Goal: Information Seeking & Learning: Learn about a topic

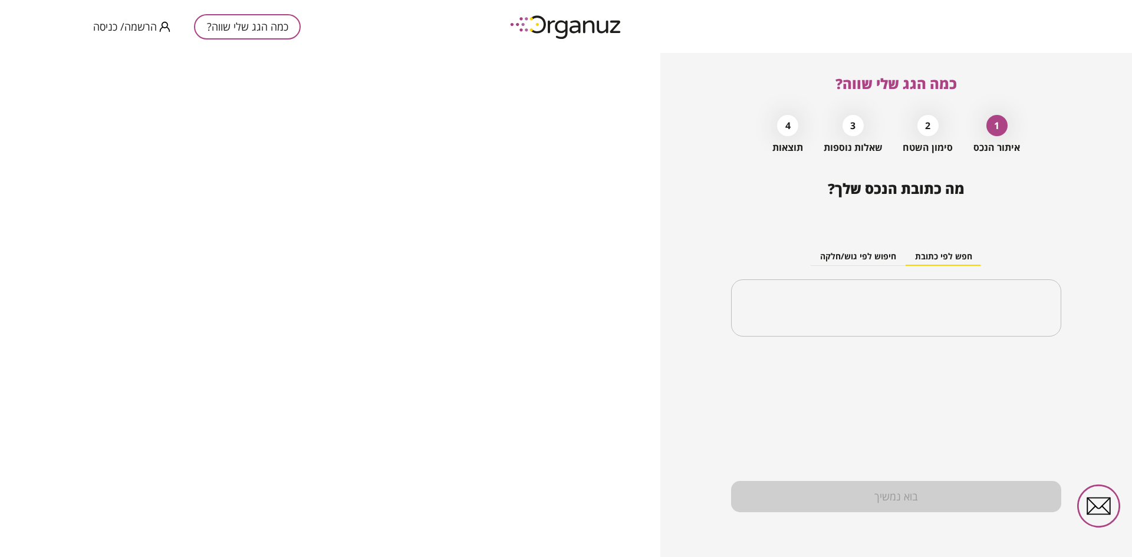
click at [142, 24] on span "הרשמה/ כניסה" at bounding box center [125, 27] width 64 height 12
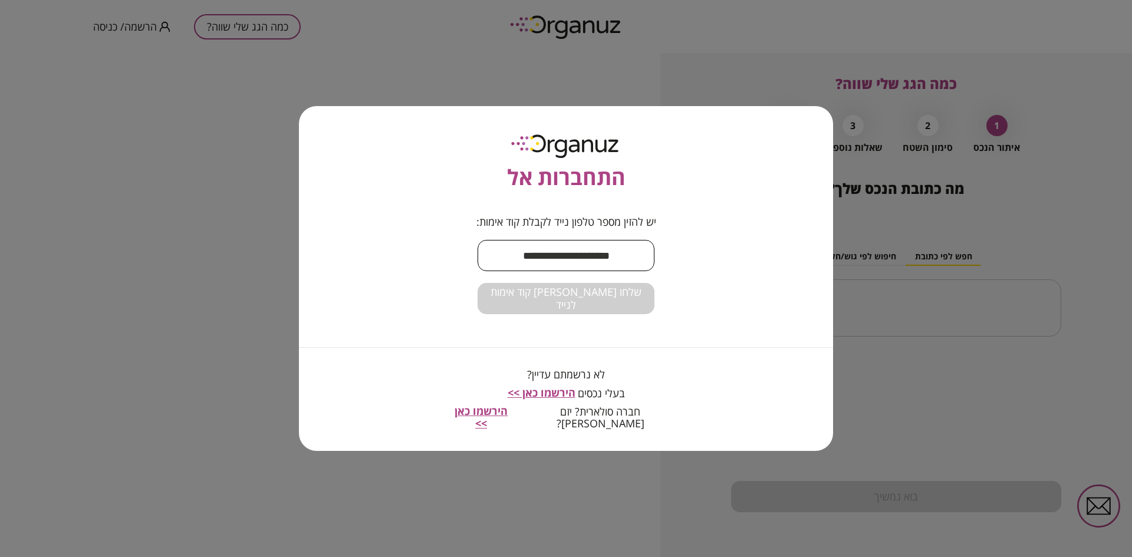
click at [572, 249] on input "text" at bounding box center [566, 255] width 177 height 35
type input "**********"
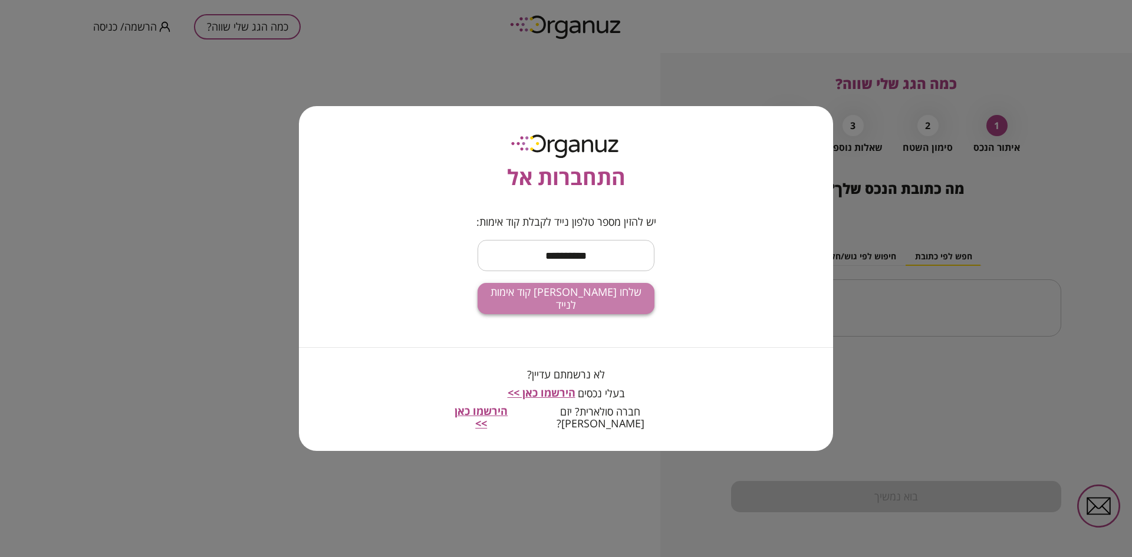
click at [564, 305] on span "שלחו לי קוד אימות לנייד" at bounding box center [566, 298] width 158 height 25
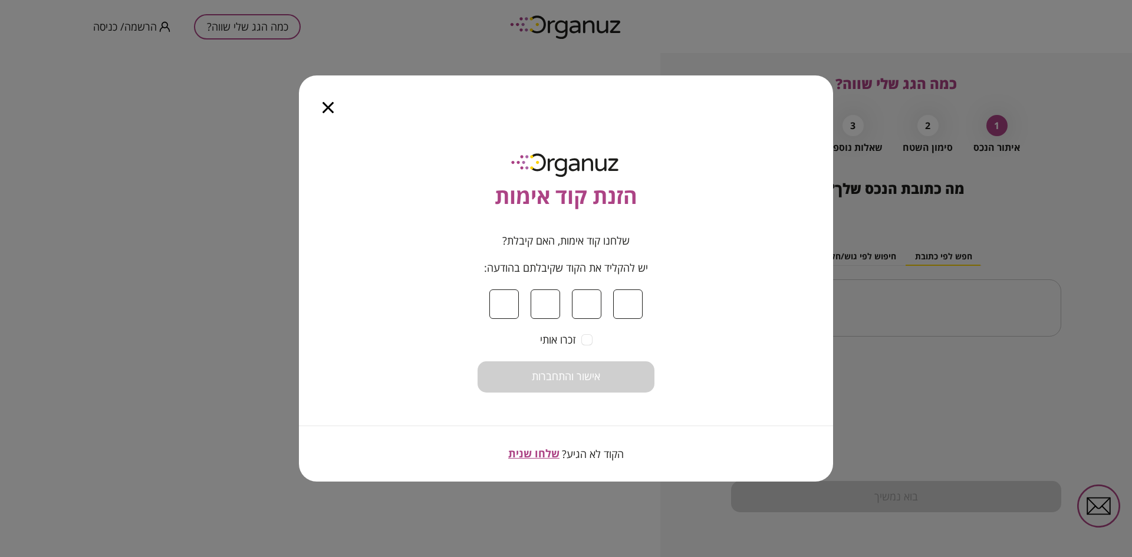
type input "*"
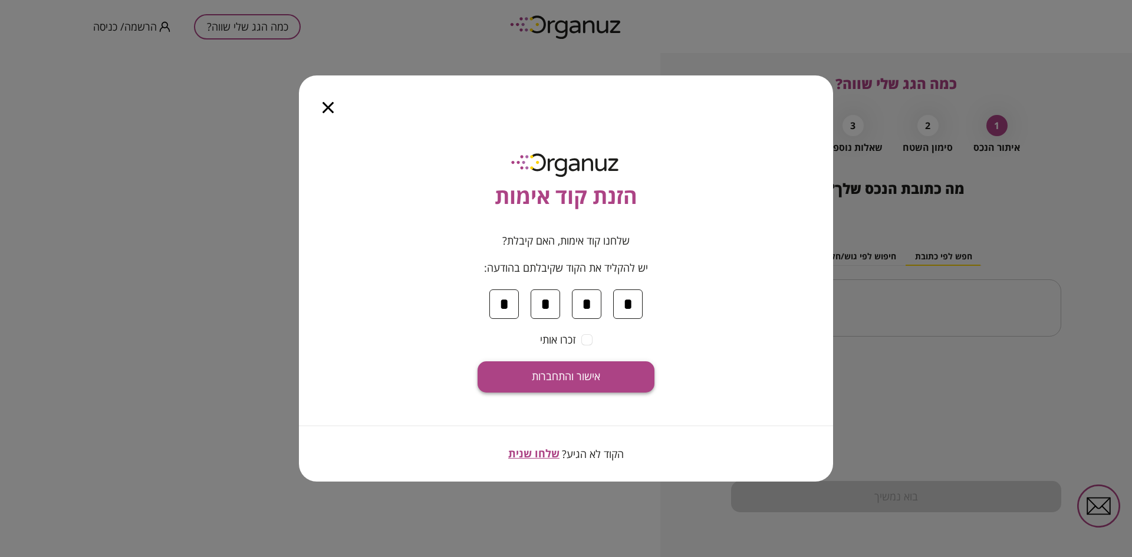
type input "*"
click at [557, 382] on span "אישור והתחברות" at bounding box center [566, 376] width 68 height 13
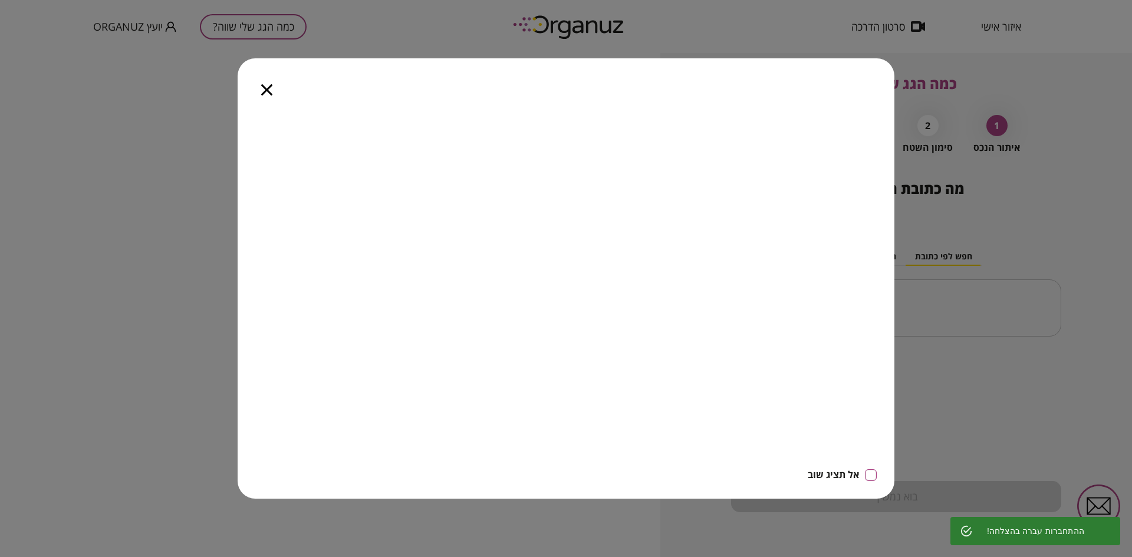
click at [265, 91] on icon "button" at bounding box center [266, 89] width 11 height 11
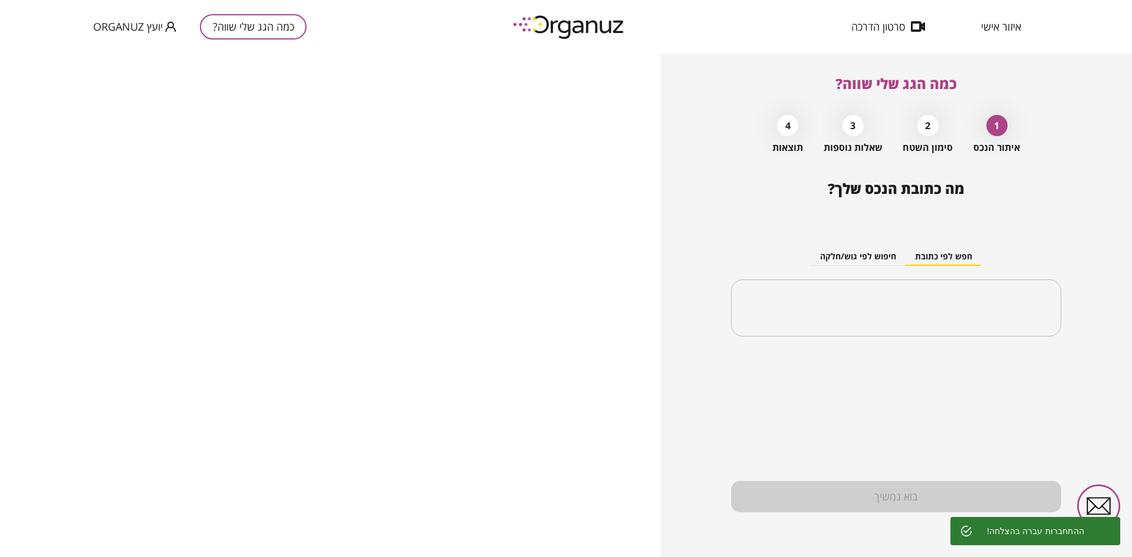
click at [753, 412] on div "מה כתובת הנכס שלך? חפש לפי כתובת חיפוש לפי גוש/חלקה ​ בוא נמשיך" at bounding box center [896, 368] width 330 height 377
click at [829, 305] on input "text" at bounding box center [900, 308] width 293 height 29
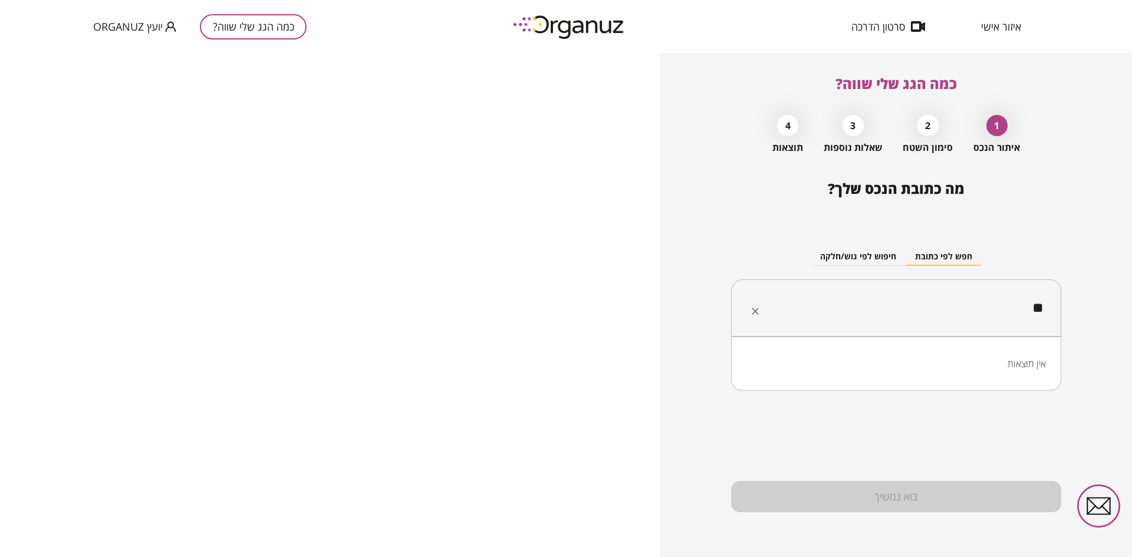
type input "*"
click at [987, 373] on li "כרמייה" at bounding box center [897, 367] width 300 height 21
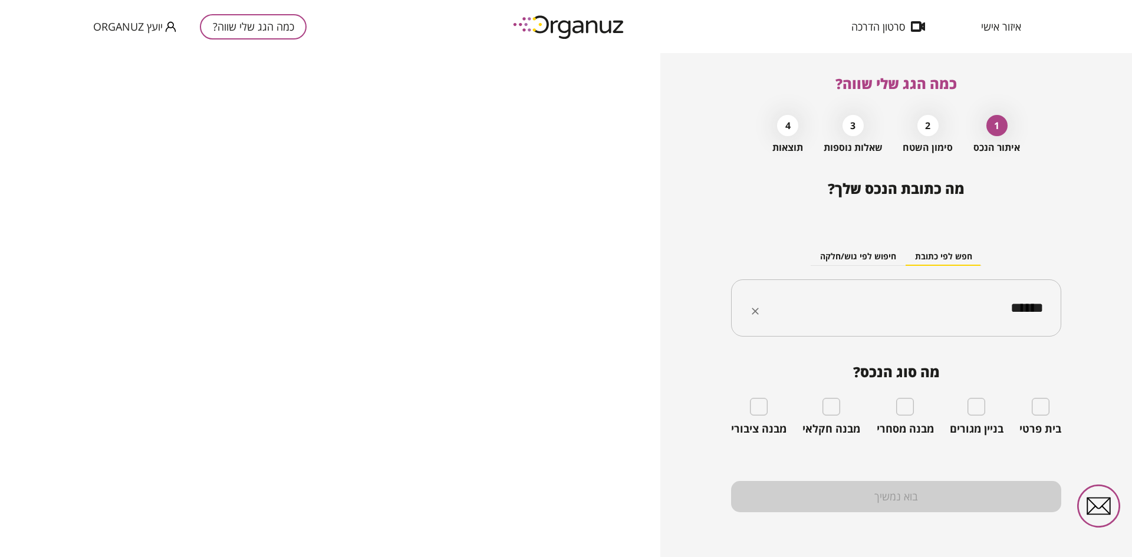
type input "******"
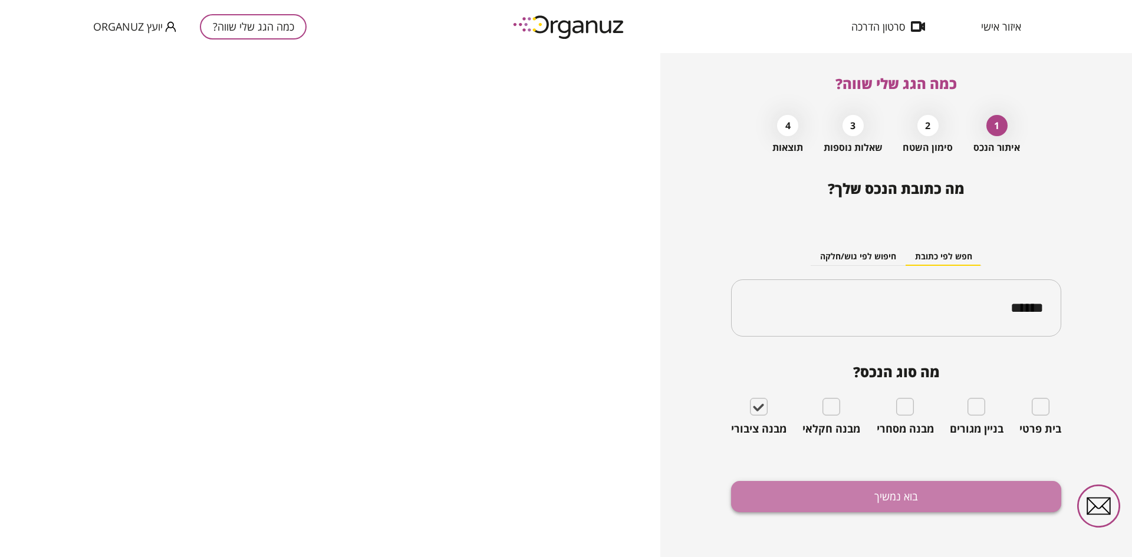
click at [850, 505] on button "בוא נמשיך" at bounding box center [896, 496] width 330 height 31
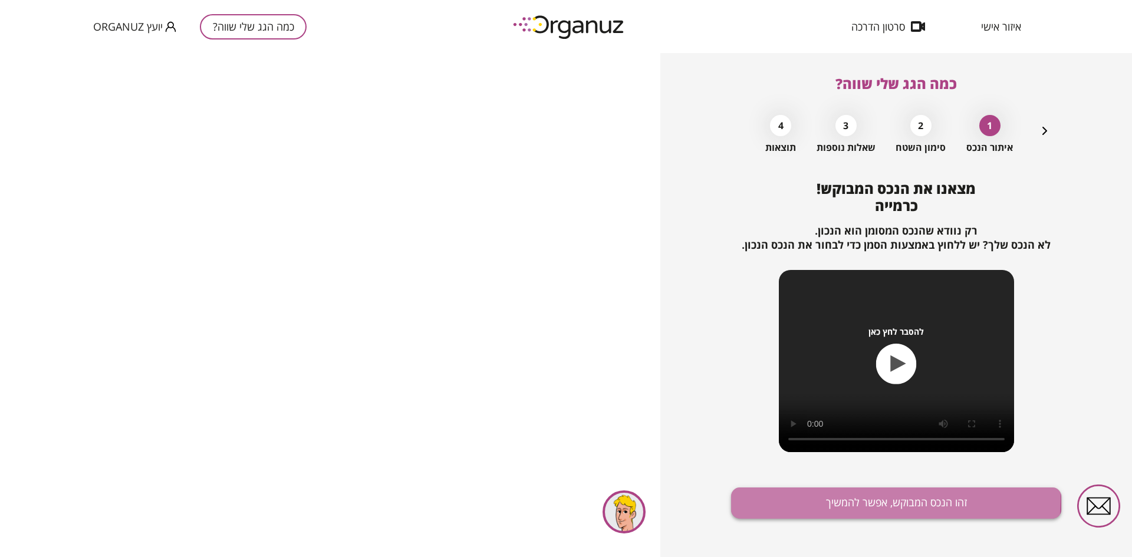
click at [784, 498] on button "זהו הנכס המבוקש, אפשר להמשיך" at bounding box center [896, 503] width 330 height 31
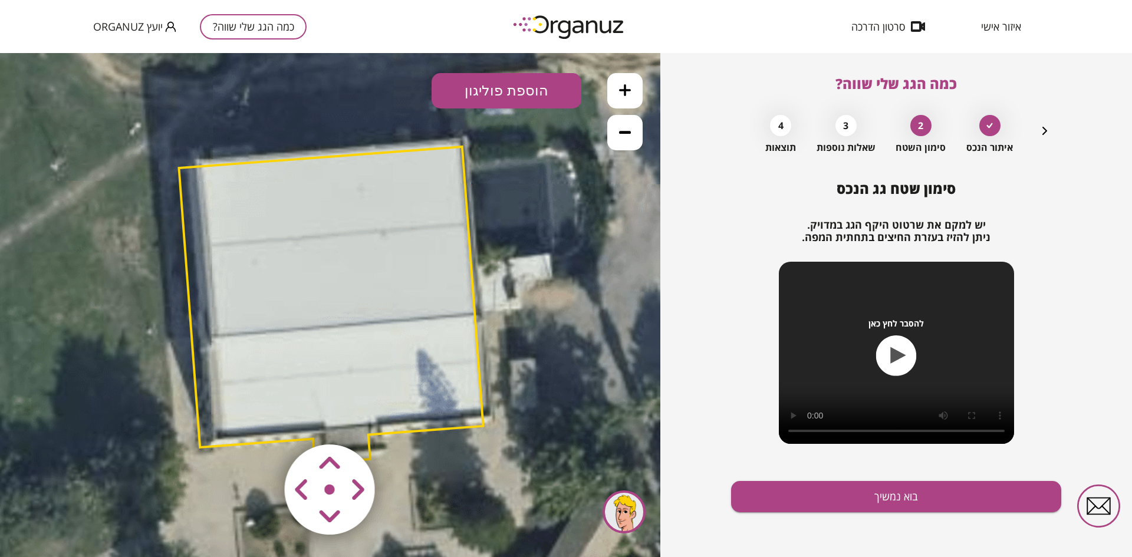
click at [260, 420] on area at bounding box center [260, 420] width 0 height 0
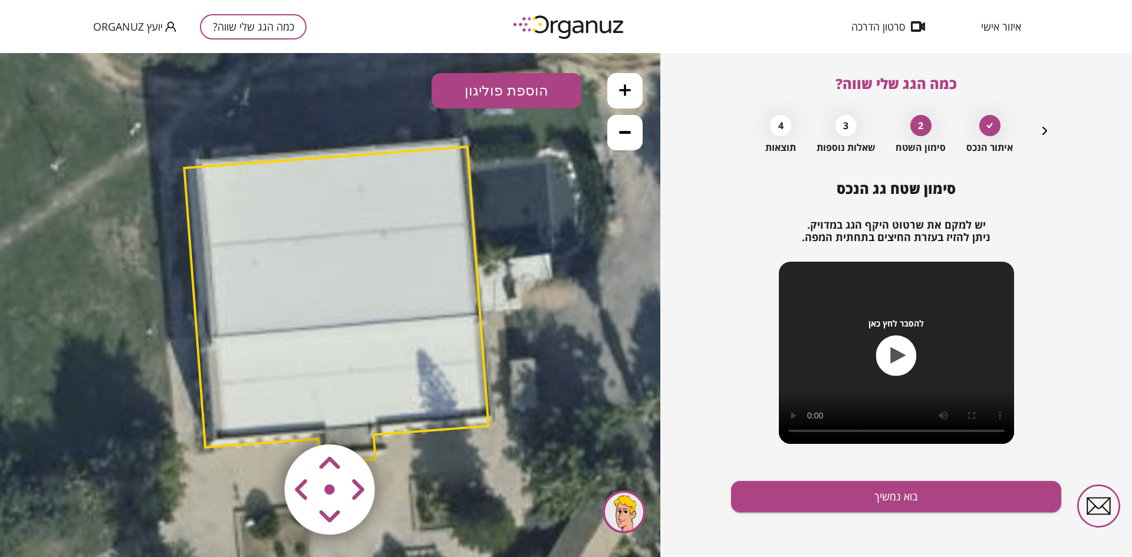
click at [260, 420] on area at bounding box center [260, 420] width 0 height 0
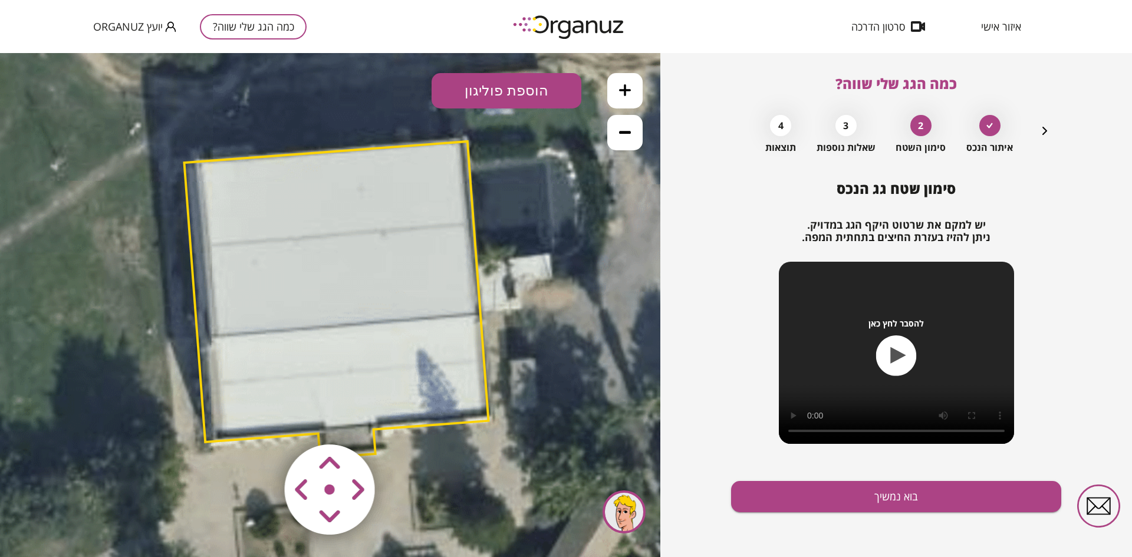
click at [260, 420] on area at bounding box center [260, 420] width 0 height 0
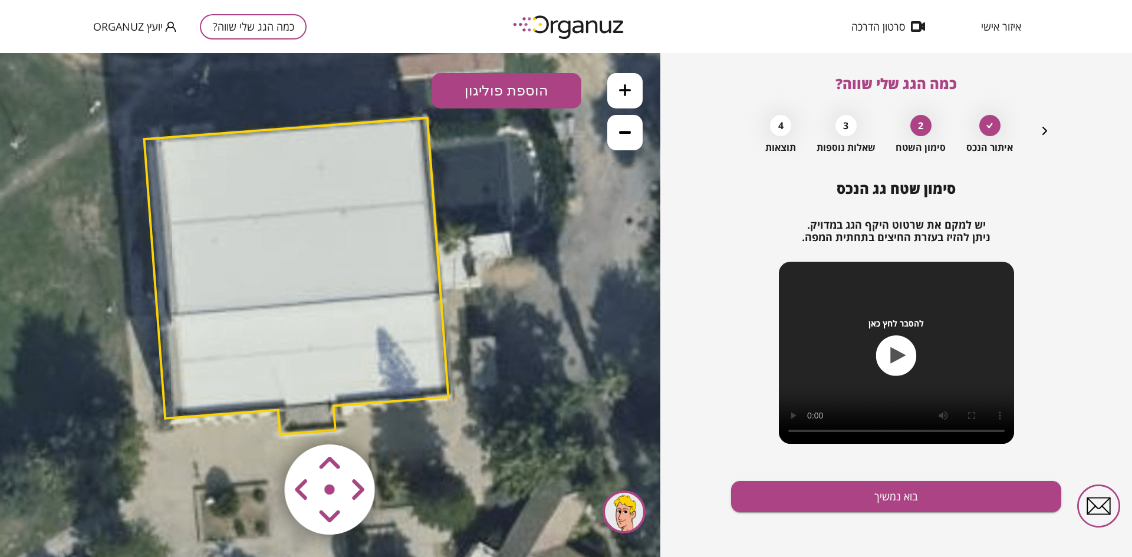
drag, startPoint x: 534, startPoint y: 363, endPoint x: 494, endPoint y: 341, distance: 45.7
click at [494, 341] on icon at bounding box center [289, 283] width 955 height 955
click at [615, 140] on button at bounding box center [624, 132] width 35 height 35
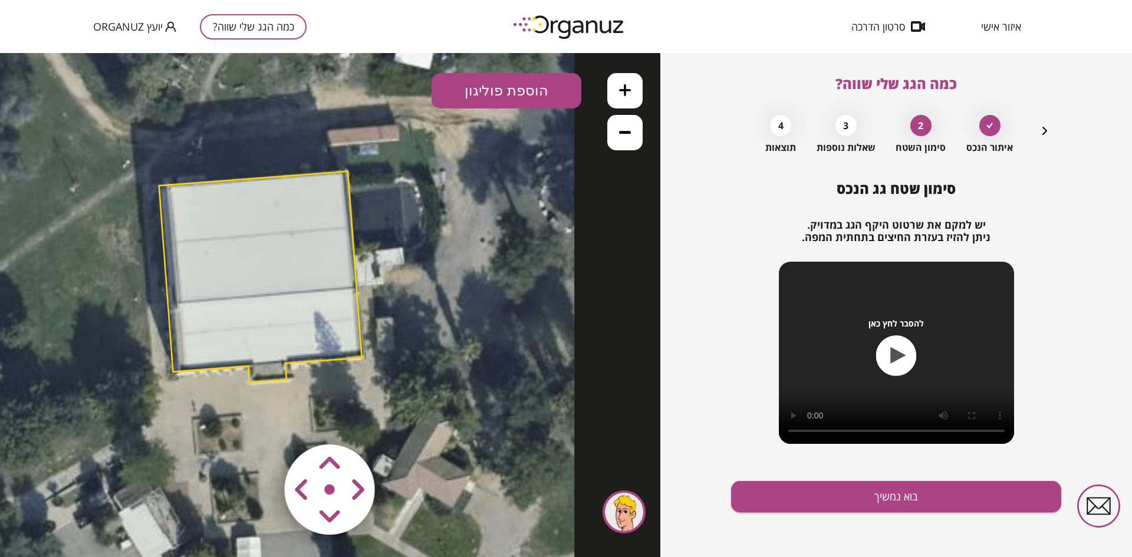
drag, startPoint x: 559, startPoint y: 247, endPoint x: 513, endPoint y: 238, distance: 46.3
click at [513, 238] on icon at bounding box center [255, 281] width 637 height 637
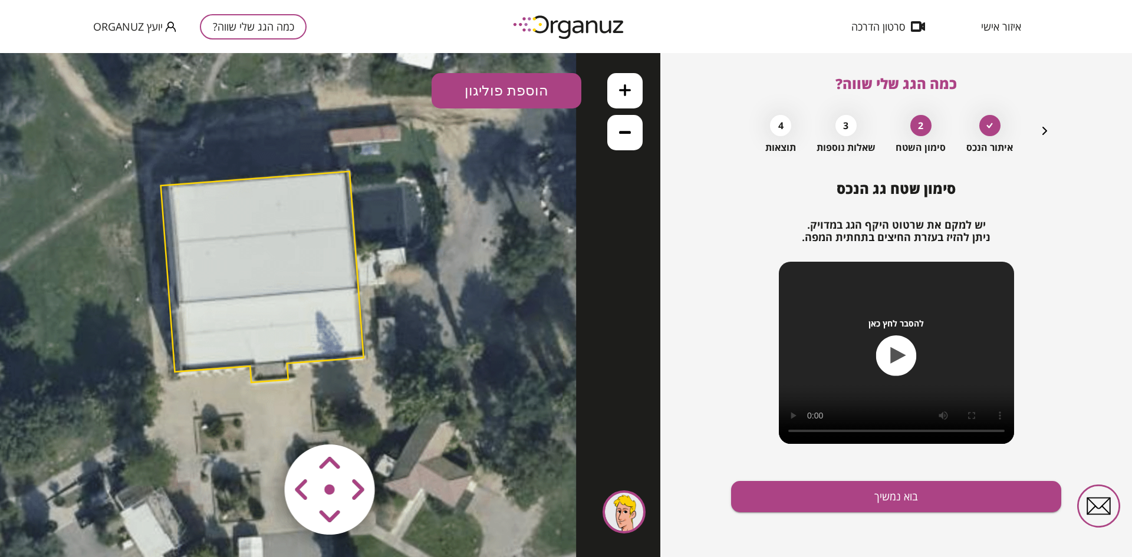
click at [503, 80] on button "הוספת פוליגון" at bounding box center [507, 90] width 150 height 35
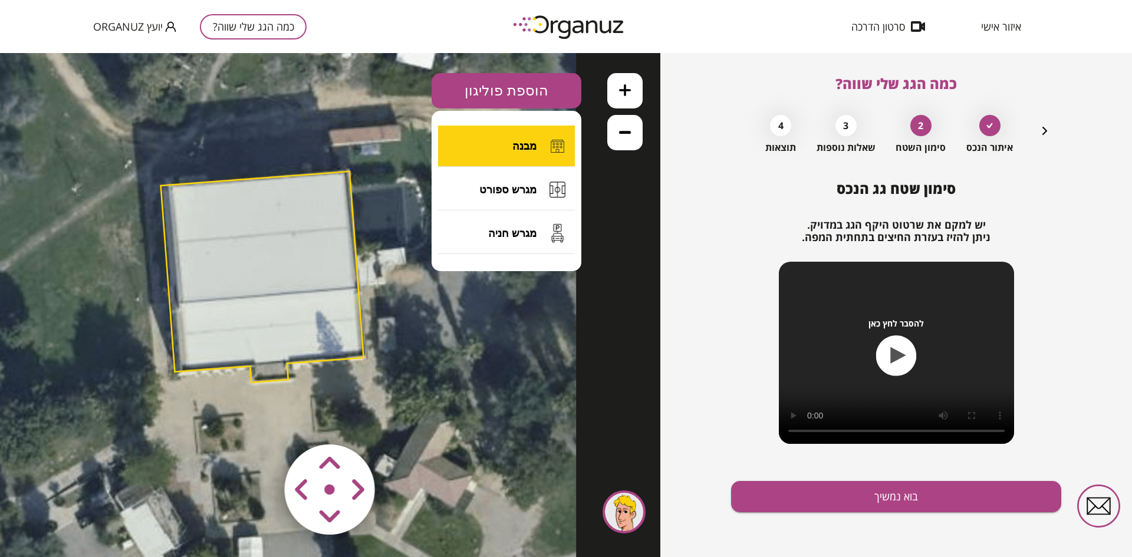
click at [491, 136] on button "מבנה" at bounding box center [506, 146] width 137 height 41
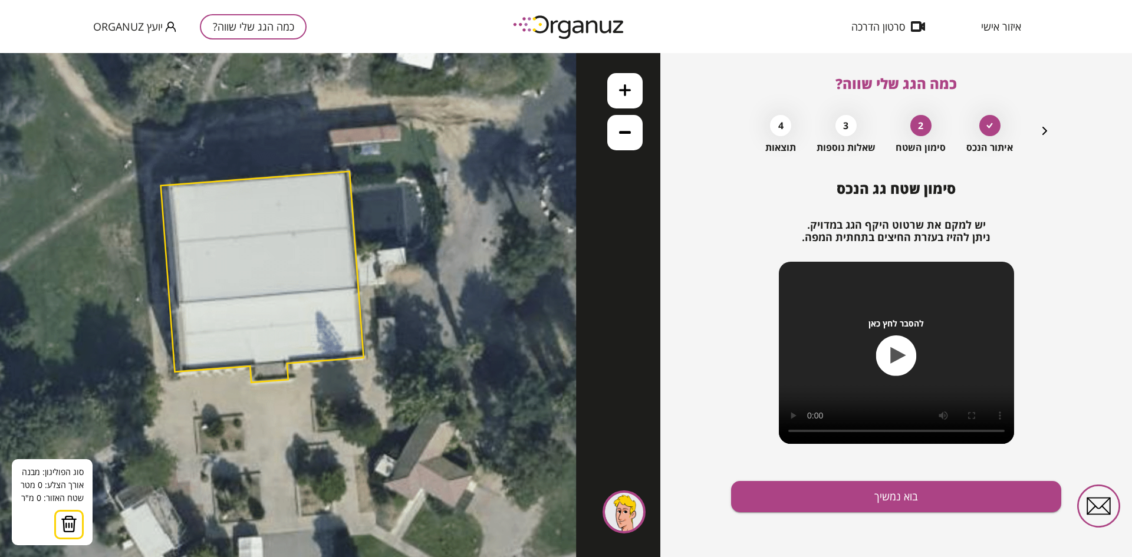
click at [162, 152] on icon at bounding box center [257, 281] width 637 height 637
click at [361, 133] on icon at bounding box center [257, 281] width 637 height 637
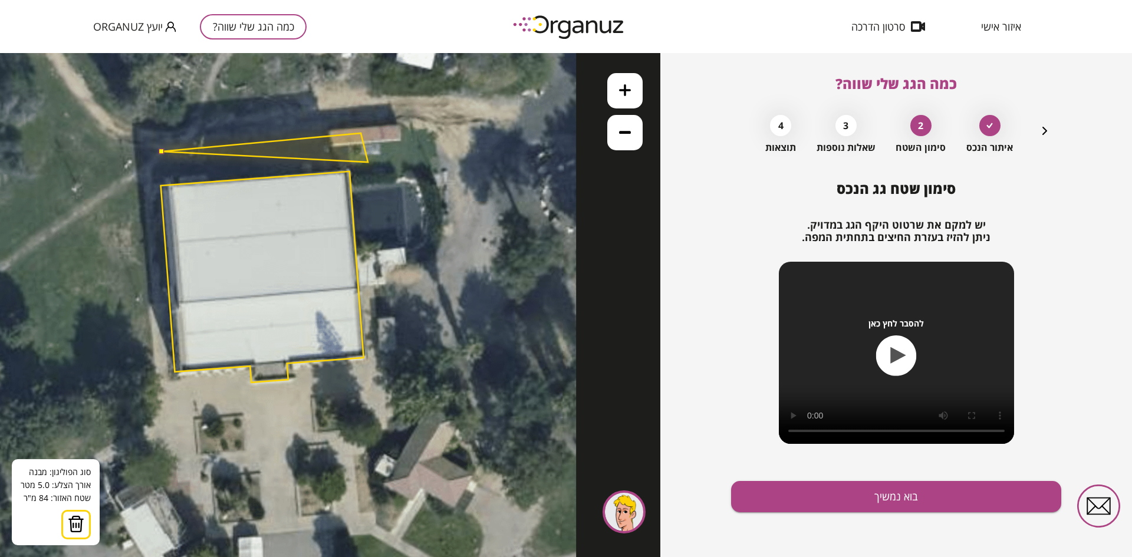
click at [368, 162] on polygon at bounding box center [265, 147] width 206 height 29
click at [165, 173] on polygon at bounding box center [265, 153] width 206 height 40
click at [160, 149] on button at bounding box center [161, 151] width 5 height 5
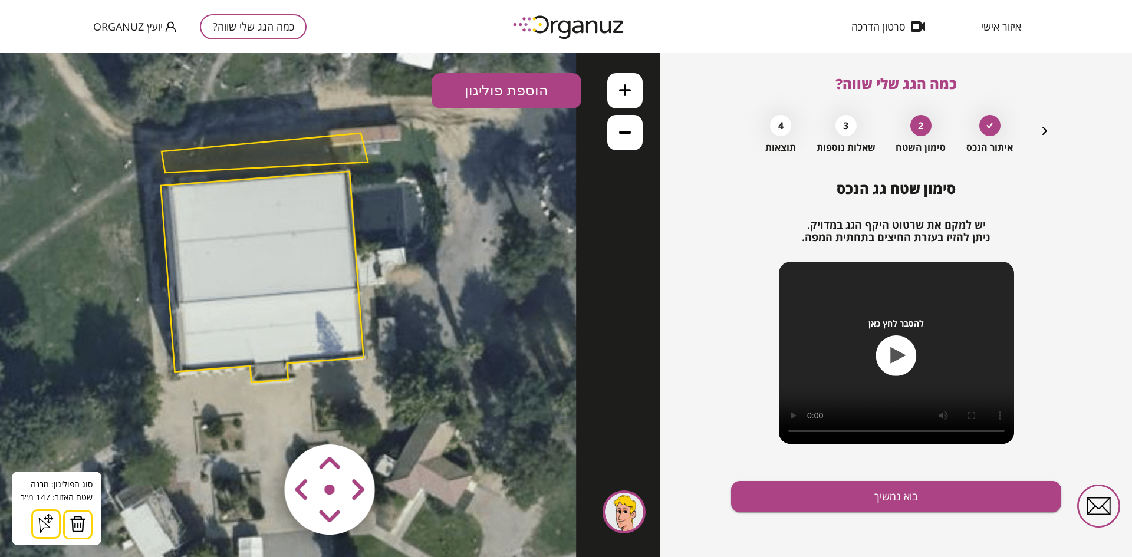
click at [293, 137] on icon at bounding box center [257, 281] width 637 height 637
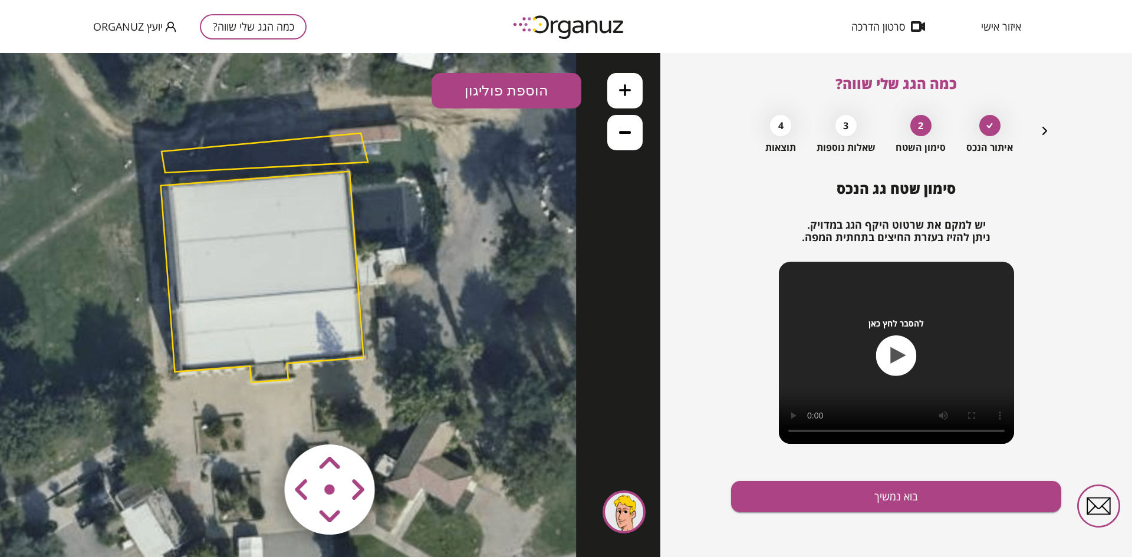
click at [294, 139] on polygon at bounding box center [265, 153] width 206 height 40
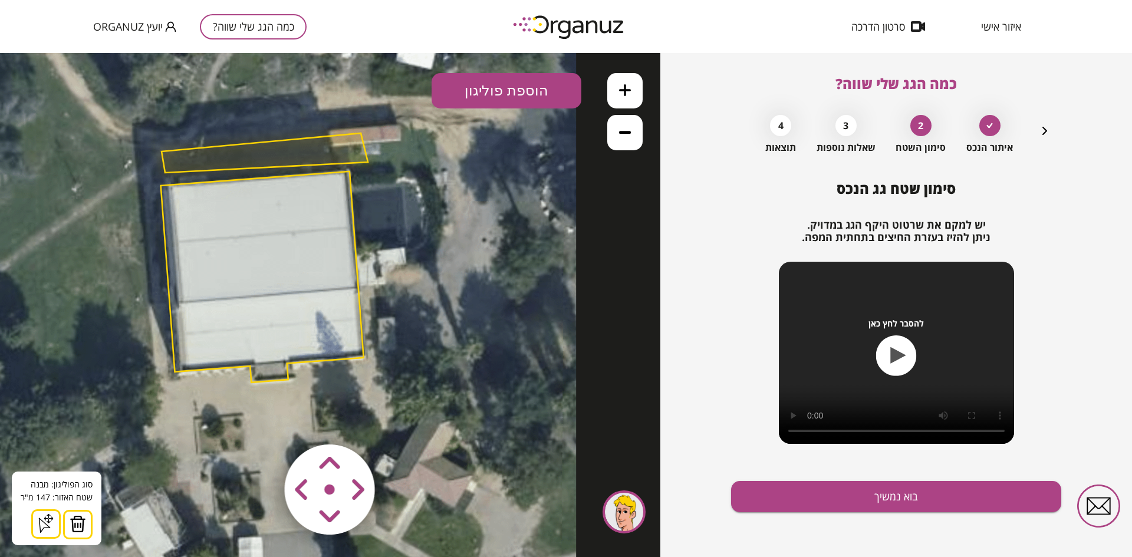
click at [75, 520] on img at bounding box center [78, 524] width 17 height 18
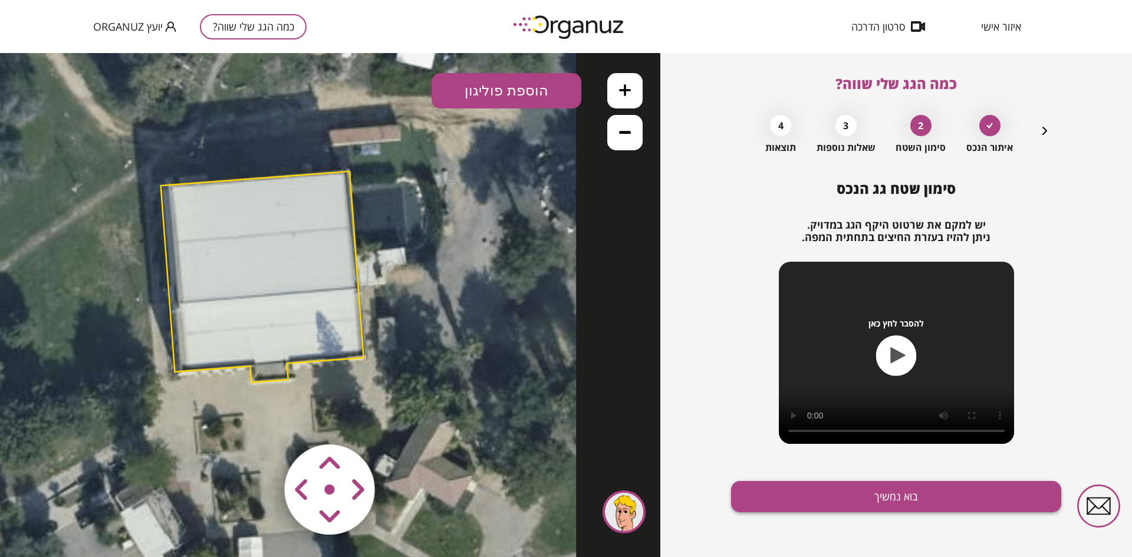
click at [846, 504] on button "בוא נמשיך" at bounding box center [896, 496] width 330 height 31
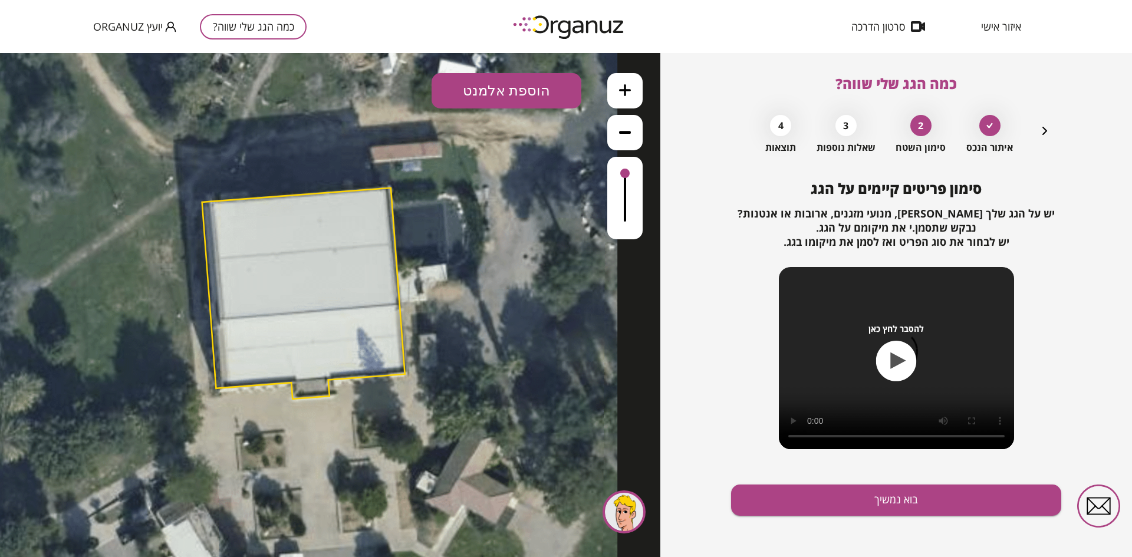
drag, startPoint x: 477, startPoint y: 247, endPoint x: 518, endPoint y: 263, distance: 44.5
click at [518, 263] on icon at bounding box center [299, 298] width 637 height 637
click at [462, 88] on button "הוספת אלמנט" at bounding box center [507, 90] width 150 height 35
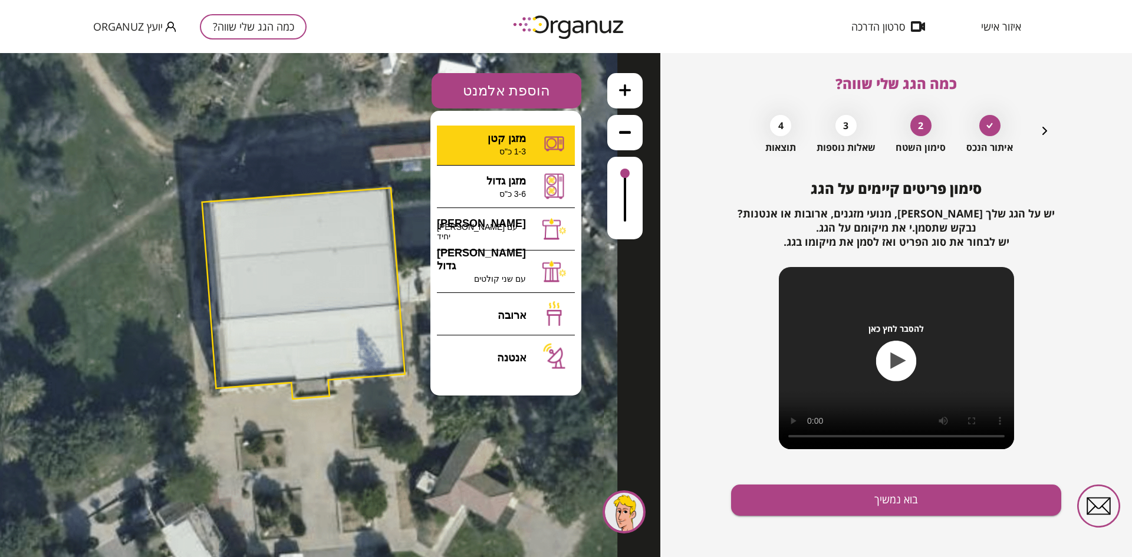
click at [517, 144] on div ".st0 { fill: #FFFFFF; } 0" at bounding box center [330, 305] width 661 height 504
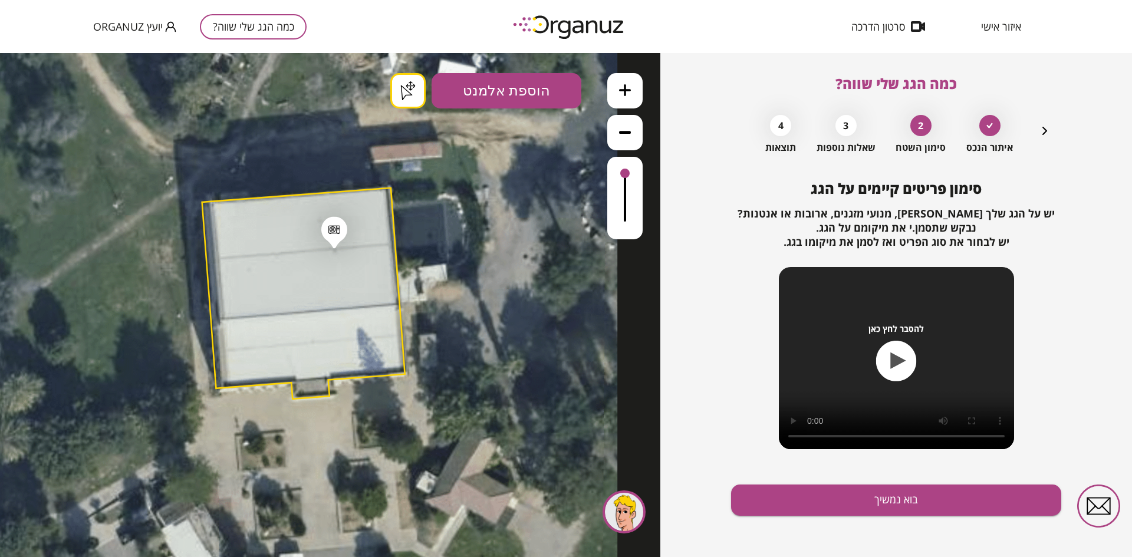
click at [412, 95] on div ".st0 { fill: #FFFFFF; } .st0 { fill: #FFFFFF; }" at bounding box center [330, 305] width 661 height 504
click at [336, 229] on div at bounding box center [334, 229] width 12 height 9
click at [409, 95] on icon at bounding box center [408, 91] width 18 height 17
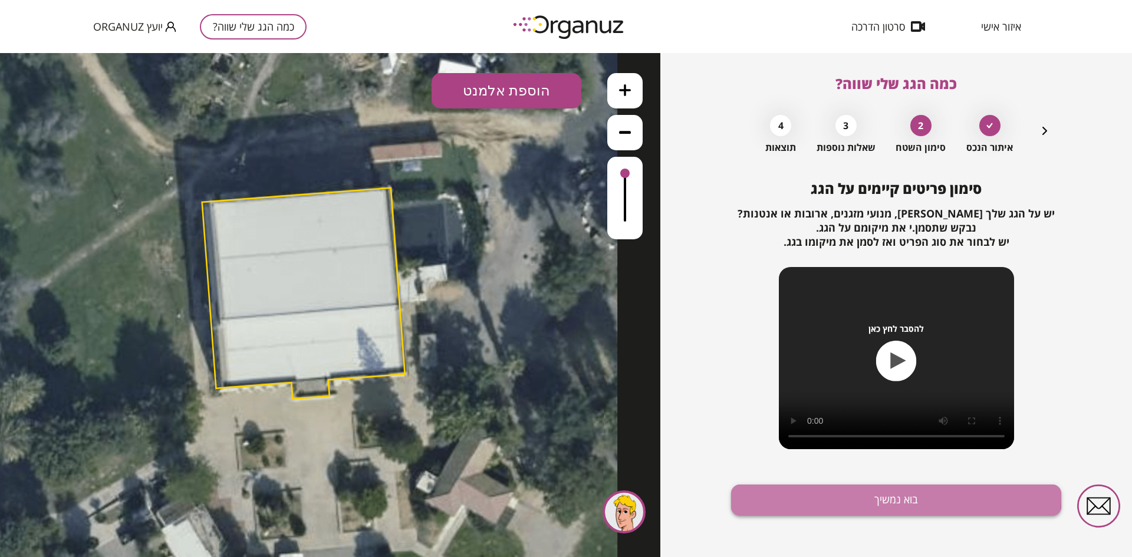
click at [858, 499] on button "בוא נמשיך" at bounding box center [896, 500] width 330 height 31
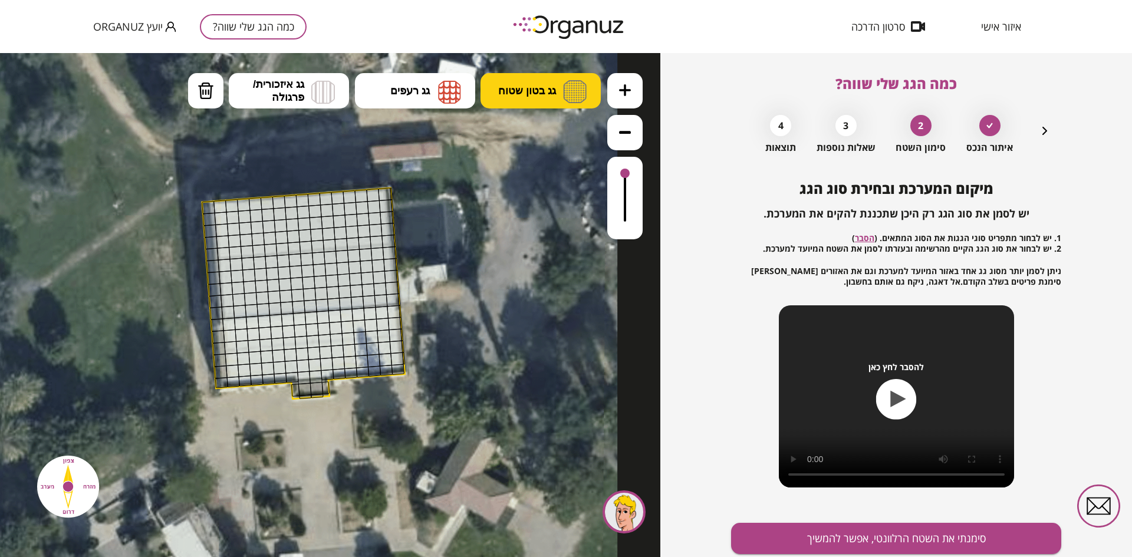
click at [543, 91] on span "גג בטון שטוח" at bounding box center [527, 90] width 58 height 13
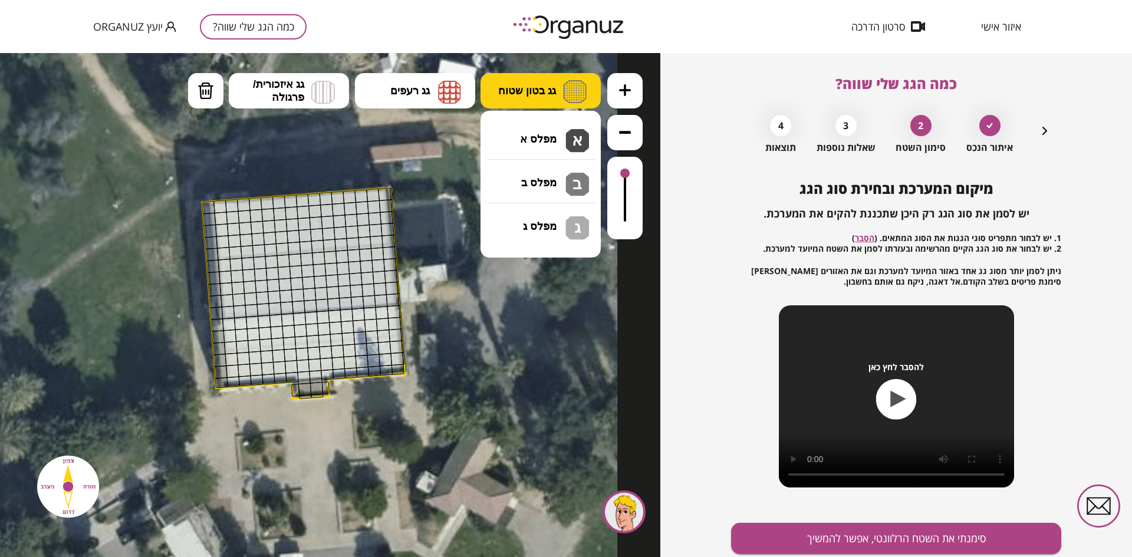
click at [541, 90] on span "גג בטון שטוח" at bounding box center [527, 90] width 58 height 13
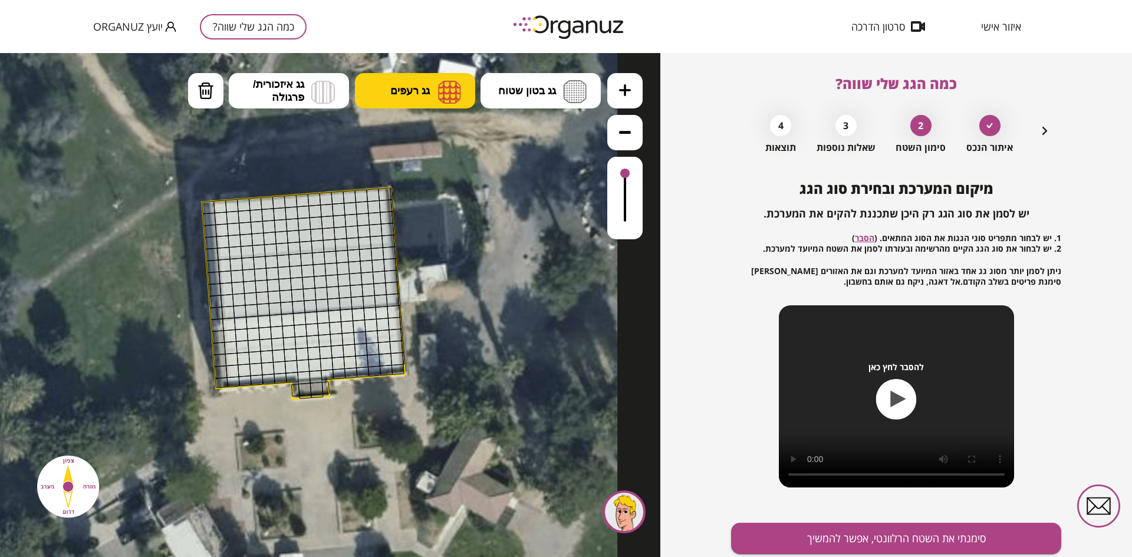
click at [423, 91] on span "גג רעפים" at bounding box center [410, 90] width 40 height 13
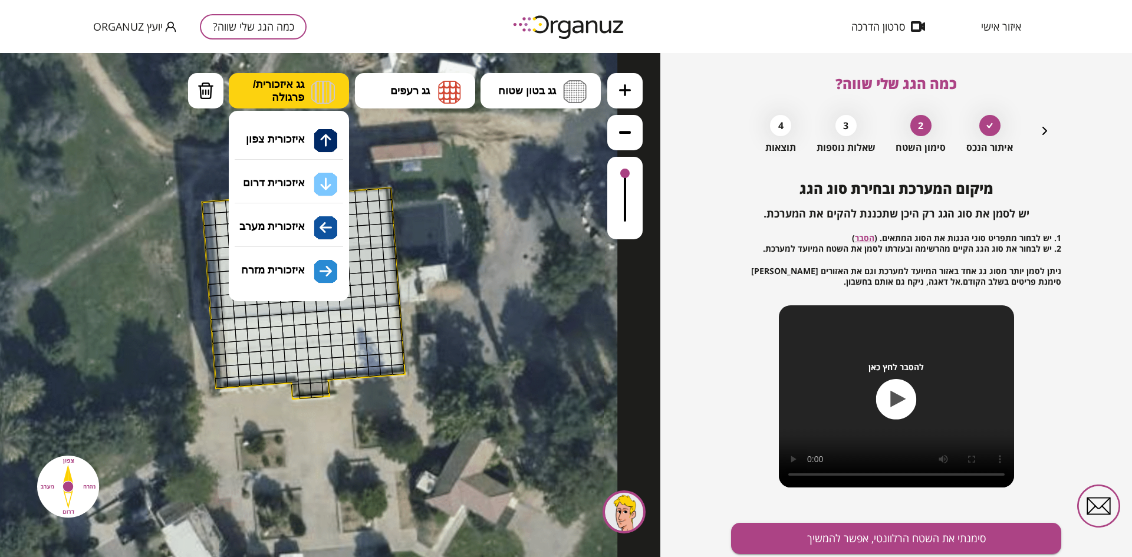
click at [312, 81] on img at bounding box center [323, 92] width 24 height 24
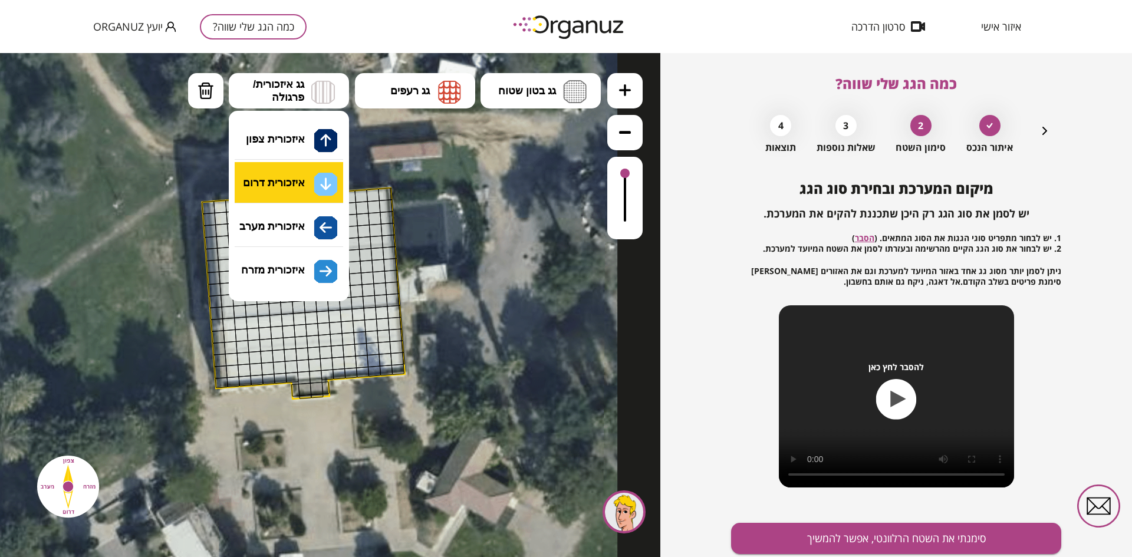
click at [299, 182] on div ".st0 { fill: #FFFFFF; } 0" at bounding box center [330, 305] width 661 height 504
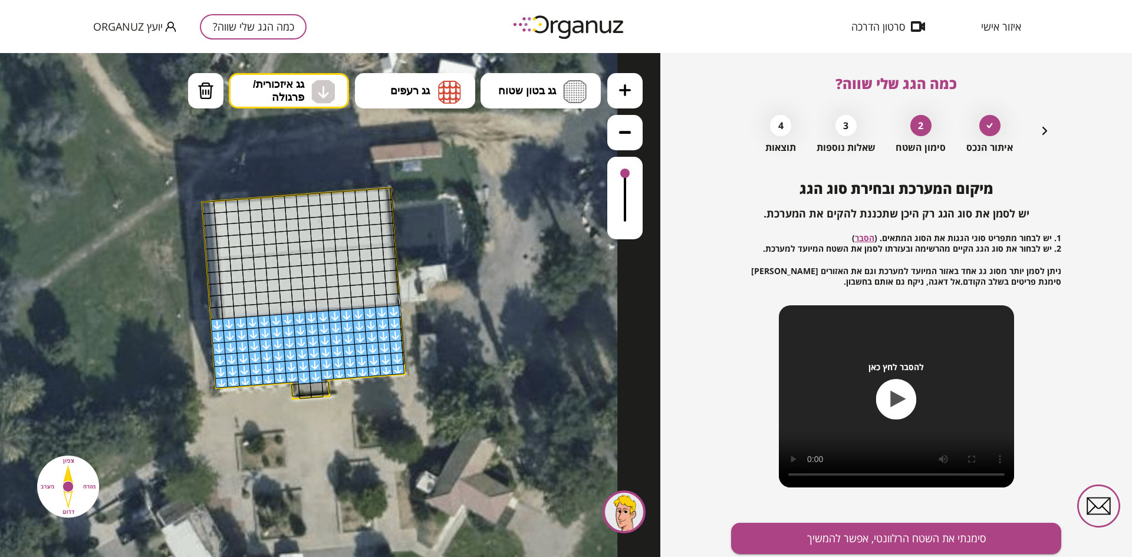
drag, startPoint x: 217, startPoint y: 324, endPoint x: 399, endPoint y: 303, distance: 183.5
drag, startPoint x: 624, startPoint y: 170, endPoint x: 636, endPoint y: 177, distance: 13.5
click at [636, 177] on div at bounding box center [624, 198] width 35 height 83
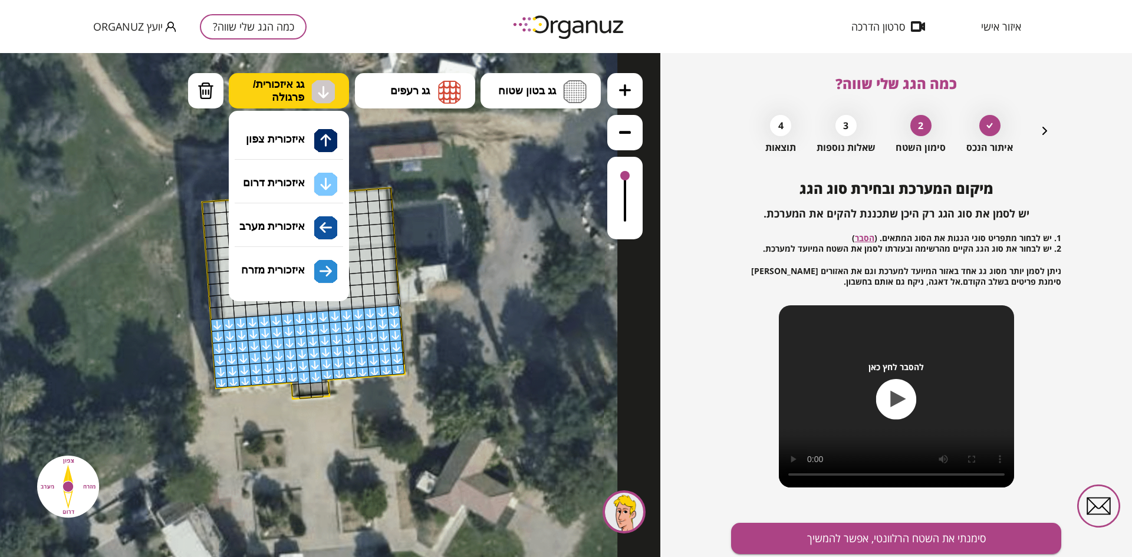
click at [324, 88] on img at bounding box center [323, 92] width 12 height 14
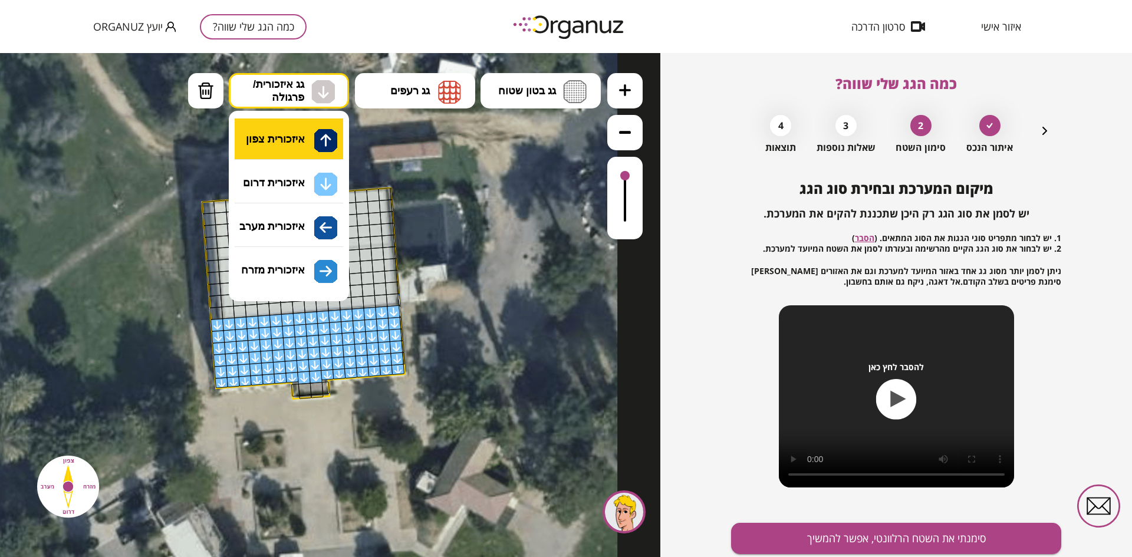
click at [310, 143] on div ".st0 { fill: #FFFFFF; } 0" at bounding box center [330, 305] width 661 height 504
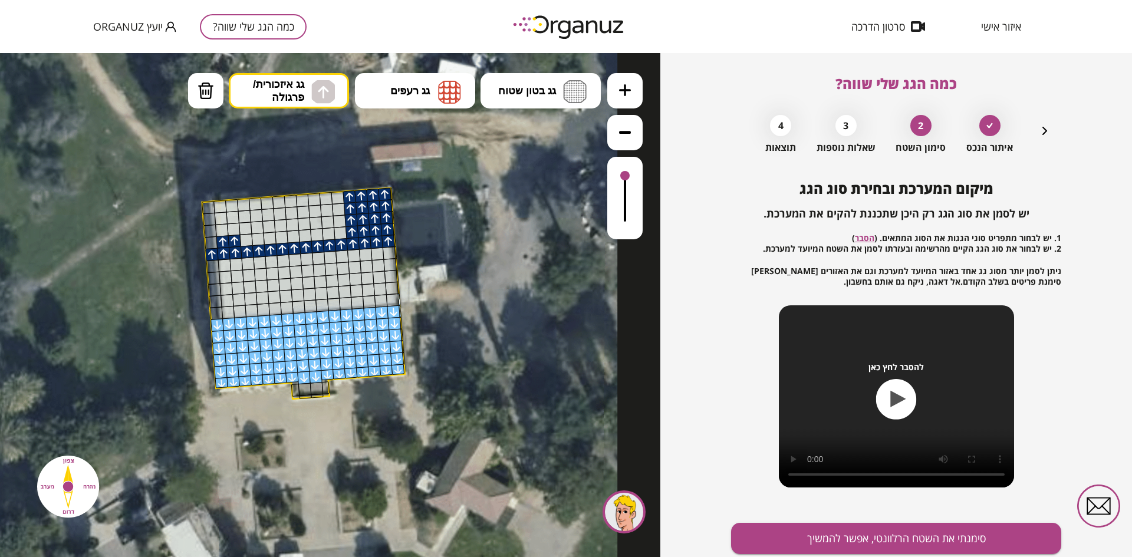
drag, startPoint x: 231, startPoint y: 246, endPoint x: 347, endPoint y: 234, distance: 117.4
drag, startPoint x: 343, startPoint y: 205, endPoint x: 317, endPoint y: 241, distance: 44.0
drag, startPoint x: 317, startPoint y: 203, endPoint x: 209, endPoint y: 241, distance: 114.5
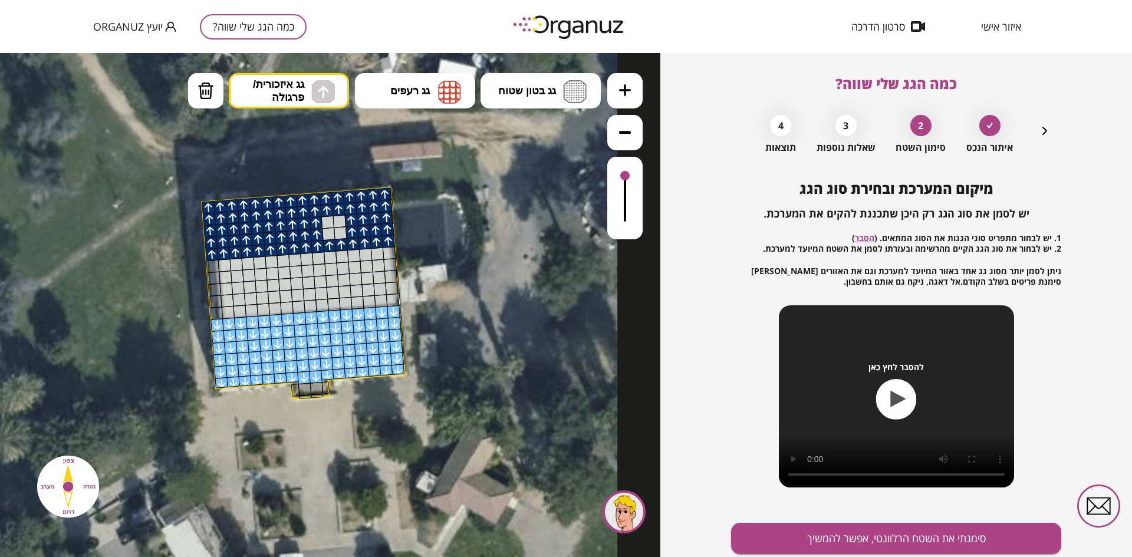
drag, startPoint x: 323, startPoint y: 222, endPoint x: 341, endPoint y: 221, distance: 18.9
click at [310, 100] on button "גג איזכורית/ פרגולה" at bounding box center [289, 90] width 120 height 35
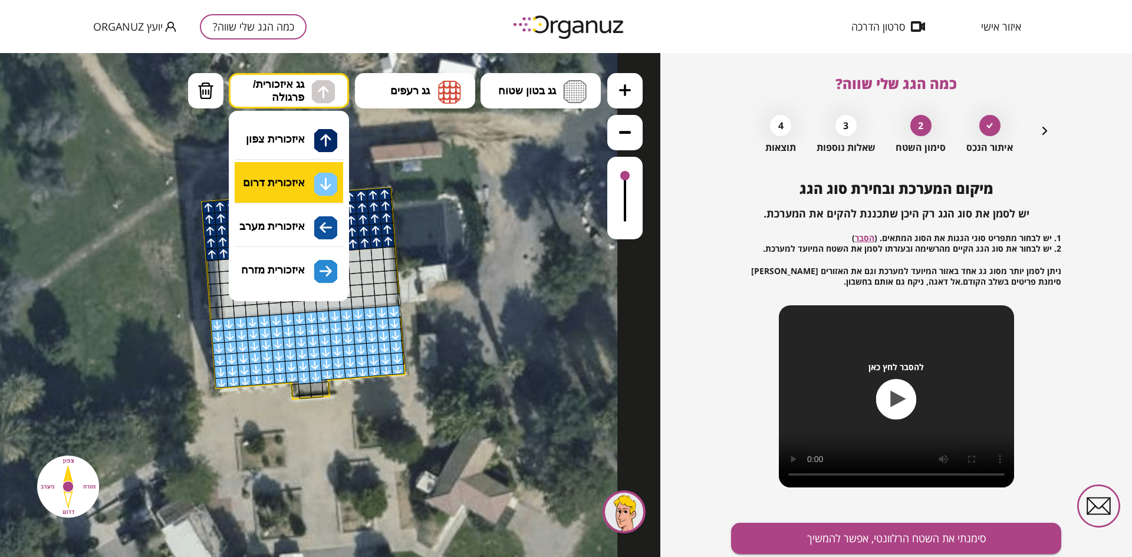
click at [304, 180] on div ".st0 { fill: #FFFFFF; } 0" at bounding box center [330, 305] width 661 height 504
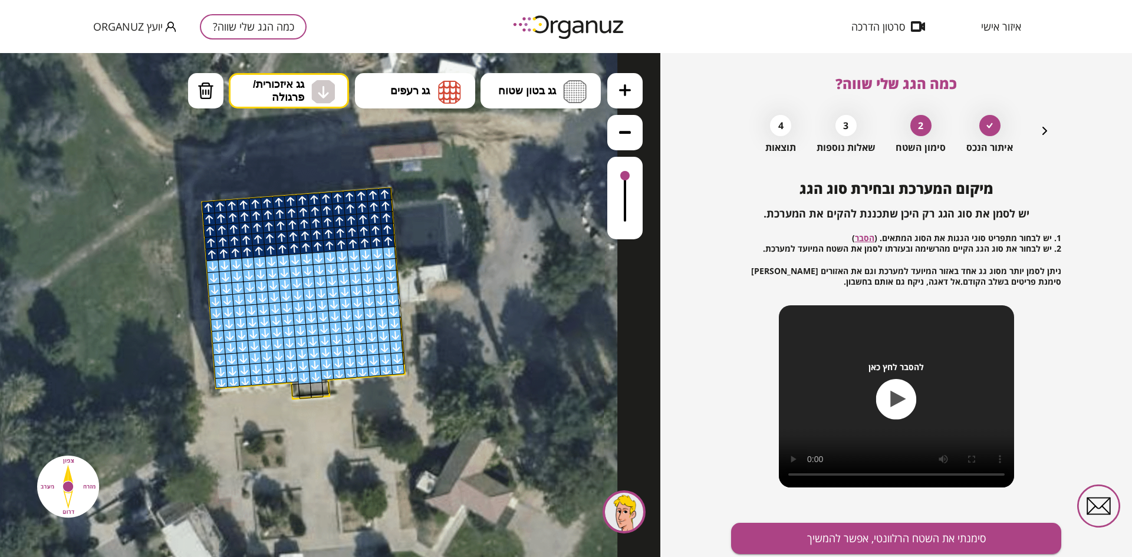
drag, startPoint x: 215, startPoint y: 280, endPoint x: 396, endPoint y: 298, distance: 182.0
click at [912, 541] on button "סימנתי את השטח הרלוונטי, אפשר להמשיך" at bounding box center [896, 538] width 330 height 31
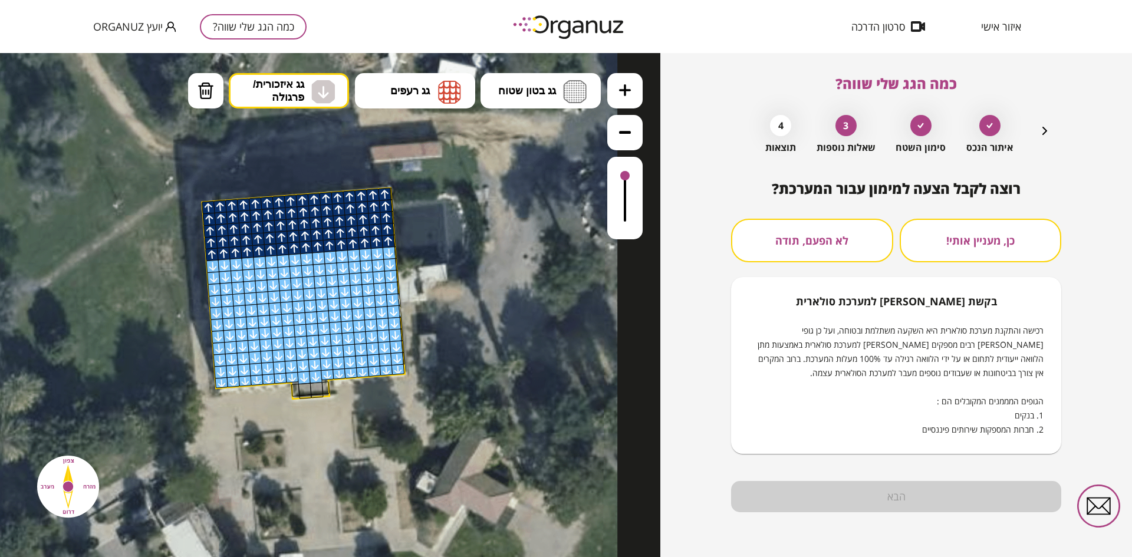
click at [832, 233] on button "לא הפעם, תודה" at bounding box center [812, 241] width 162 height 44
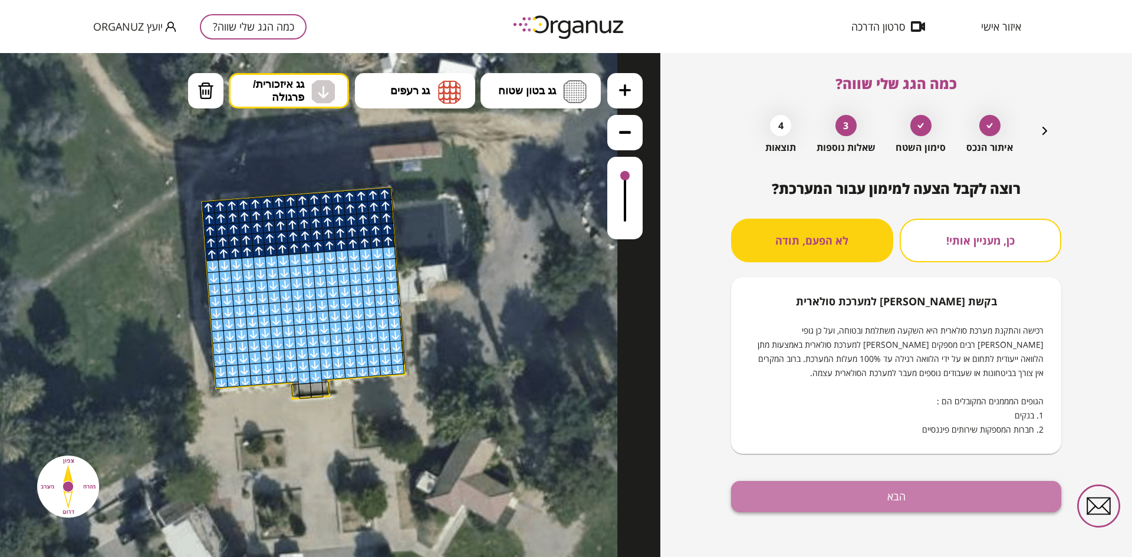
click at [891, 491] on button "הבא" at bounding box center [896, 496] width 330 height 31
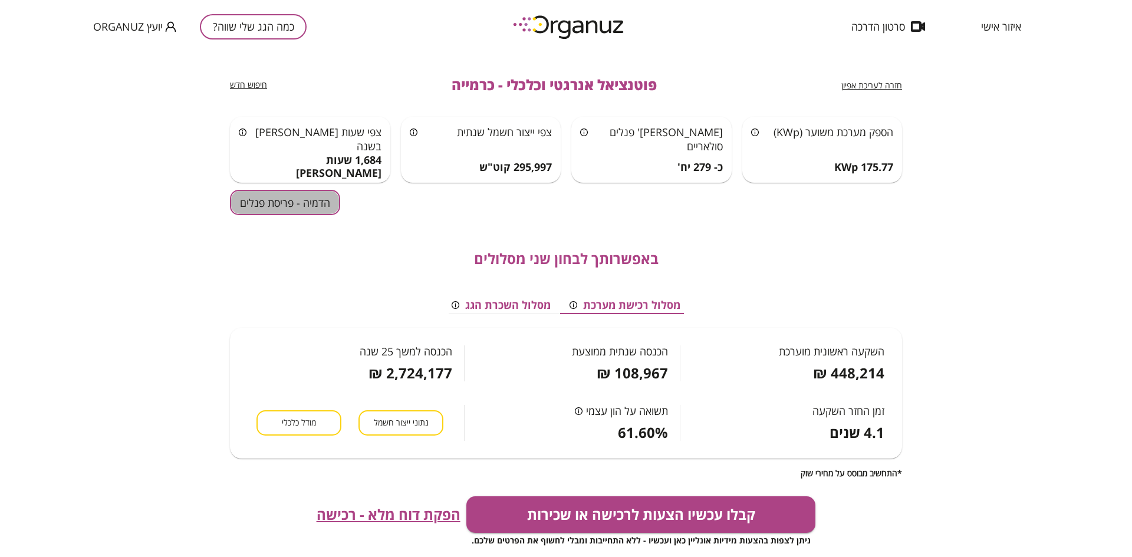
click at [287, 199] on button "הדמיה - פריסת פנלים" at bounding box center [285, 202] width 110 height 25
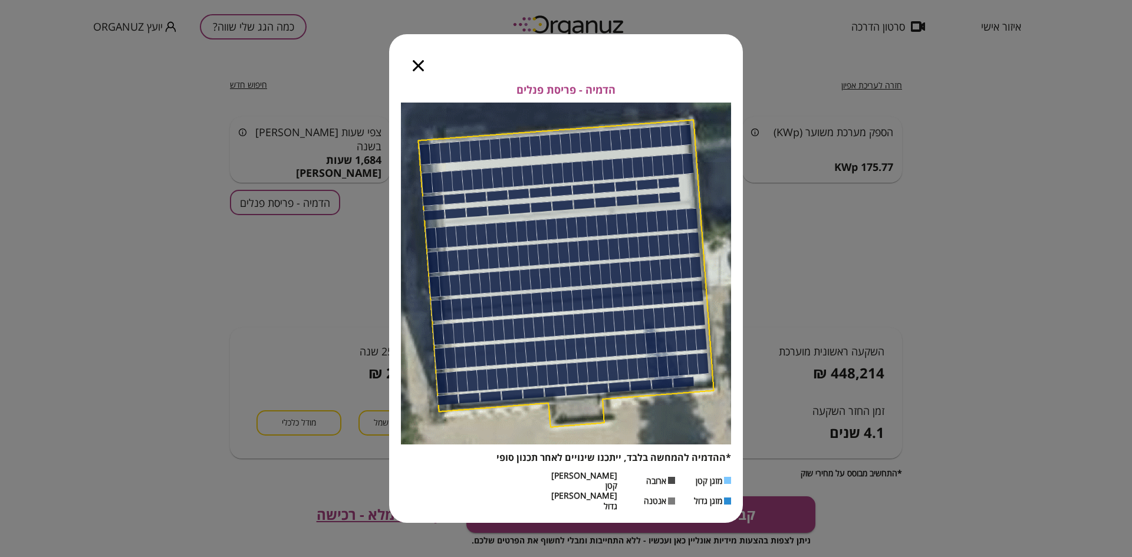
click at [417, 71] on icon "button" at bounding box center [418, 65] width 11 height 11
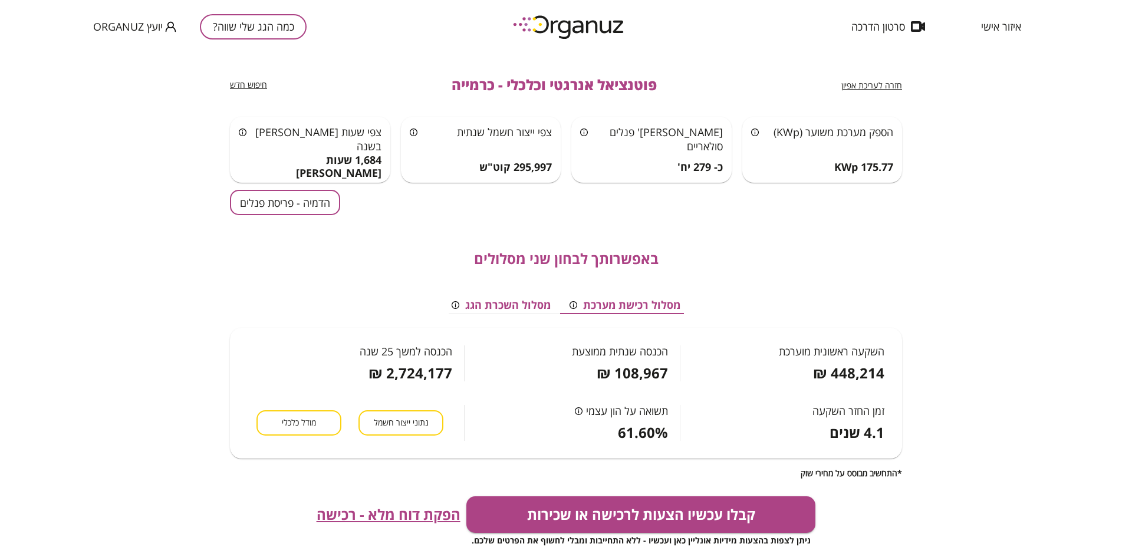
click at [405, 419] on span "נתוני ייצור חשמל" at bounding box center [401, 423] width 55 height 11
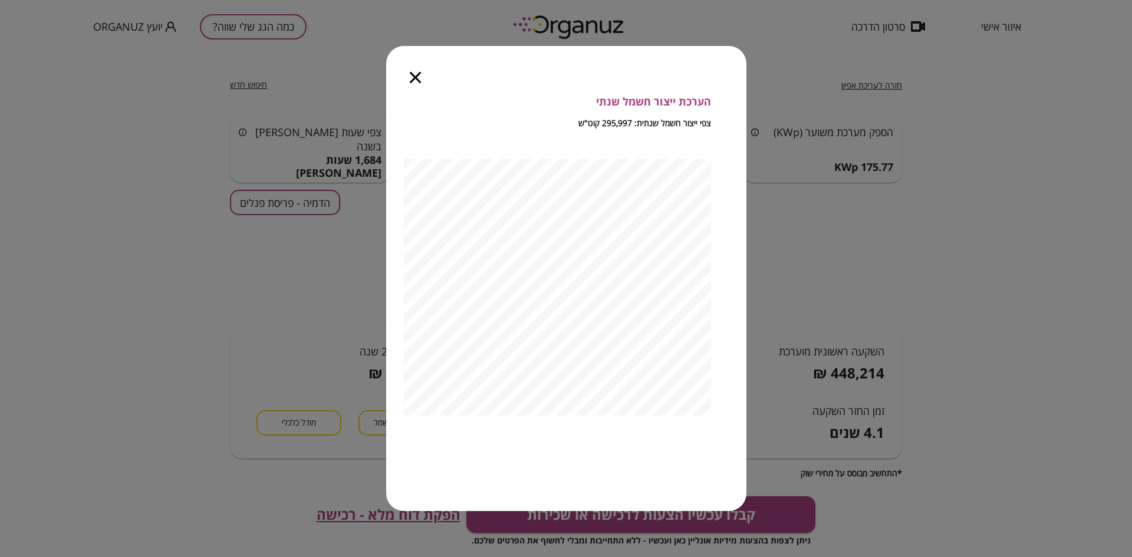
click at [411, 68] on div at bounding box center [415, 71] width 58 height 50
click at [418, 77] on icon "button" at bounding box center [415, 77] width 11 height 11
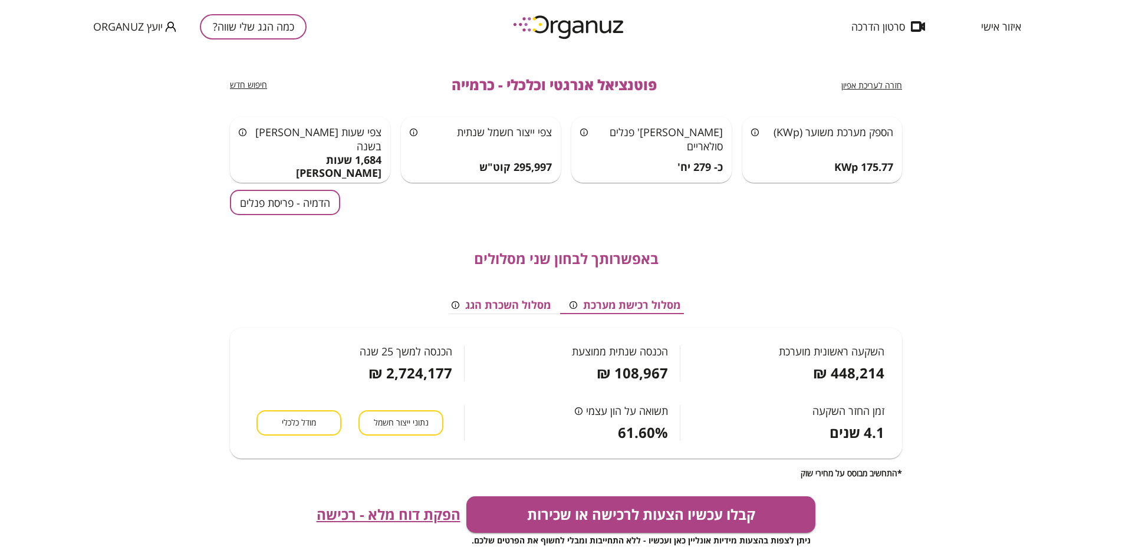
click at [316, 418] on span "מודל כלכלי" at bounding box center [299, 423] width 34 height 11
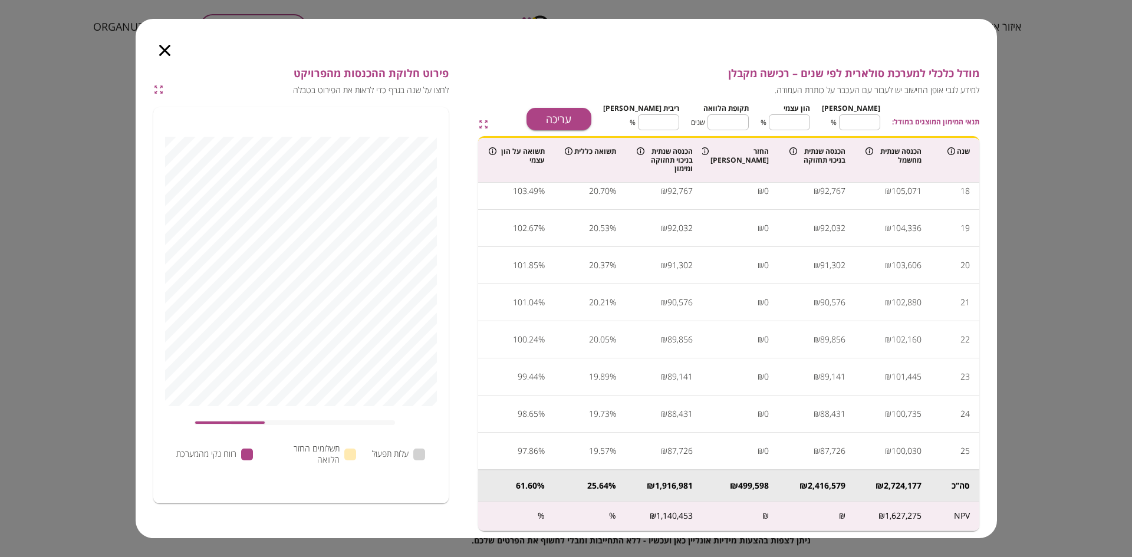
scroll to position [22, 0]
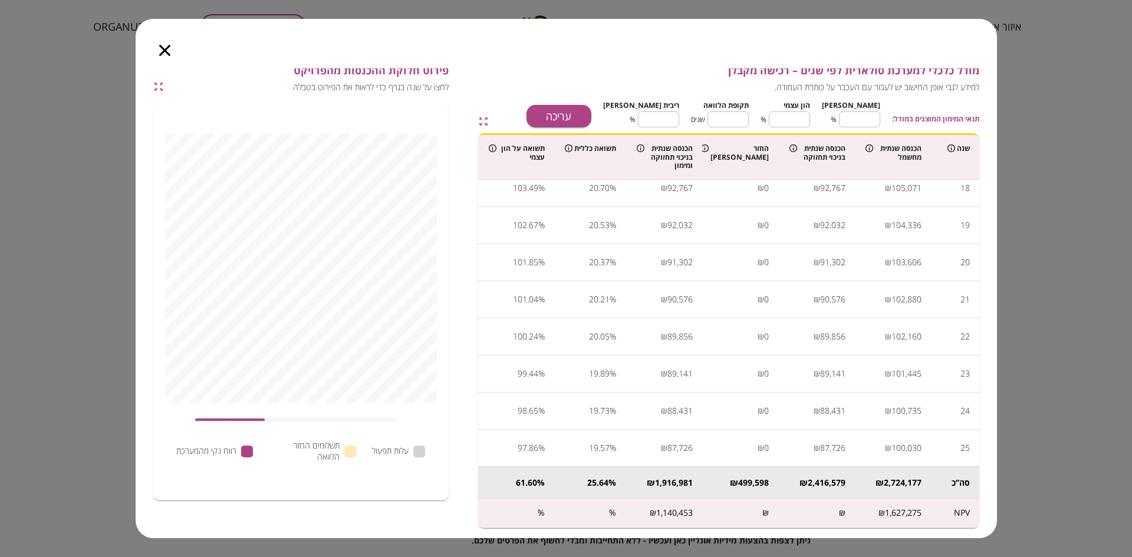
click at [164, 86] on icon "button" at bounding box center [158, 86] width 11 height 11
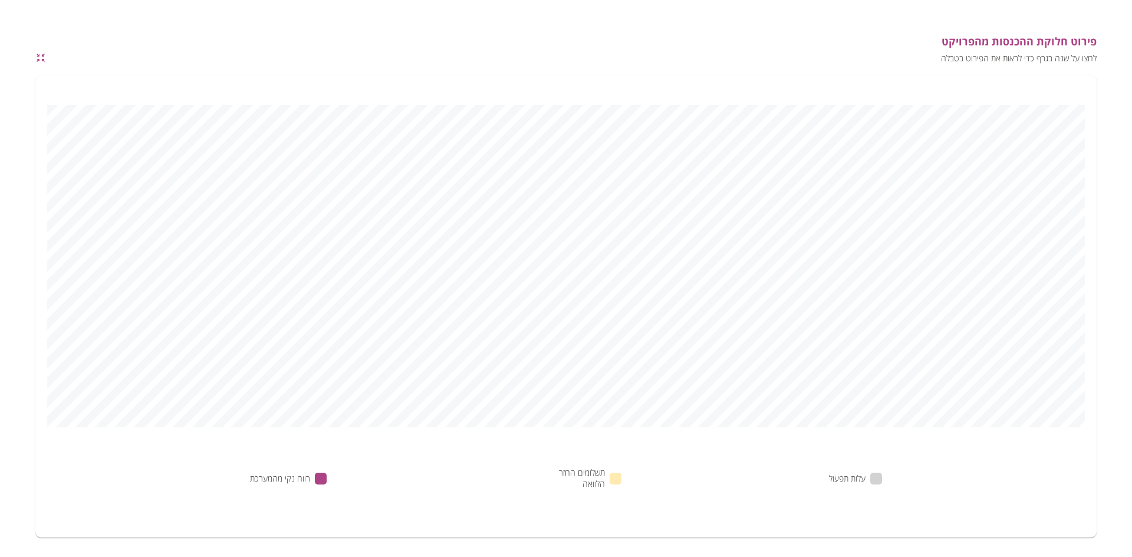
click at [40, 58] on icon "button" at bounding box center [40, 57] width 11 height 11
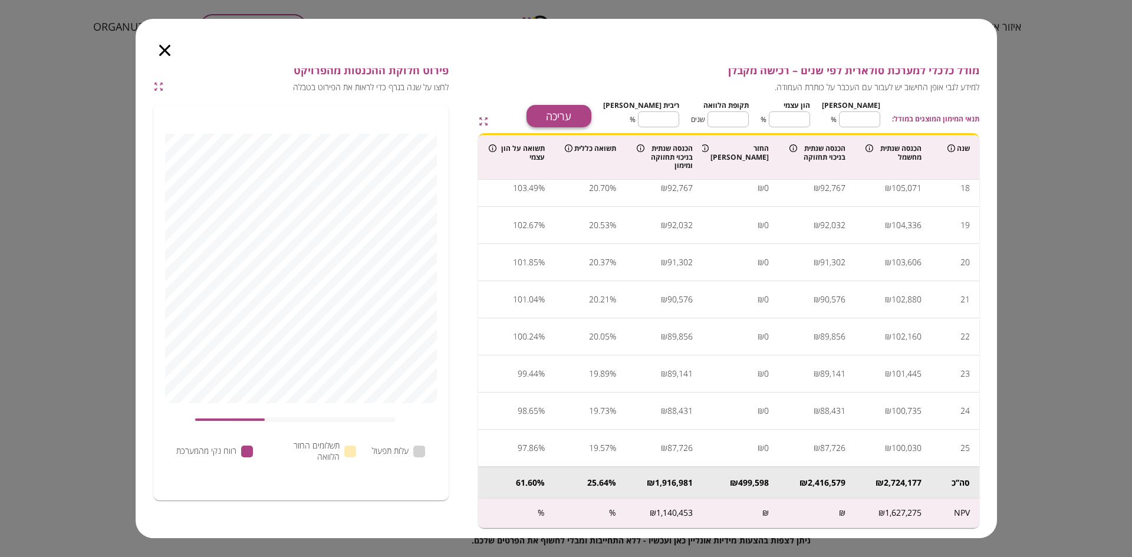
click at [592, 116] on button "עריכה" at bounding box center [559, 116] width 65 height 22
type input "**"
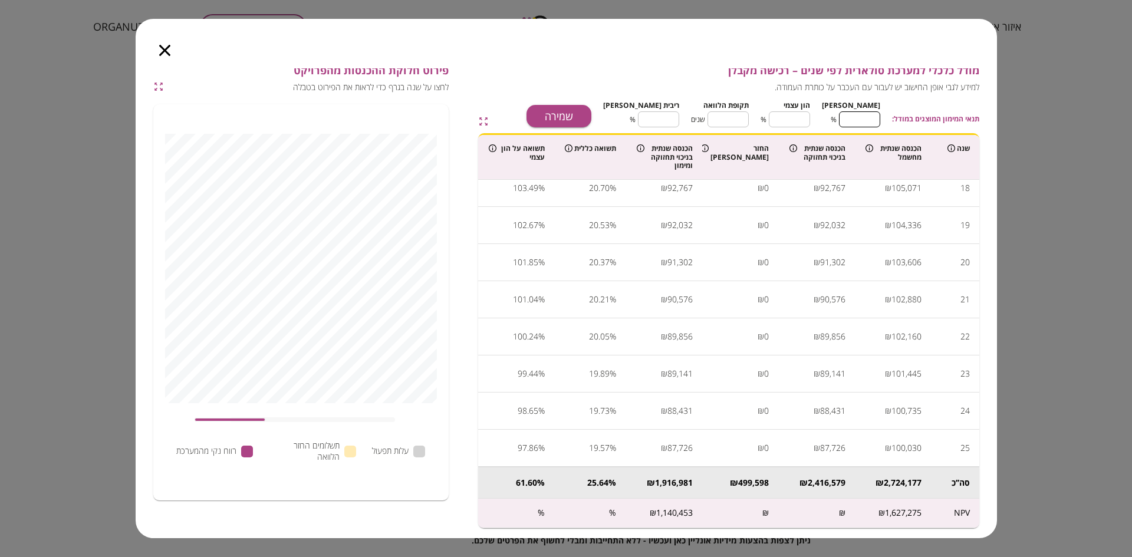
type input "**"
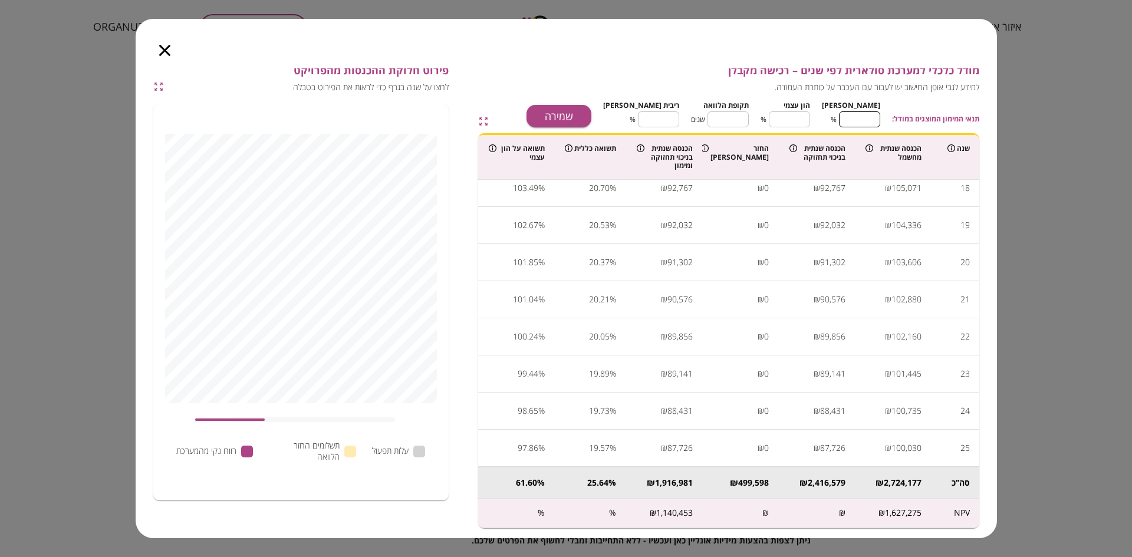
type input "**"
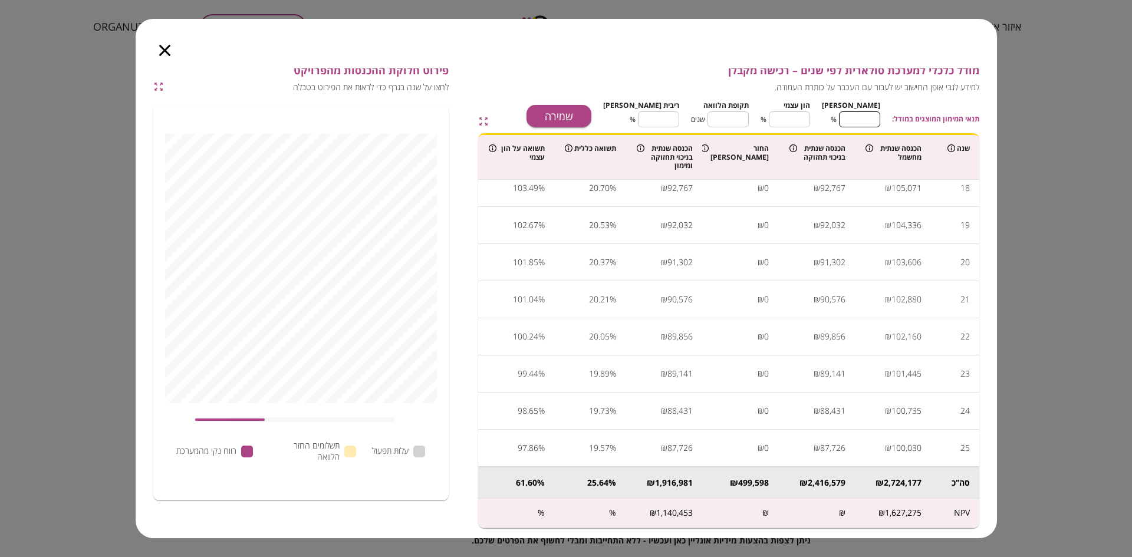
type input "**"
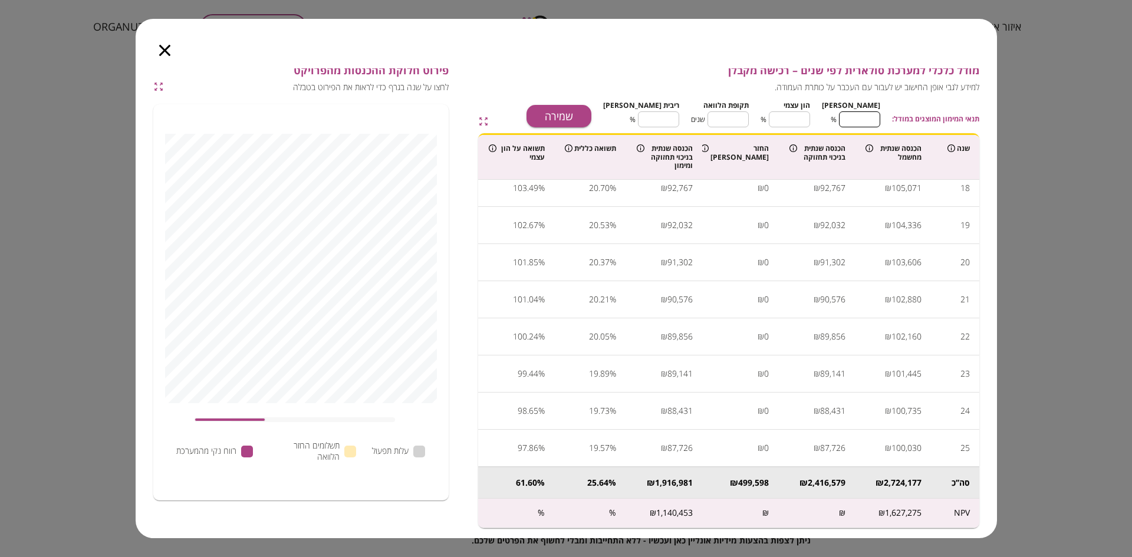
type input "**"
type input "*"
type input "**"
type input "*"
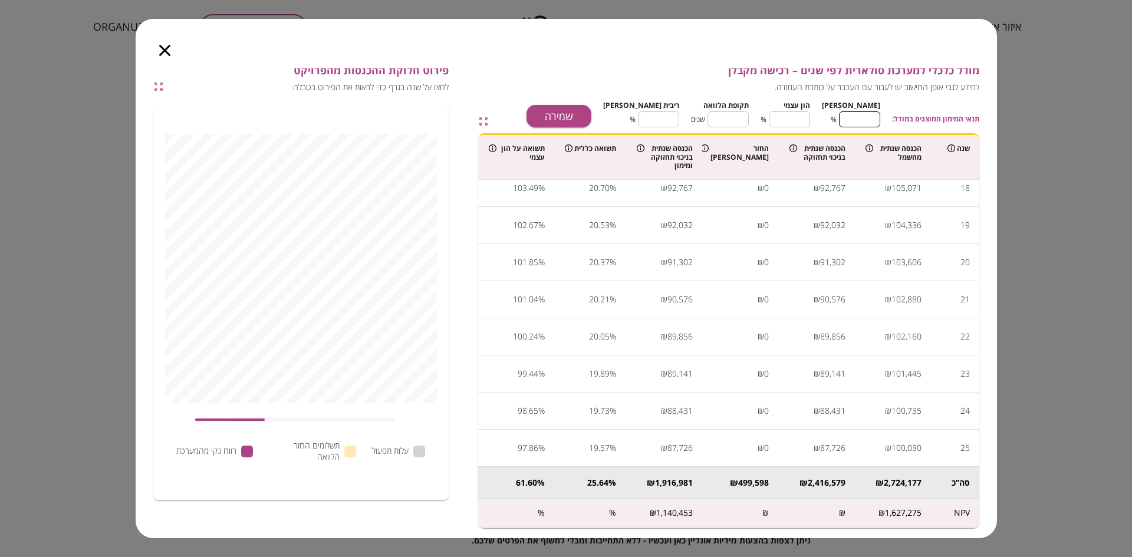
type input "**"
type input "*"
type input "**"
type input "*"
type input "**"
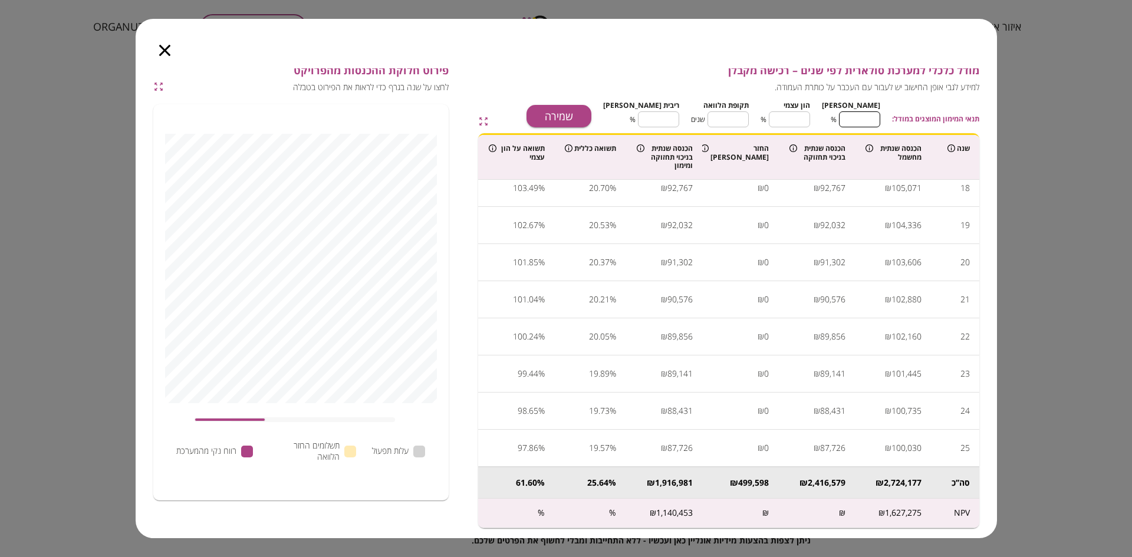
type input "*"
type input "**"
type input "*"
type input "**"
type input "*"
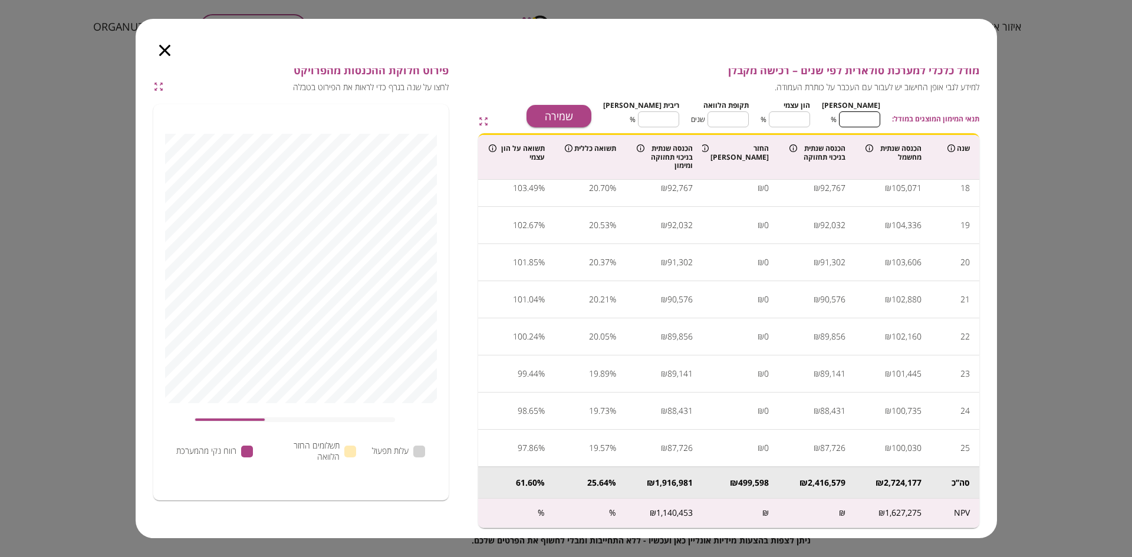
type input "**"
type input "*"
type input "**"
type input "*"
type input "***"
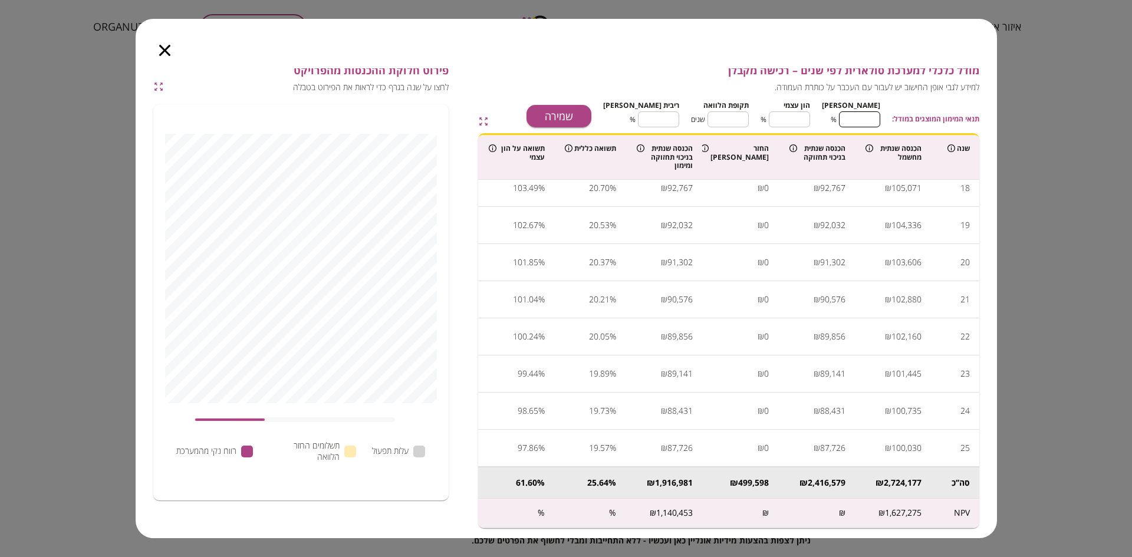
type input "*"
click at [850, 117] on input "***" at bounding box center [859, 119] width 41 height 31
drag, startPoint x: 803, startPoint y: 117, endPoint x: 817, endPoint y: 118, distance: 14.2
click at [810, 118] on input "*" at bounding box center [789, 119] width 41 height 31
type input "**"
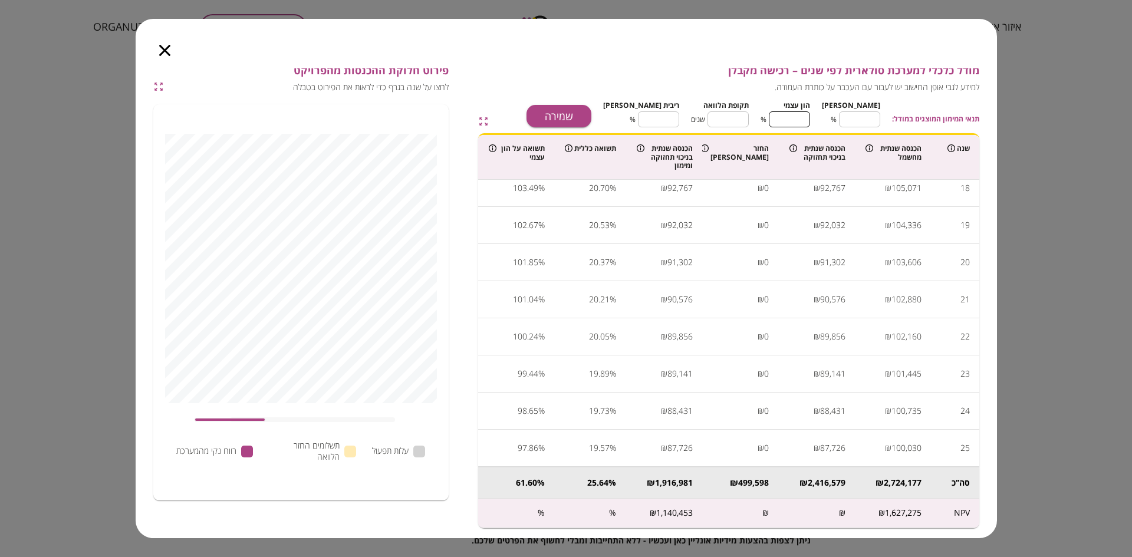
type input "*"
type input "**"
type input "*"
type input "***"
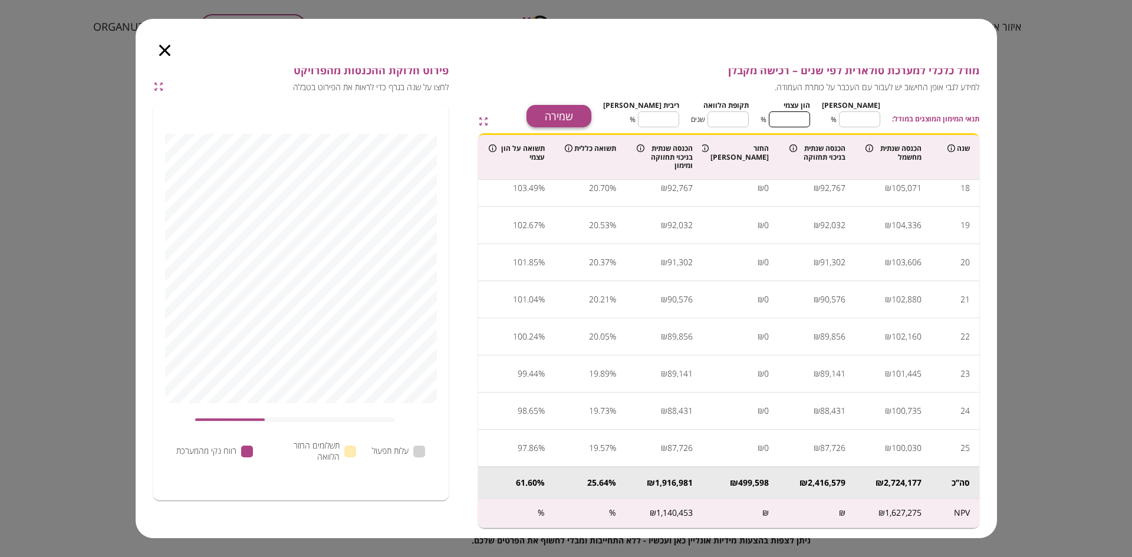
click at [583, 120] on button "שמירה" at bounding box center [559, 116] width 65 height 22
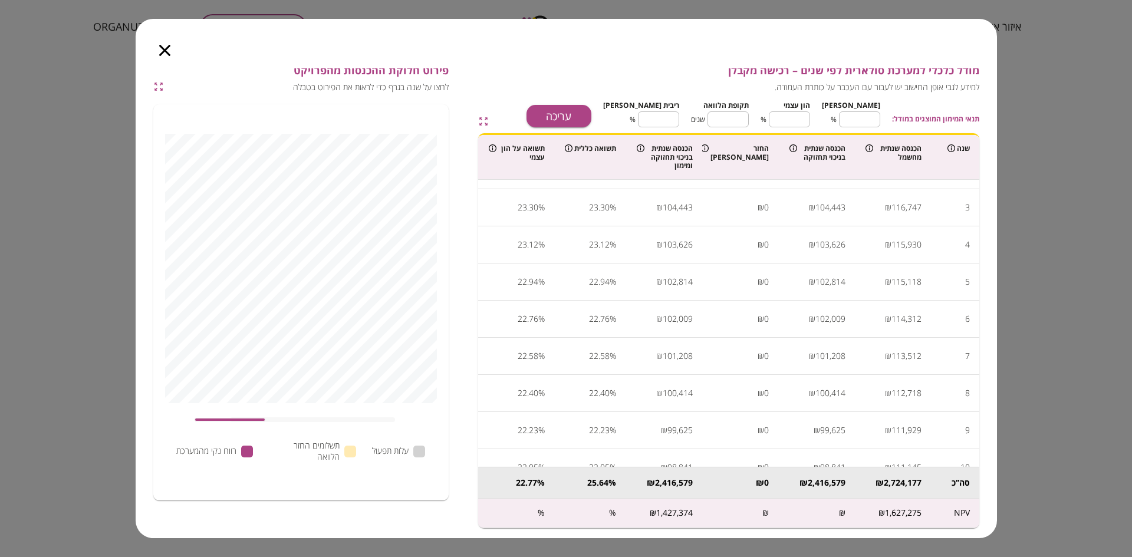
scroll to position [0, 0]
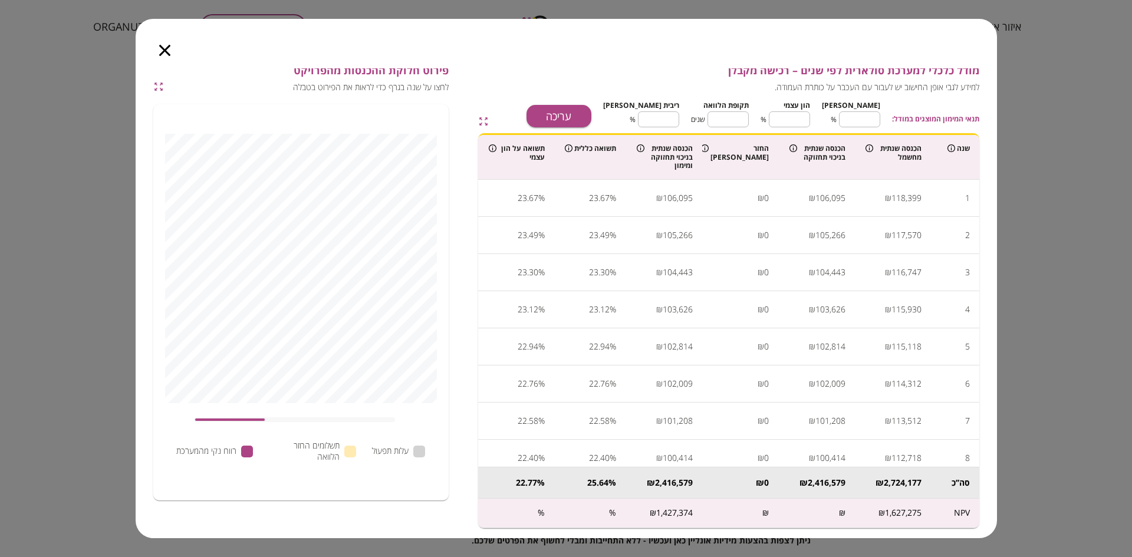
click at [157, 85] on icon "button" at bounding box center [159, 87] width 8 height 8
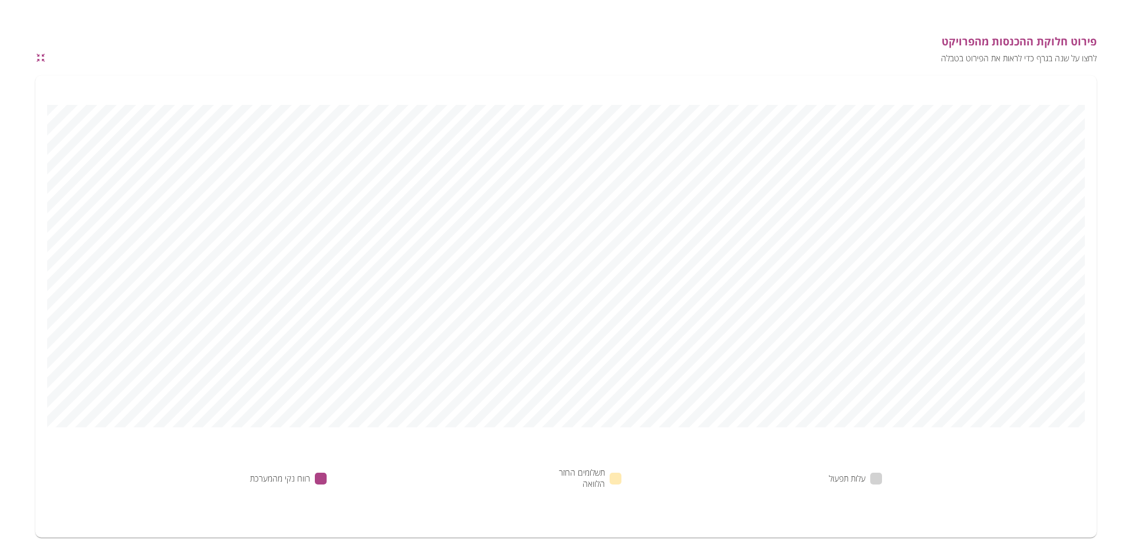
click at [39, 59] on icon "button" at bounding box center [40, 57] width 11 height 11
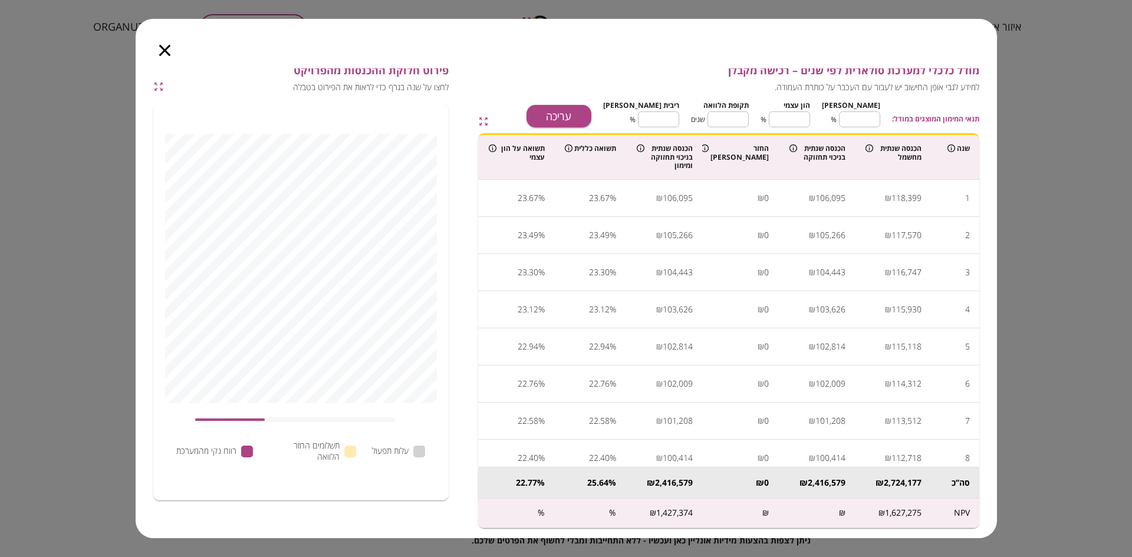
click at [163, 51] on icon "button" at bounding box center [164, 50] width 11 height 11
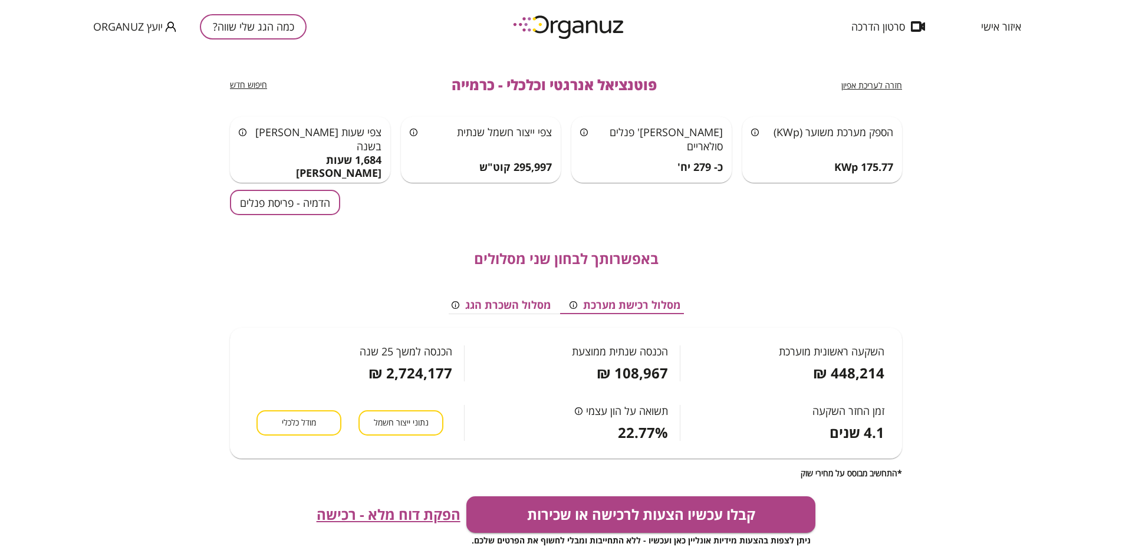
click at [523, 303] on button "מסלול השכרת הגג" at bounding box center [501, 306] width 118 height 18
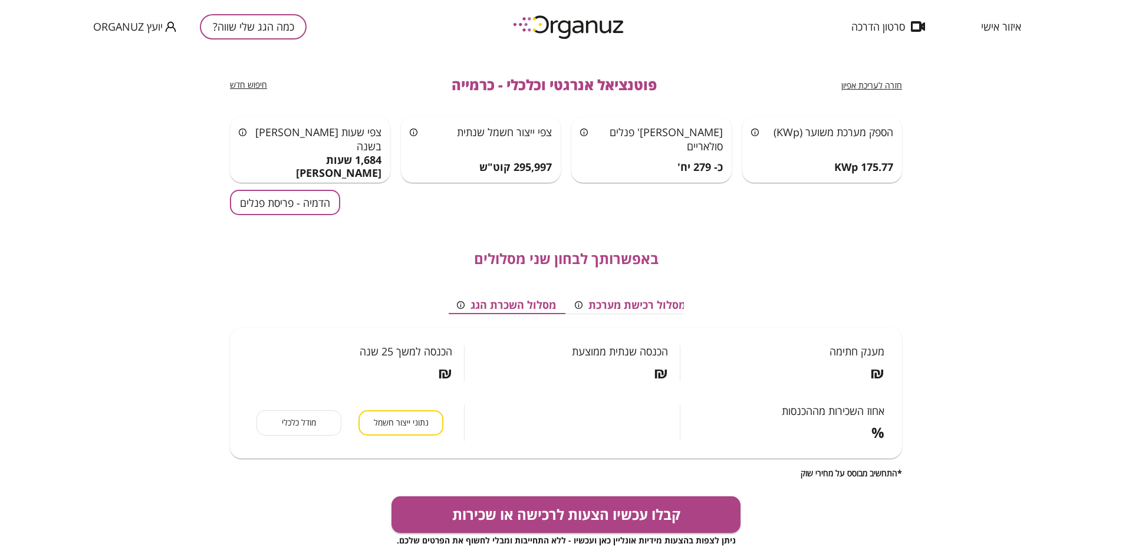
scroll to position [0, -5]
drag, startPoint x: 648, startPoint y: 302, endPoint x: 648, endPoint y: 294, distance: 7.7
click at [648, 295] on div "מסלול רכישת מערכת מסלול השכרת הגג מענק חתימה ₪ הכנסה שנתית ממוצעת ₪ הכנסה למשך …" at bounding box center [566, 367] width 672 height 201
click at [645, 300] on button "מסלול רכישת מערכת" at bounding box center [631, 306] width 130 height 18
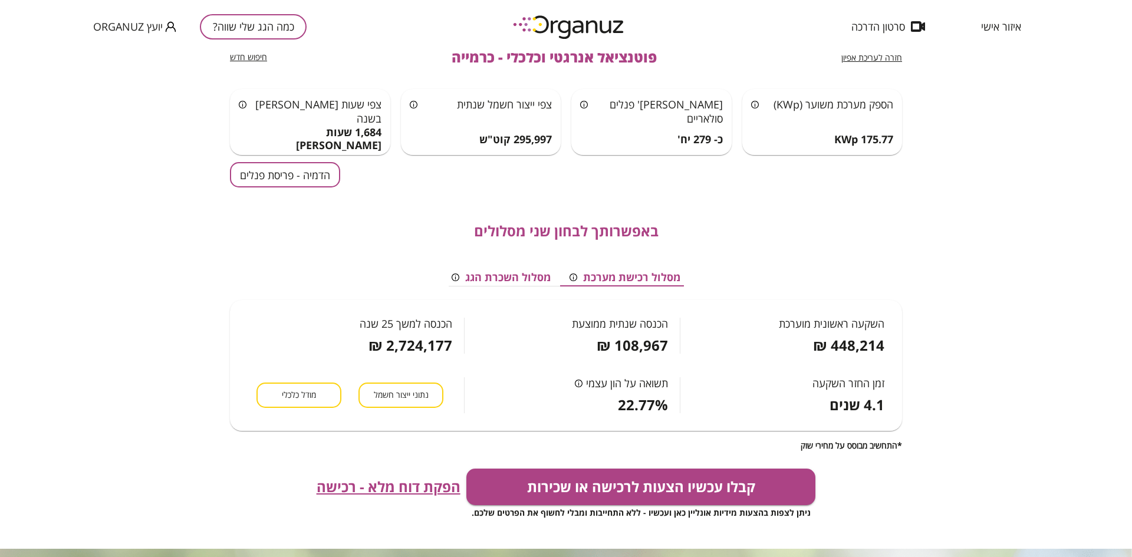
scroll to position [15, 0]
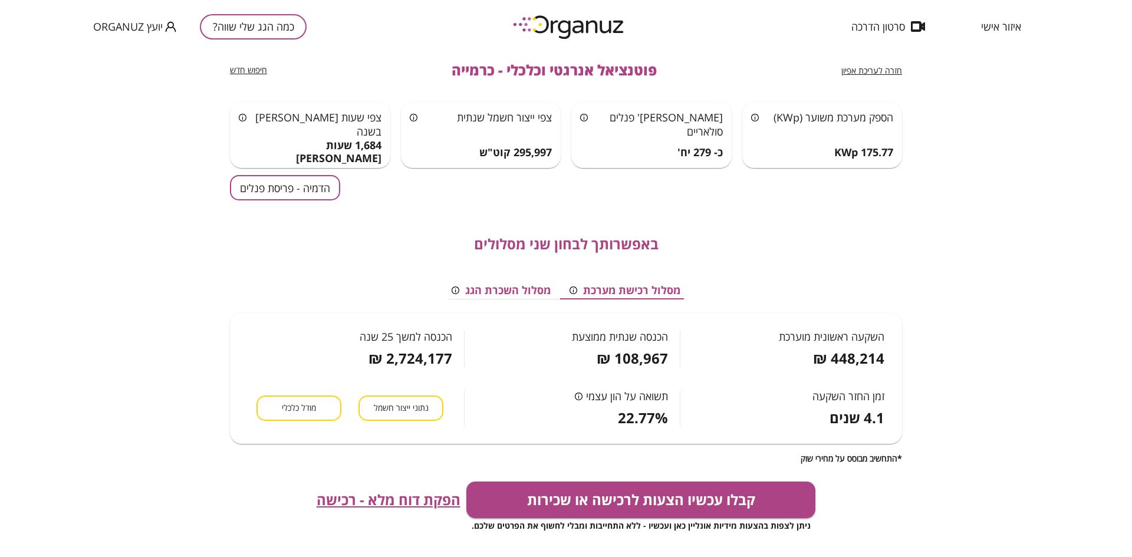
click at [400, 498] on span "הפקת דוח מלא - רכישה" at bounding box center [389, 500] width 144 height 17
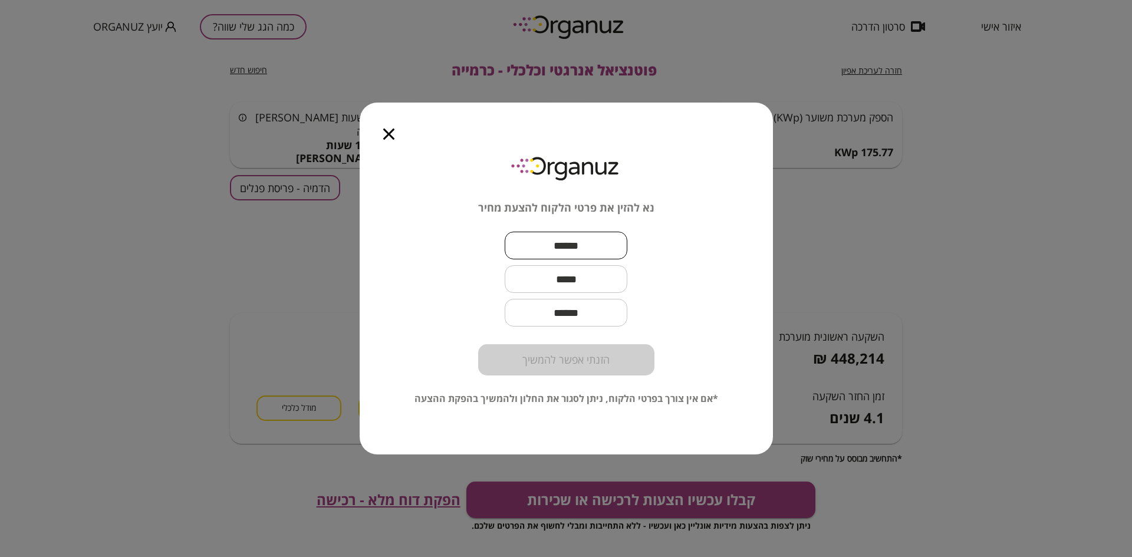
click at [567, 243] on input "text" at bounding box center [566, 245] width 123 height 35
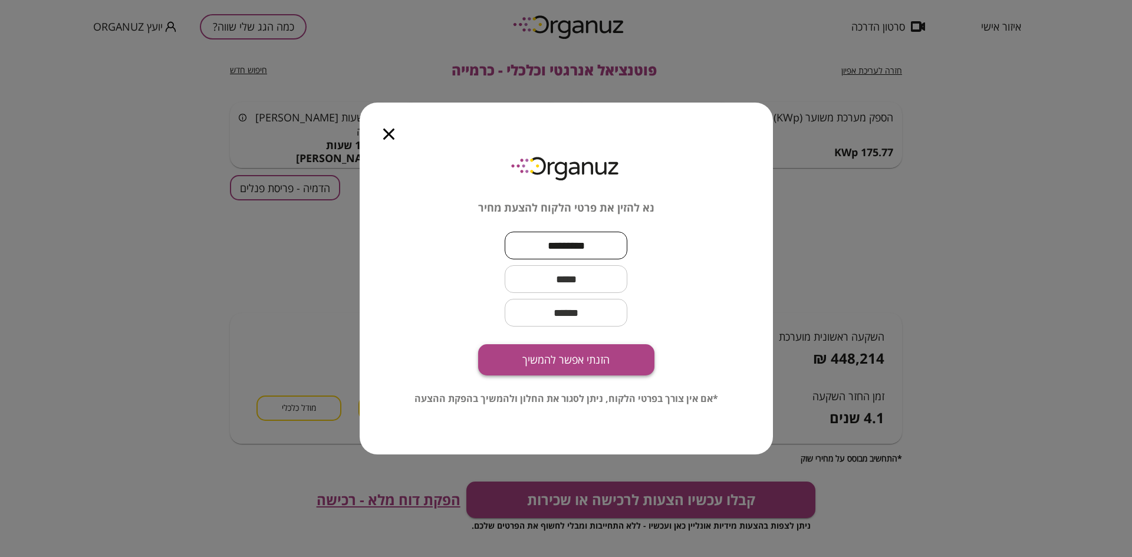
type input "*********"
click at [548, 355] on button "הזנתי אפשר להמשיך" at bounding box center [566, 359] width 176 height 31
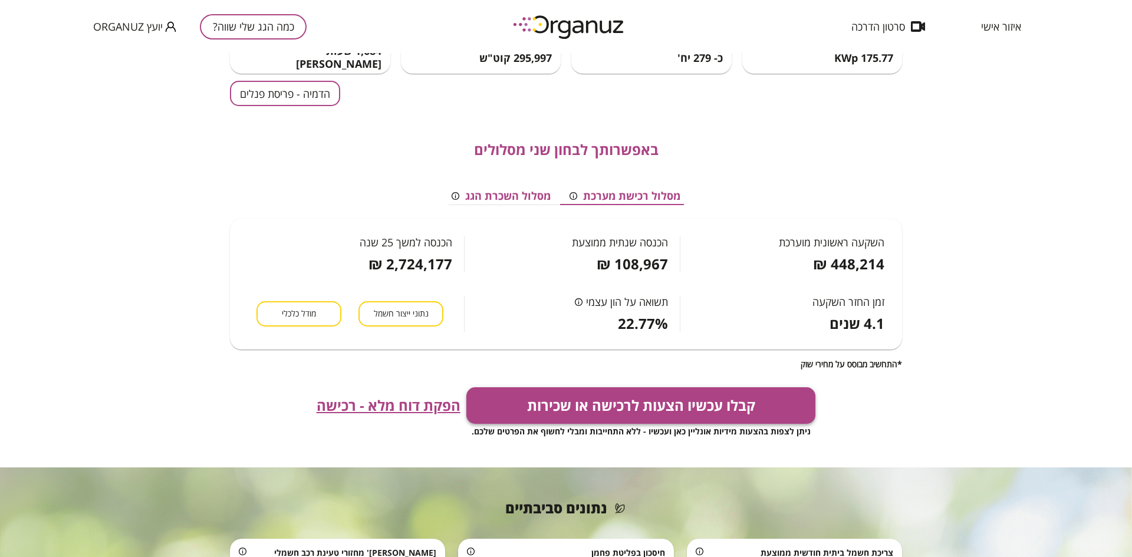
scroll to position [88, 0]
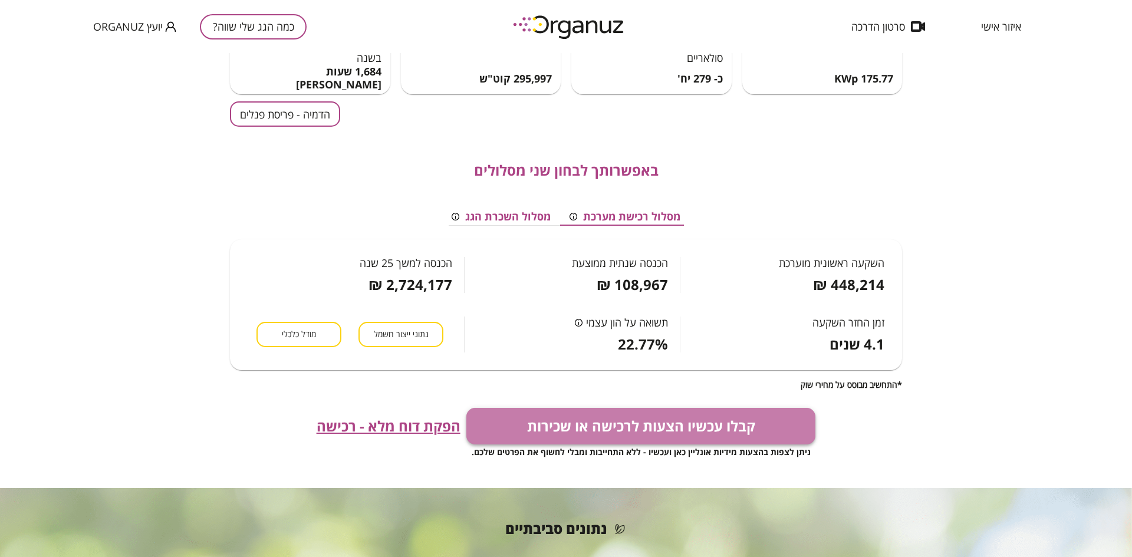
click at [641, 418] on button "קבלו עכשיו הצעות לרכישה או שכירות" at bounding box center [641, 426] width 350 height 37
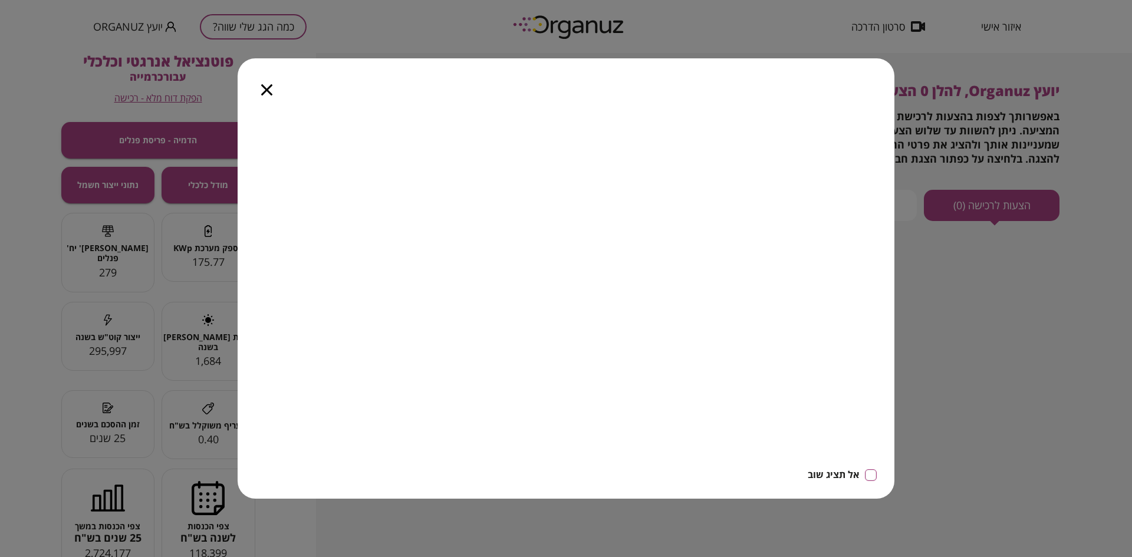
click at [268, 88] on icon "button" at bounding box center [266, 89] width 11 height 11
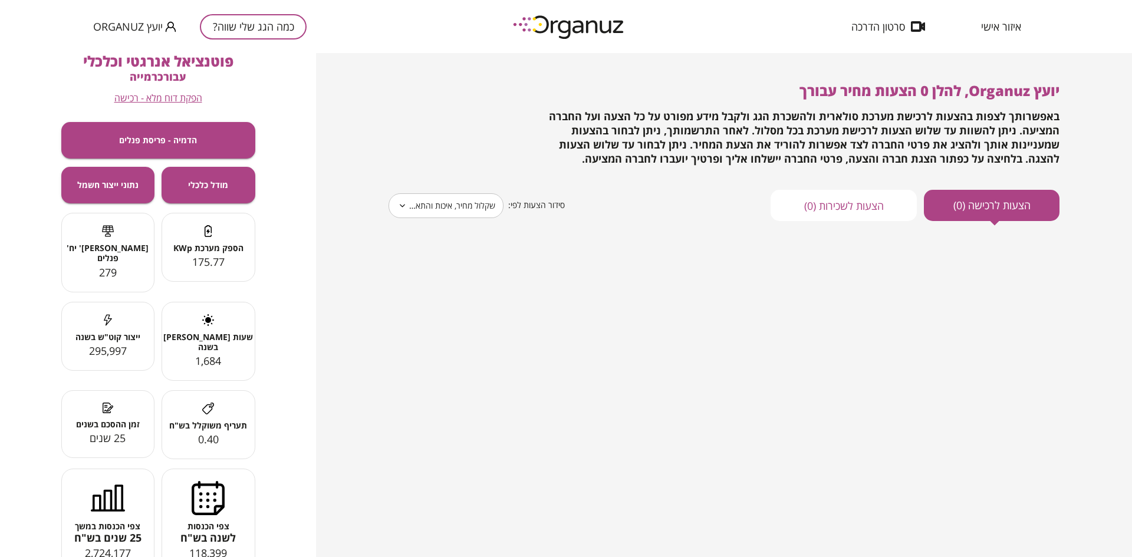
click at [424, 201] on body "**********" at bounding box center [566, 278] width 1132 height 557
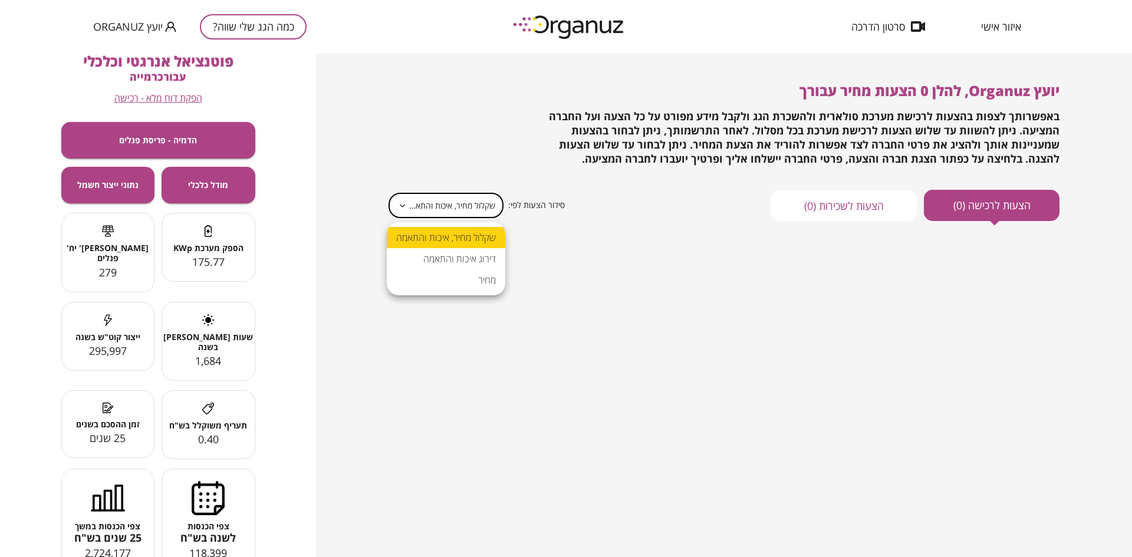
click at [988, 28] on div at bounding box center [566, 278] width 1132 height 557
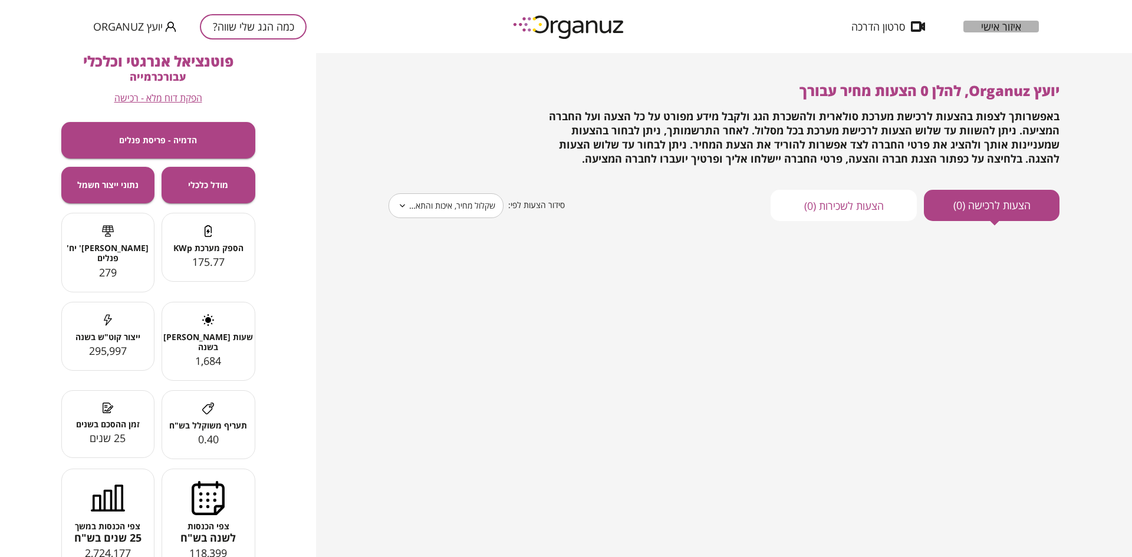
click at [992, 26] on span "איזור אישי" at bounding box center [1001, 27] width 40 height 12
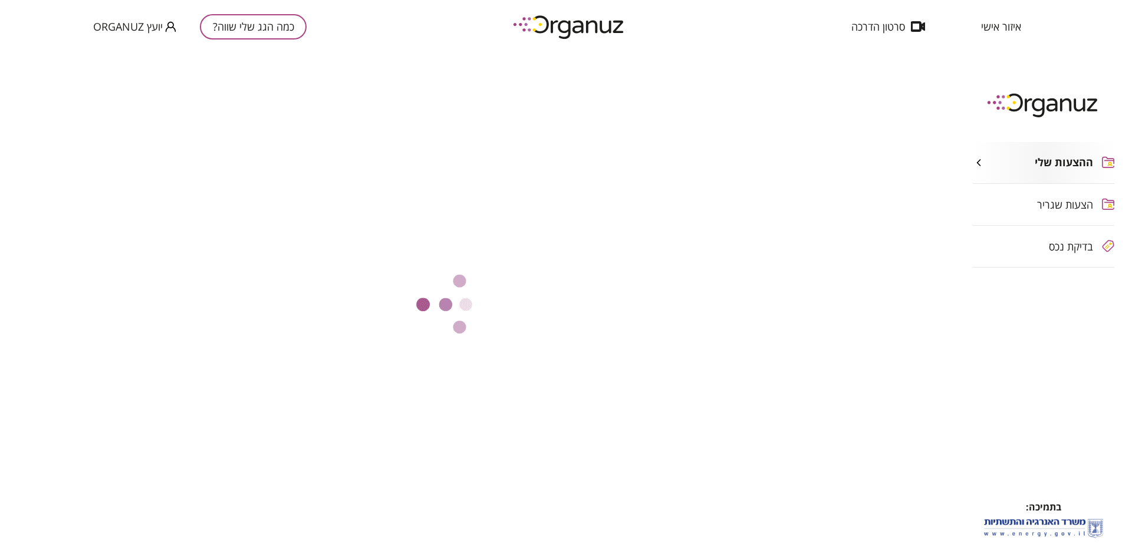
click at [992, 26] on span "איזור אישי" at bounding box center [1001, 27] width 40 height 12
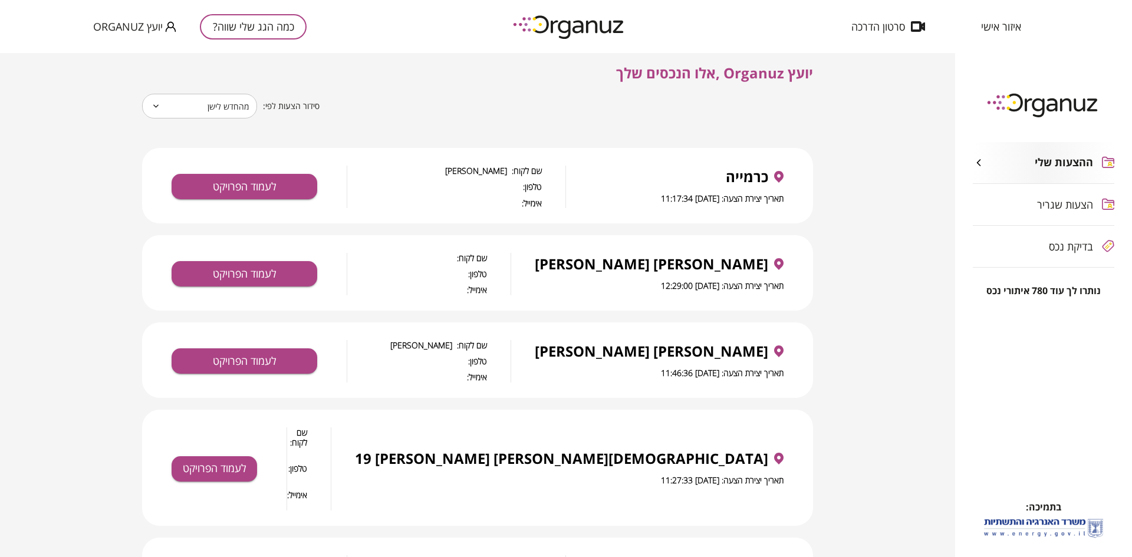
scroll to position [103, 0]
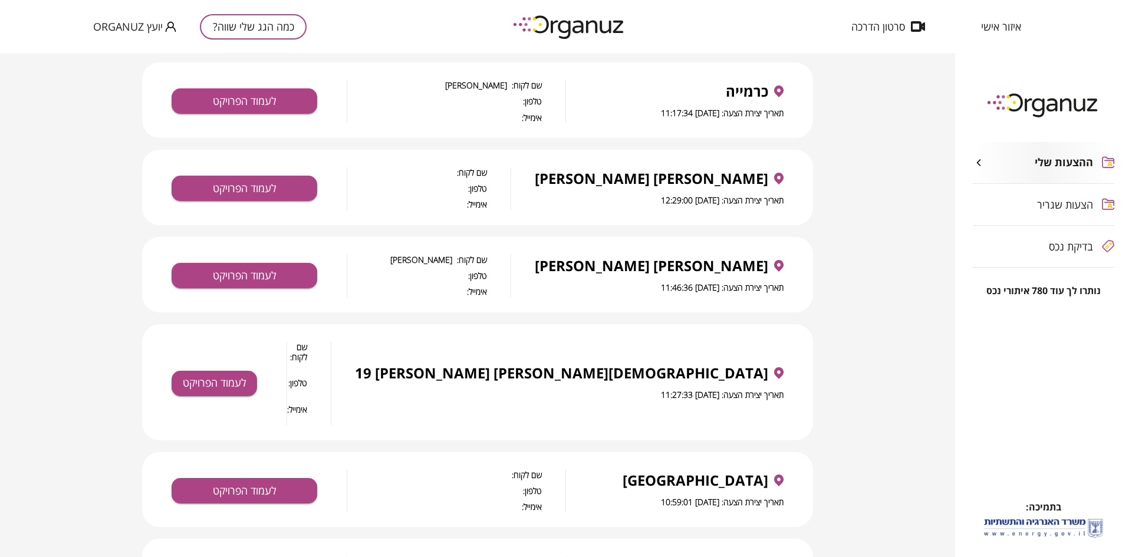
click at [274, 29] on button "כמה הגג שלי שווה?" at bounding box center [253, 26] width 107 height 25
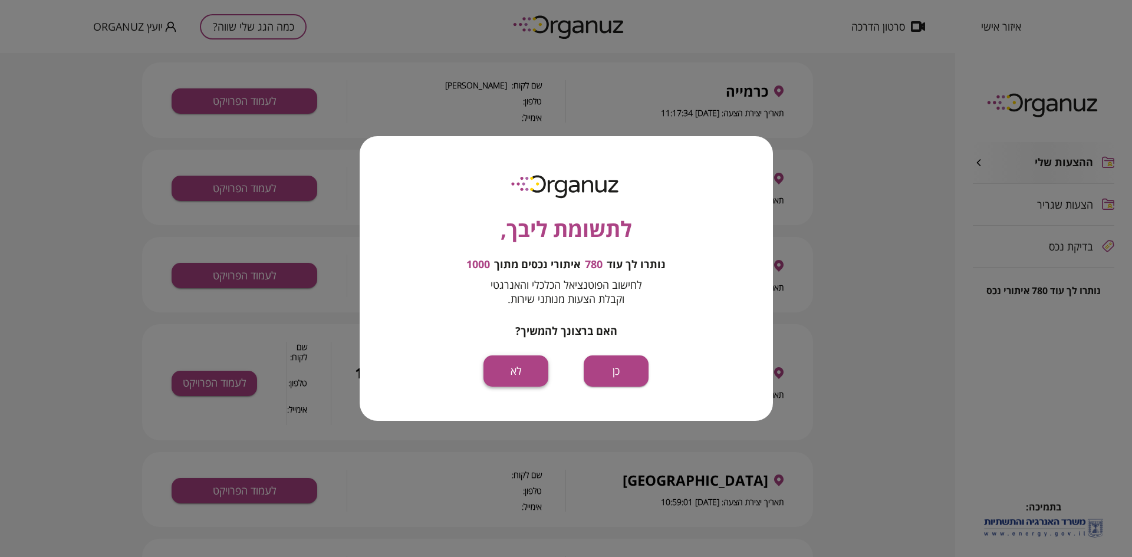
click at [521, 369] on button "לא" at bounding box center [516, 371] width 65 height 31
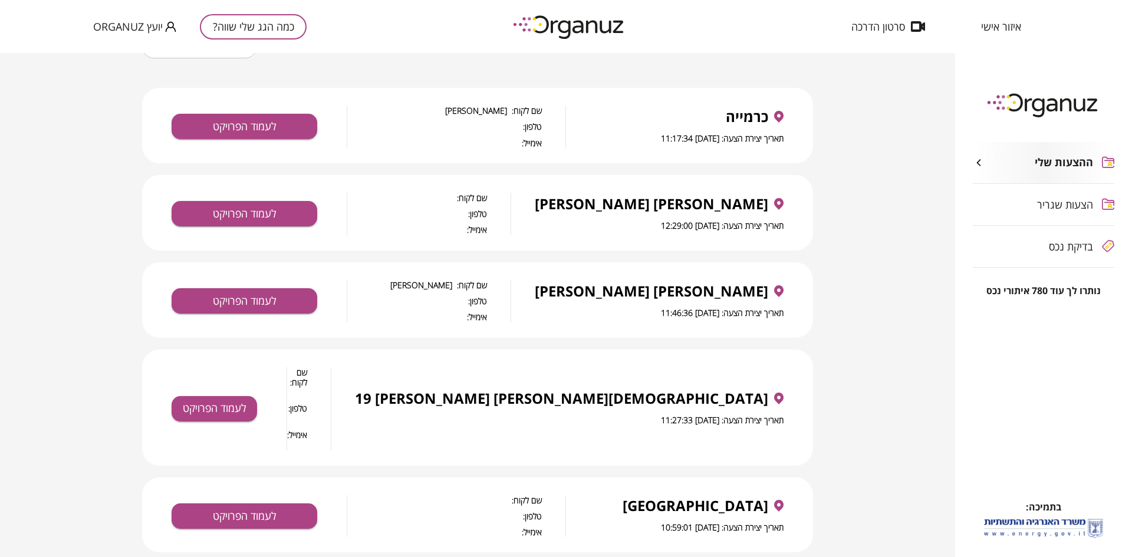
scroll to position [0, 0]
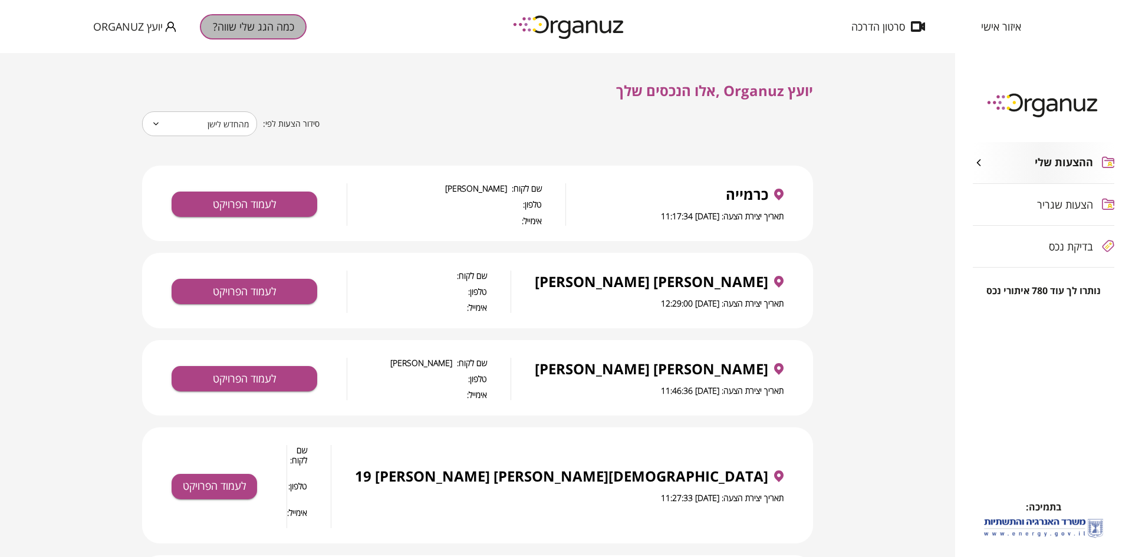
click at [265, 31] on button "כמה הגג שלי שווה?" at bounding box center [253, 26] width 107 height 25
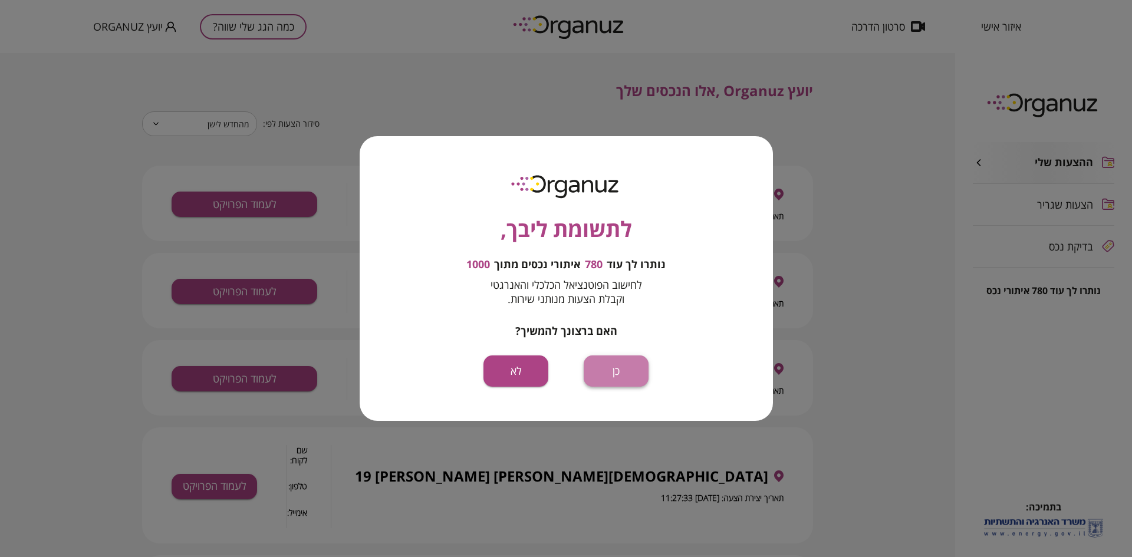
click at [615, 361] on button "כן" at bounding box center [616, 371] width 65 height 31
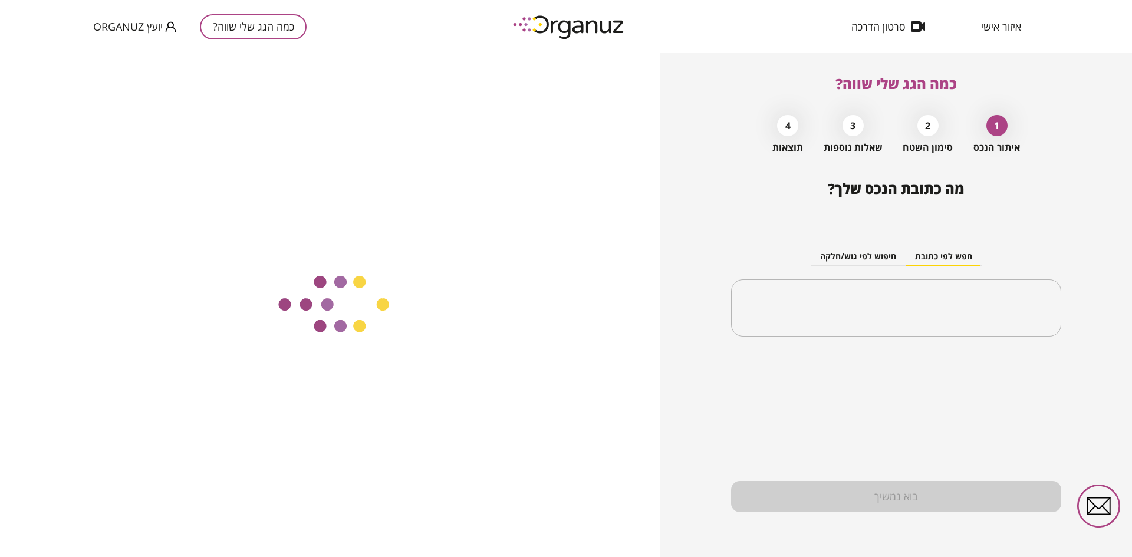
click at [596, 360] on div at bounding box center [330, 305] width 661 height 504
click at [874, 308] on input "text" at bounding box center [900, 308] width 293 height 29
drag, startPoint x: 848, startPoint y: 293, endPoint x: 851, endPoint y: 300, distance: 7.7
click at [850, 297] on div "​" at bounding box center [896, 309] width 330 height 58
click at [851, 300] on input "text" at bounding box center [900, 308] width 293 height 29
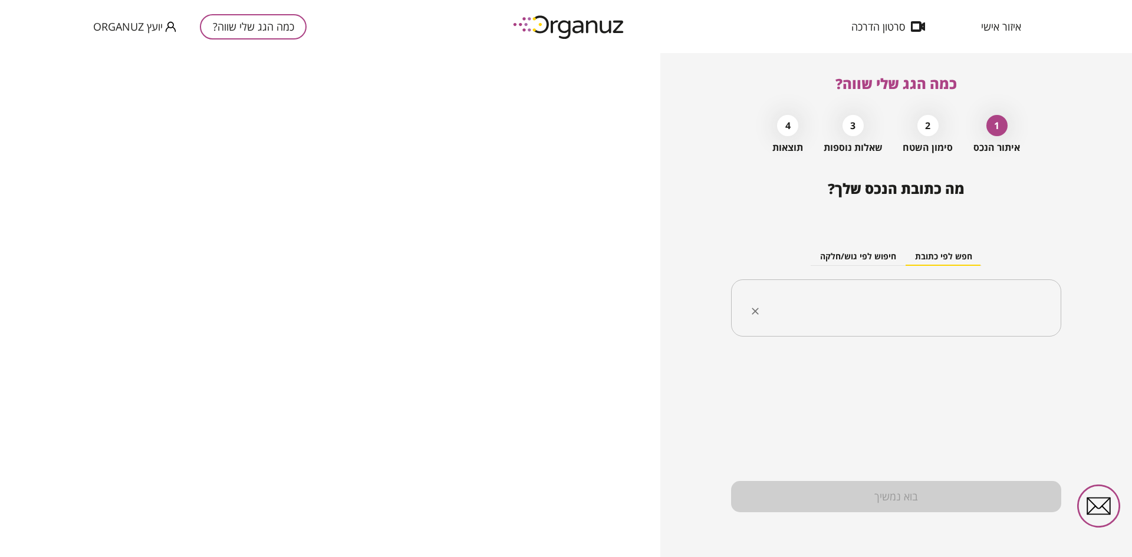
click at [853, 304] on input "text" at bounding box center [900, 308] width 293 height 29
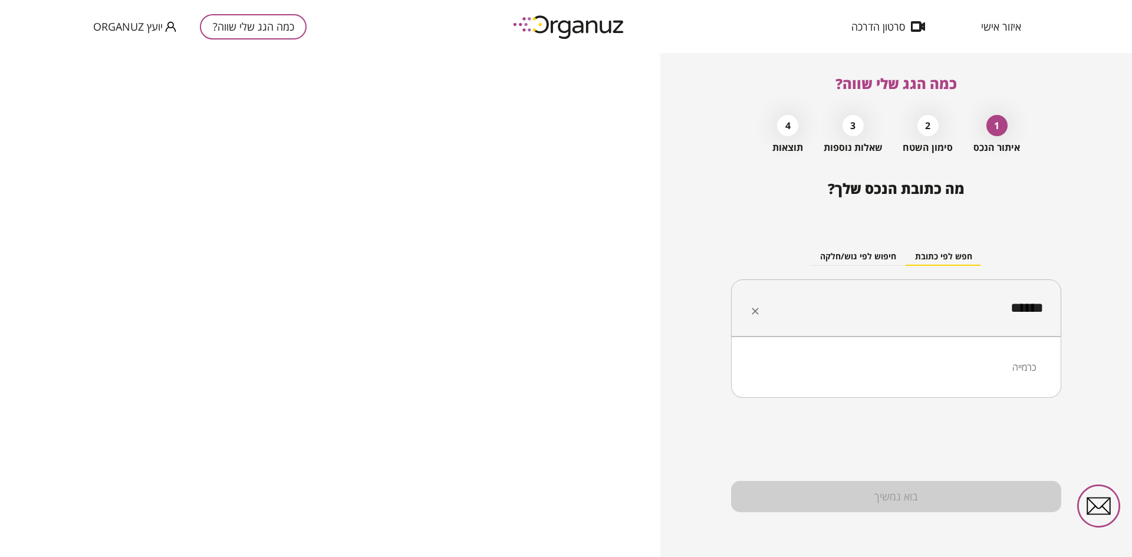
click at [977, 370] on li "כרמייה" at bounding box center [897, 367] width 300 height 21
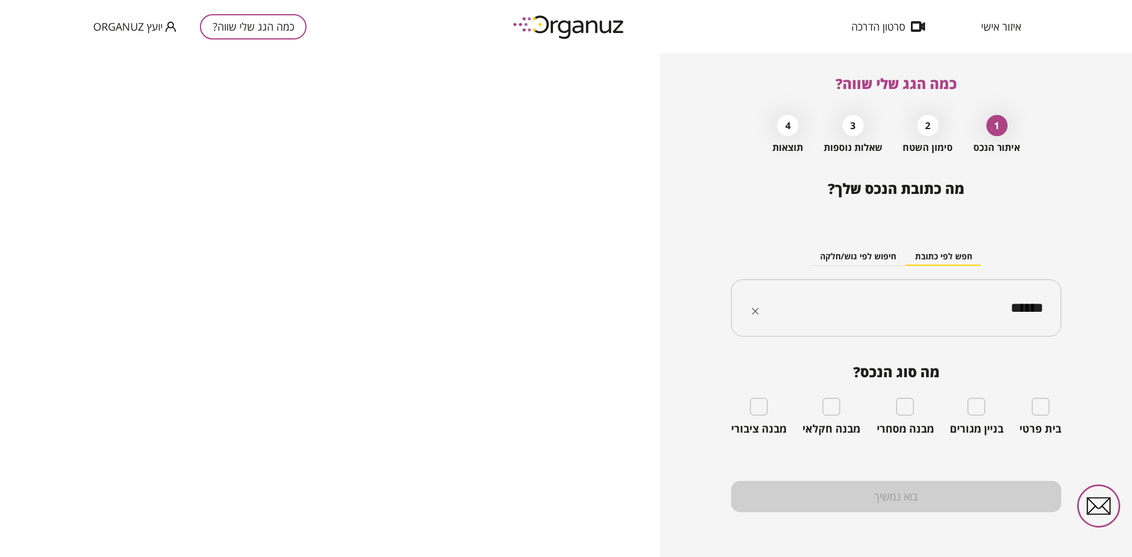
type input "******"
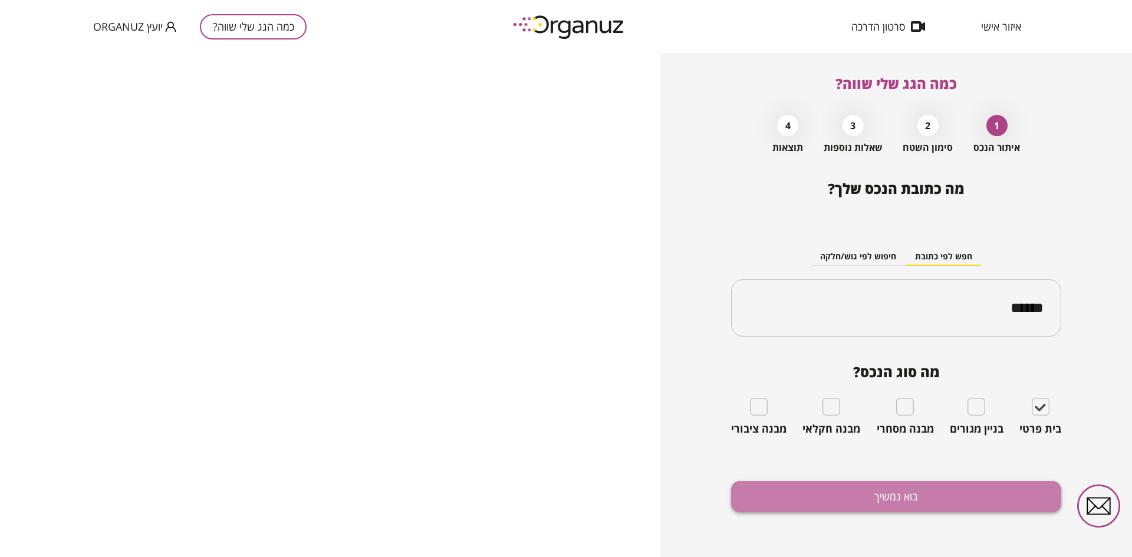
click at [944, 489] on button "בוא נמשיך" at bounding box center [896, 496] width 330 height 31
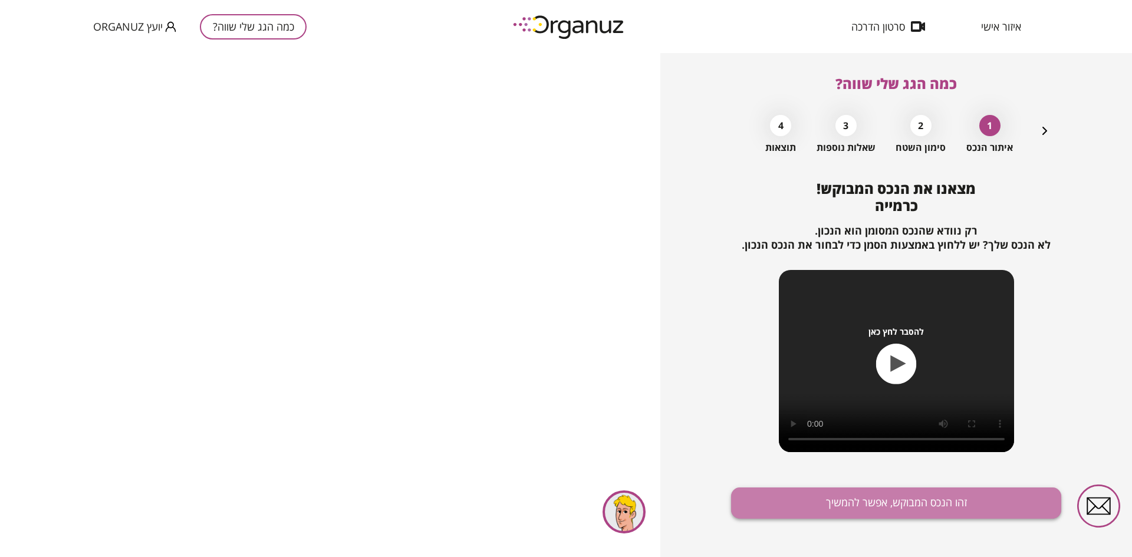
click at [942, 497] on button "זהו הנכס המבוקש, אפשר להמשיך" at bounding box center [896, 503] width 330 height 31
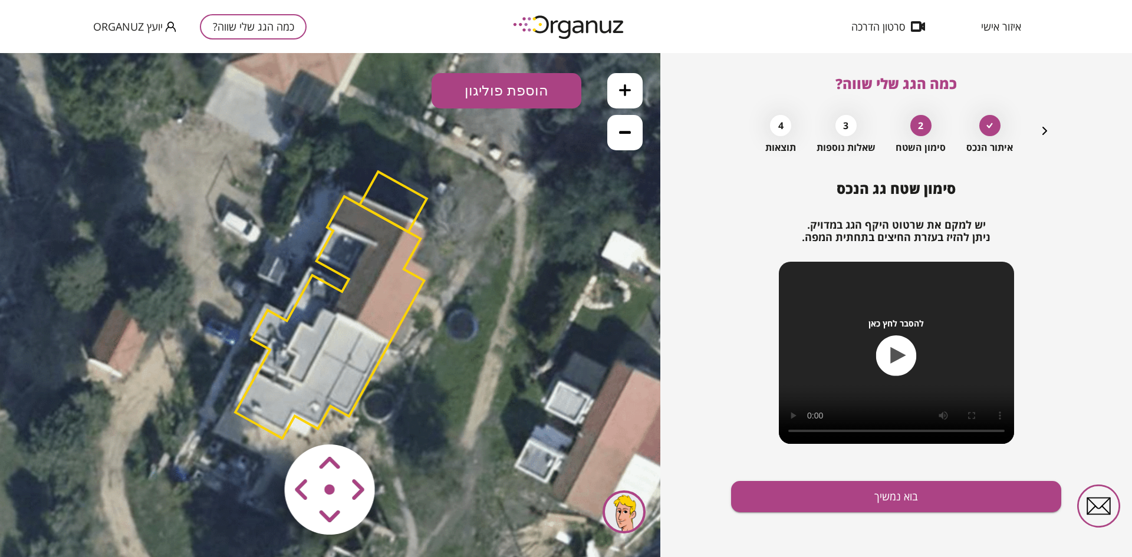
click at [260, 420] on area at bounding box center [260, 420] width 0 height 0
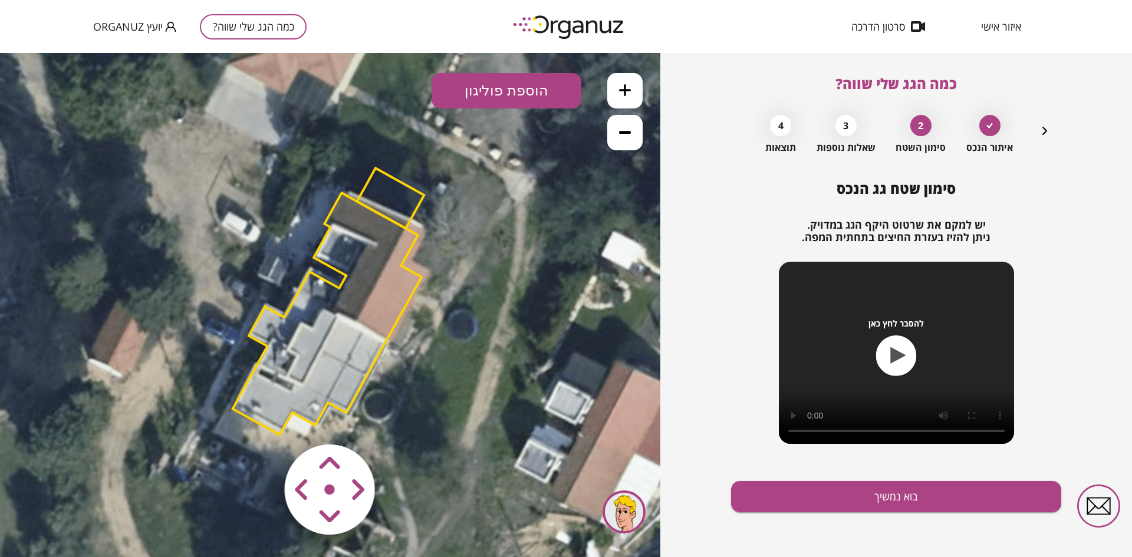
click at [260, 420] on area at bounding box center [260, 420] width 0 height 0
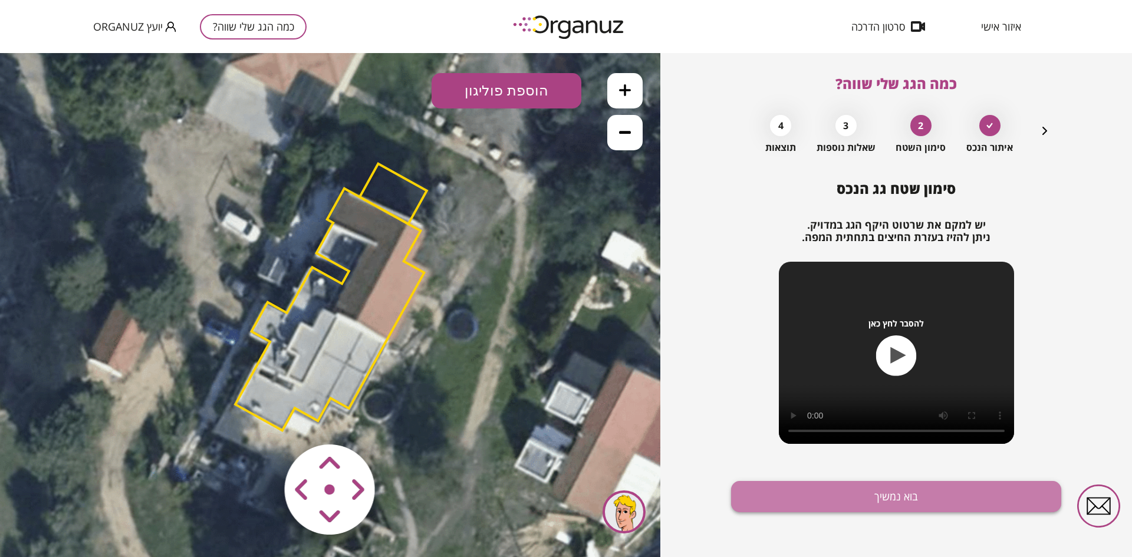
click at [876, 498] on button "בוא נמשיך" at bounding box center [896, 496] width 330 height 31
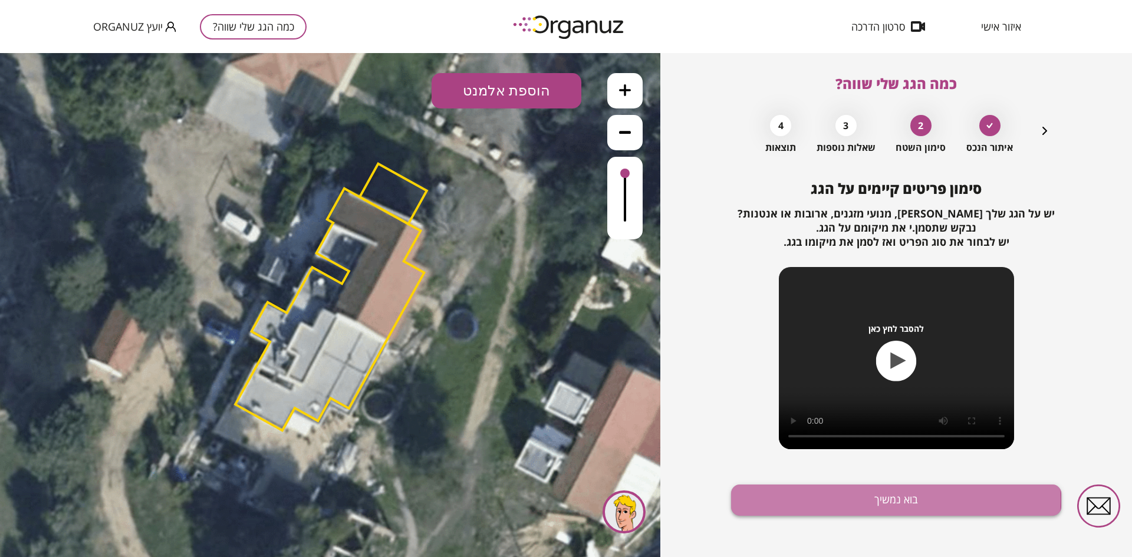
click at [803, 500] on button "בוא נמשיך" at bounding box center [896, 500] width 330 height 31
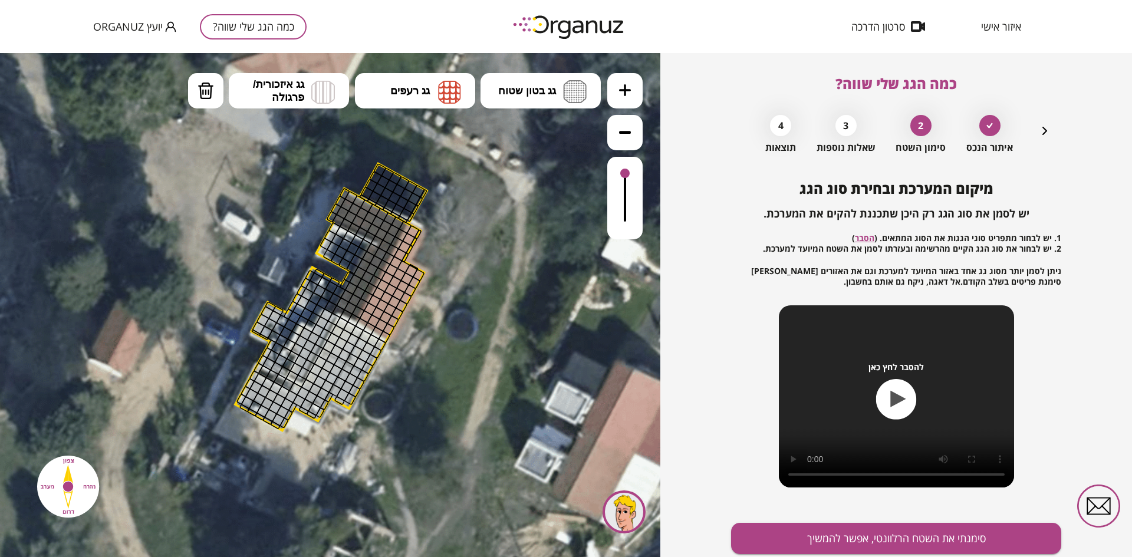
click at [1040, 127] on icon "button" at bounding box center [1045, 131] width 14 height 14
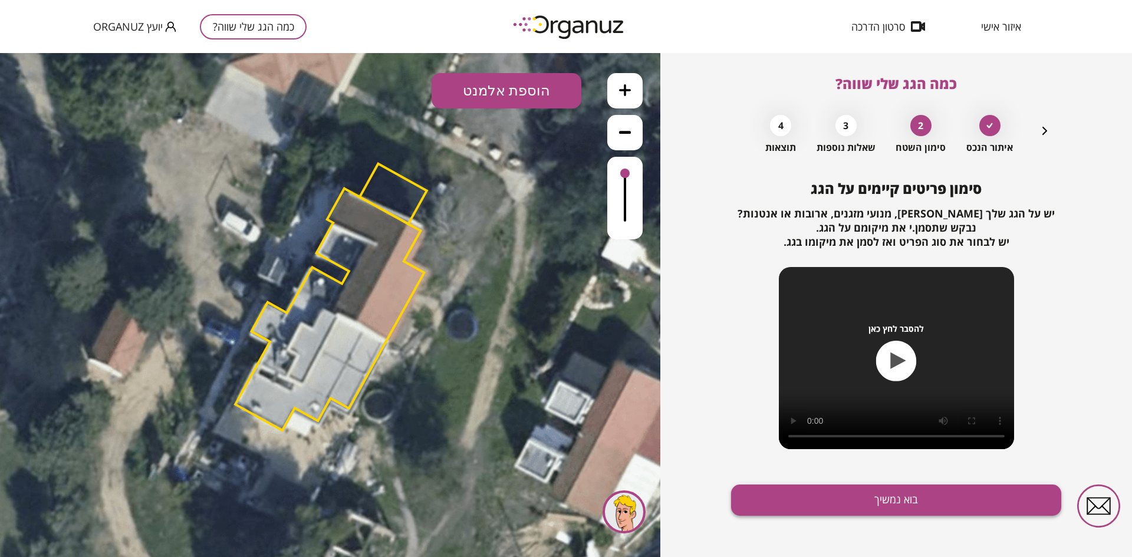
click at [848, 504] on button "בוא נמשיך" at bounding box center [896, 500] width 330 height 31
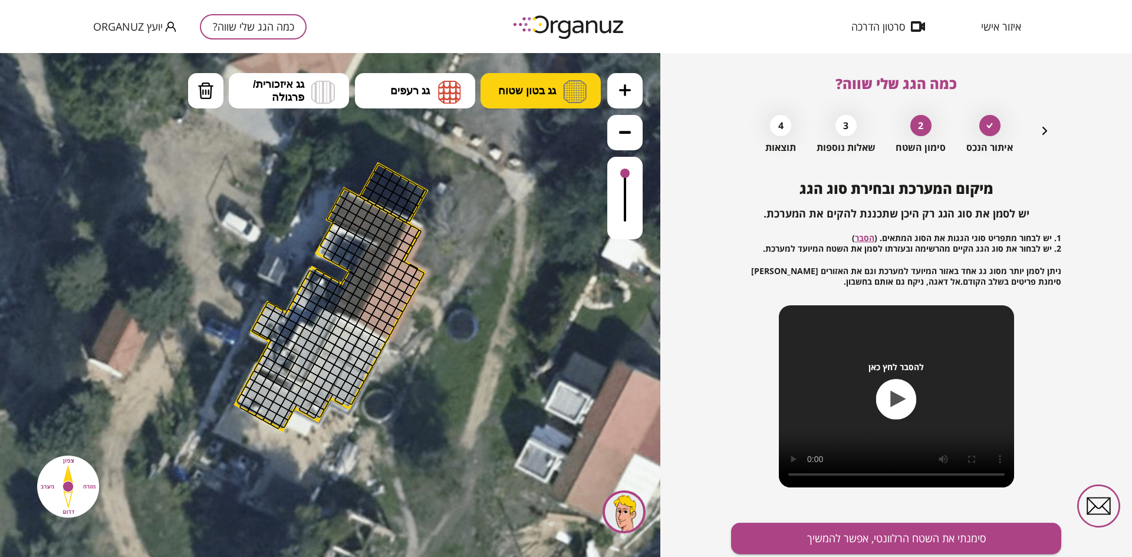
click at [497, 91] on button "גג בטון שטוח" at bounding box center [541, 90] width 120 height 35
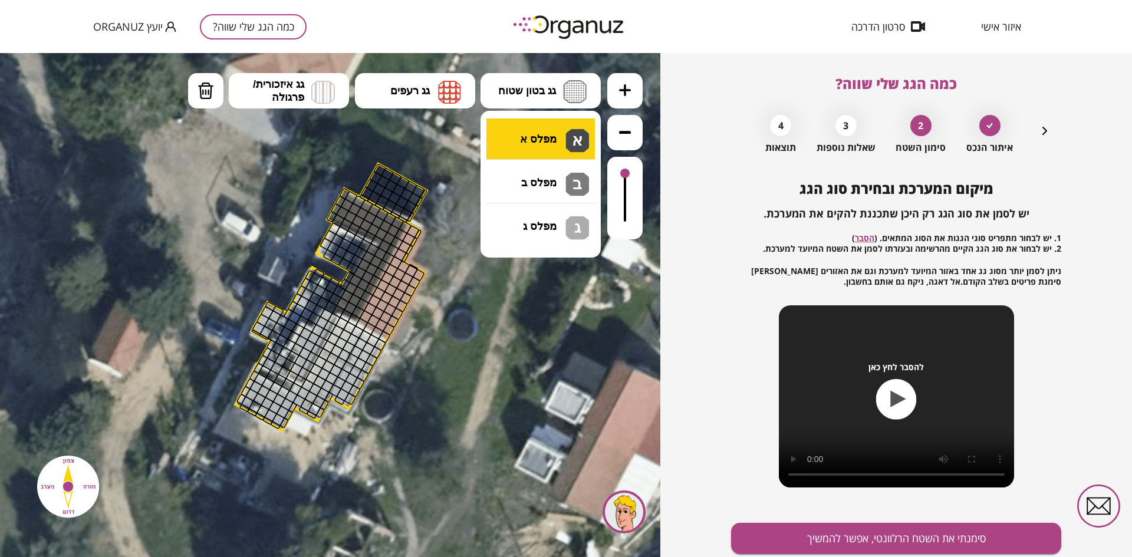
click at [515, 143] on div ".st0 { fill: #FFFFFF; } 10" at bounding box center [330, 305] width 661 height 504
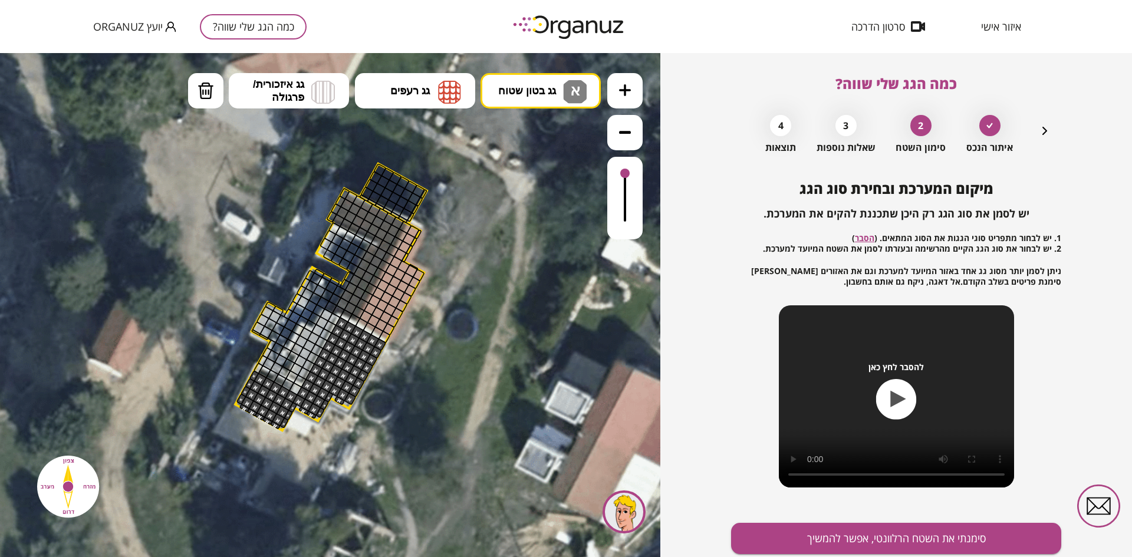
drag, startPoint x: 342, startPoint y: 327, endPoint x: 343, endPoint y: 399, distance: 72.0
click at [423, 86] on span "גג רעפים" at bounding box center [410, 90] width 40 height 13
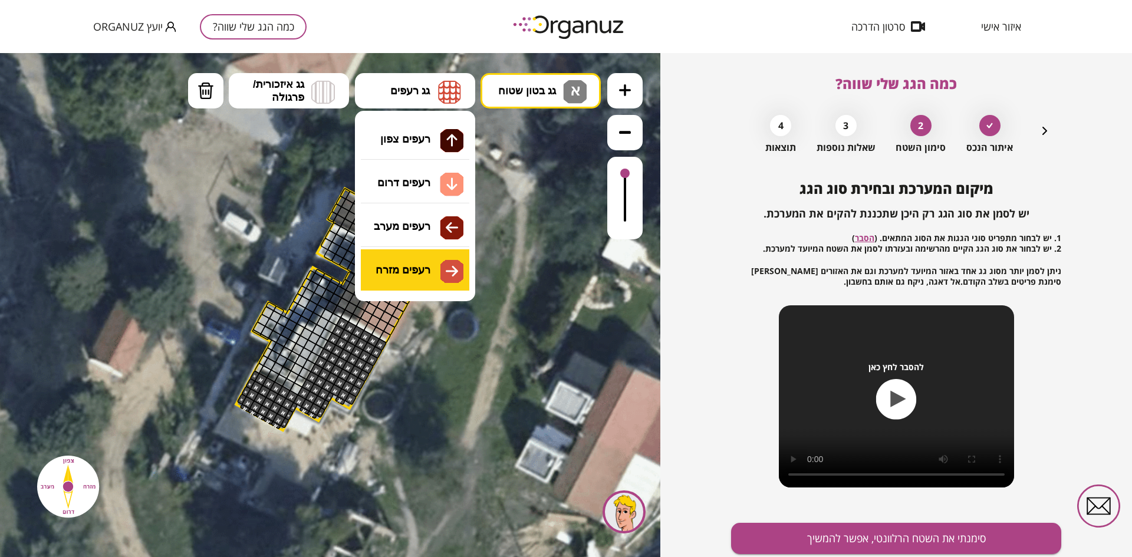
click at [442, 268] on div ".st0 { fill: #FFFFFF; } 10" at bounding box center [330, 305] width 661 height 504
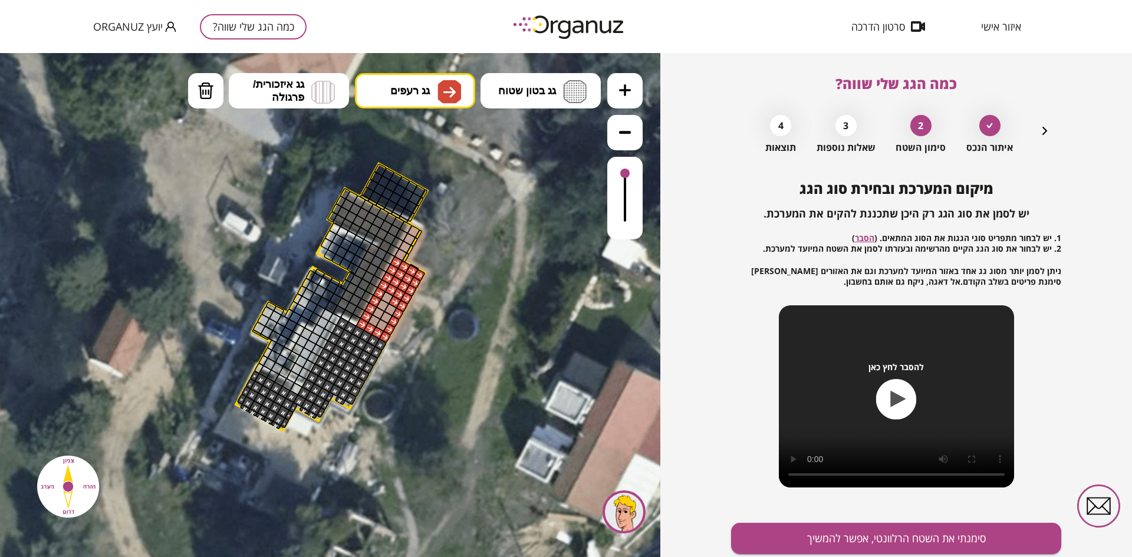
drag, startPoint x: 393, startPoint y: 261, endPoint x: 401, endPoint y: 305, distance: 45.0
drag, startPoint x: 385, startPoint y: 297, endPoint x: 377, endPoint y: 317, distance: 22.2
drag, startPoint x: 401, startPoint y: 254, endPoint x: 374, endPoint y: 284, distance: 40.5
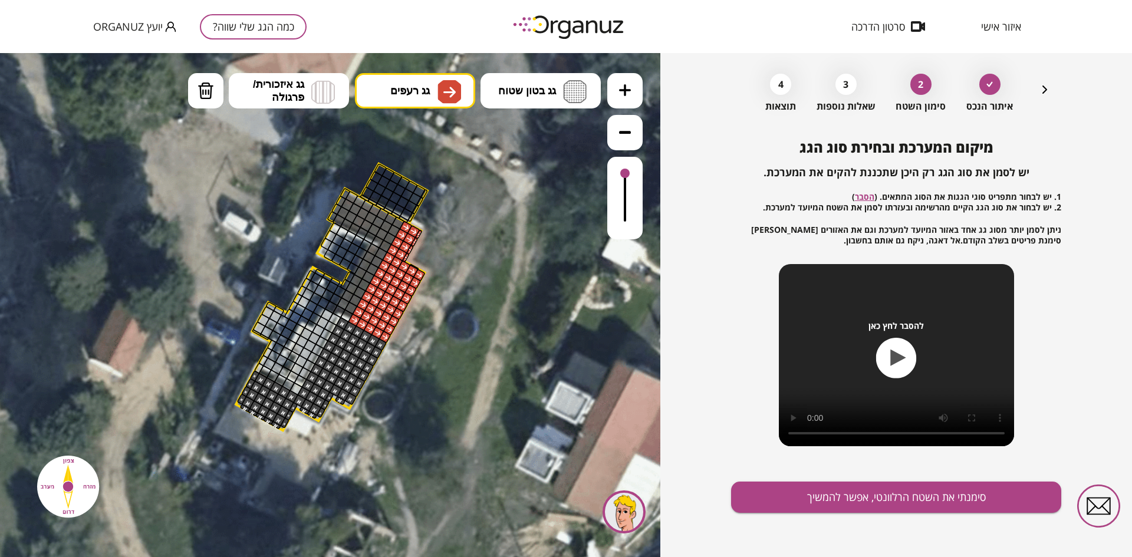
scroll to position [42, 0]
click at [885, 507] on button "סימנתי את השטח הרלוונטי, אפשר להמשיך" at bounding box center [896, 496] width 330 height 31
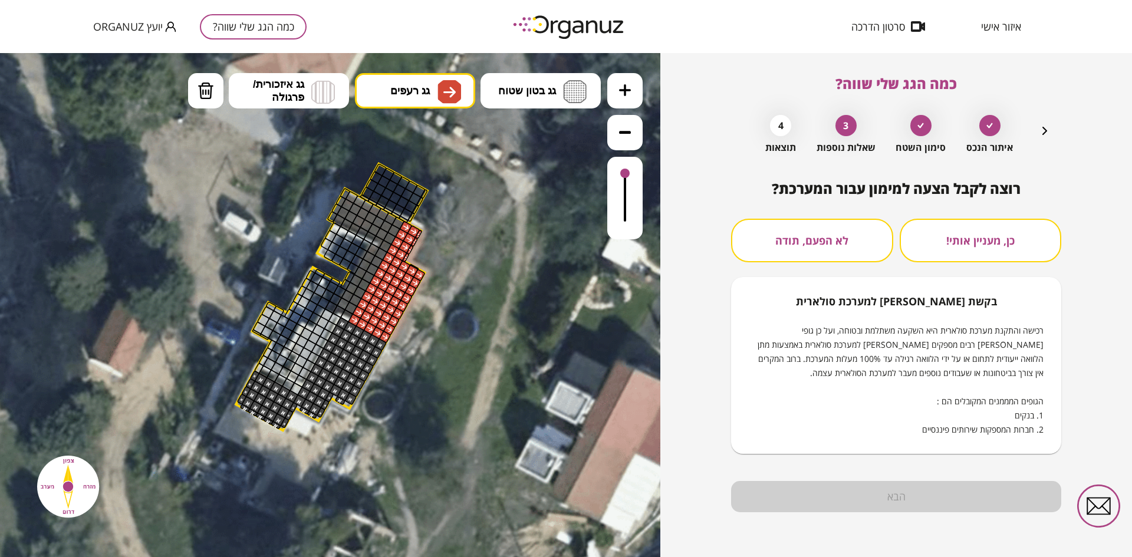
click at [850, 238] on button "לא הפעם, תודה" at bounding box center [812, 241] width 162 height 44
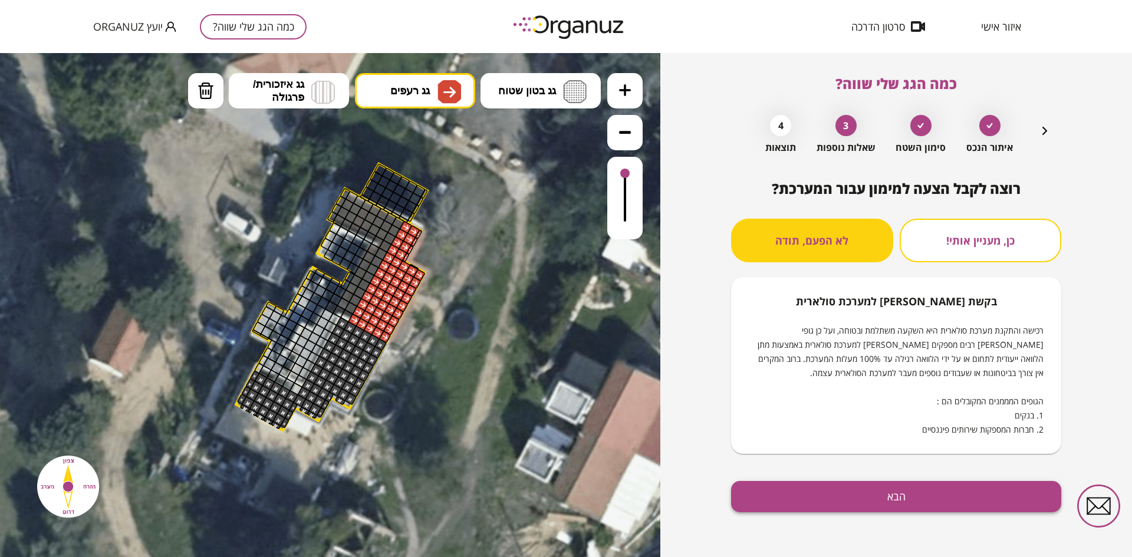
click at [888, 490] on button "הבא" at bounding box center [896, 496] width 330 height 31
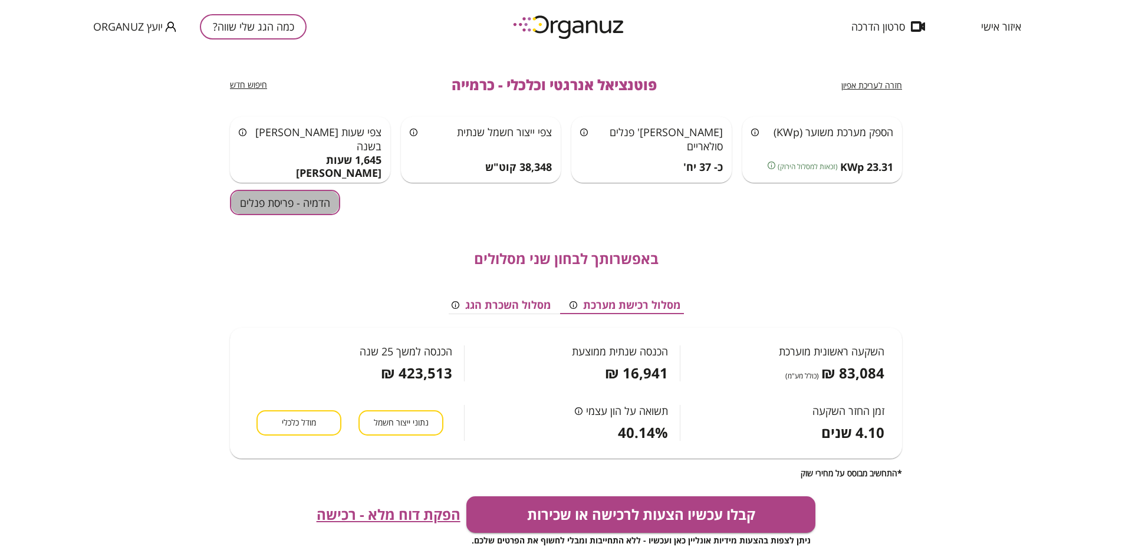
click at [303, 209] on button "הדמיה - פריסת פנלים" at bounding box center [285, 202] width 110 height 25
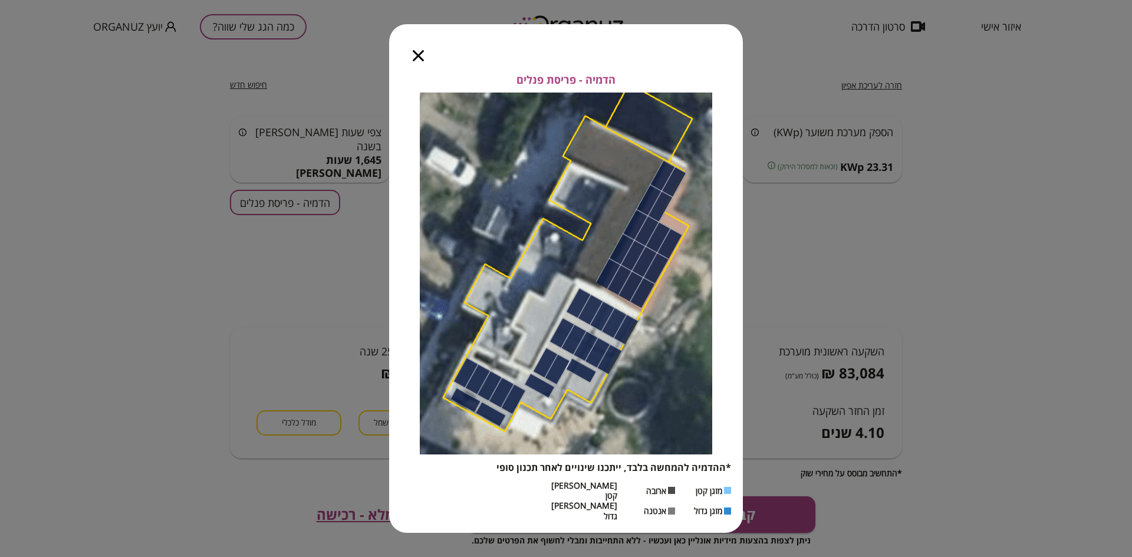
click at [415, 61] on icon "button" at bounding box center [418, 55] width 11 height 11
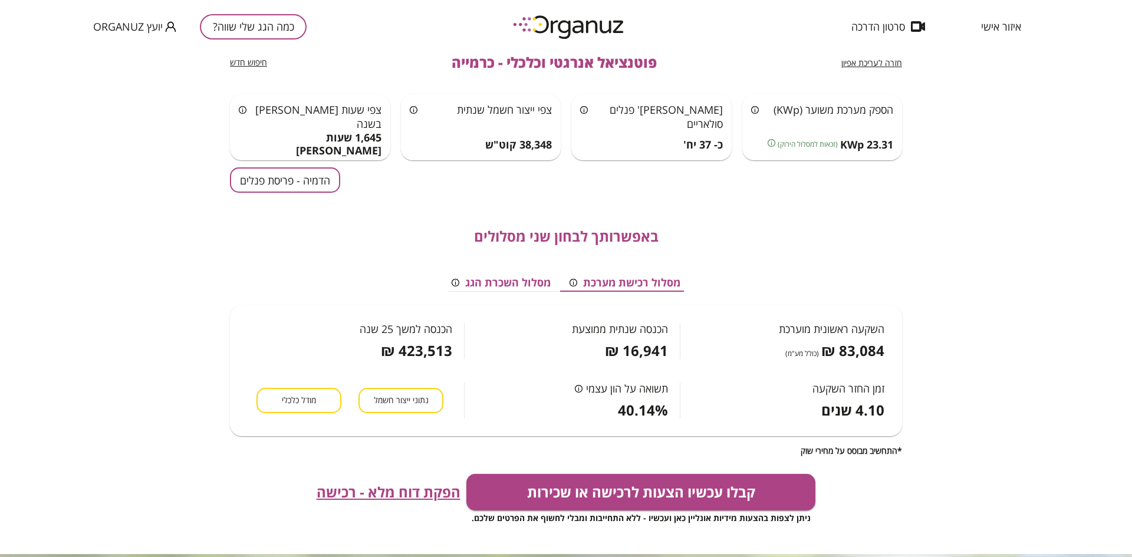
scroll to position [59, 0]
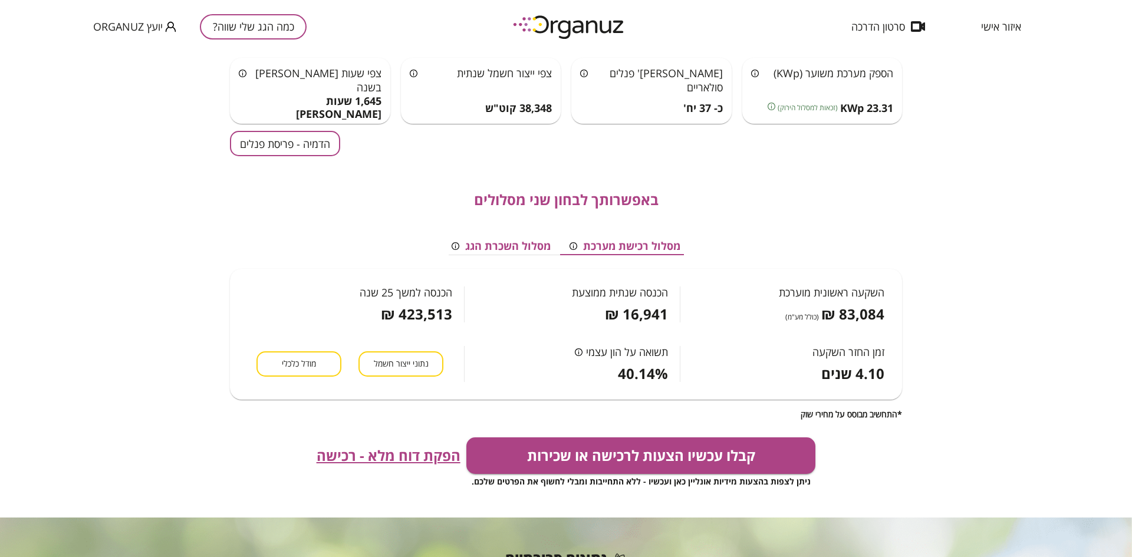
click at [668, 509] on div "קבלו עכשיו הצעות לרכישה או שכירות ניתן לצפות בהצעות מידיות אונליין כאן ועכשיו -…" at bounding box center [566, 470] width 672 height 95
click at [647, 455] on button "קבלו עכשיו הצעות לרכישה או שכירות" at bounding box center [641, 456] width 350 height 37
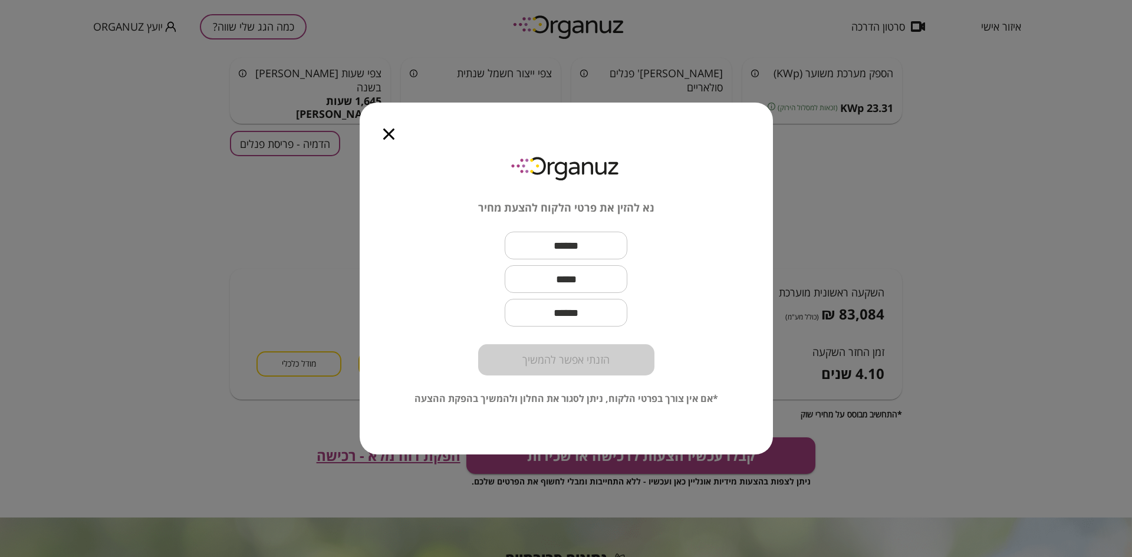
click at [390, 131] on icon "button" at bounding box center [388, 134] width 11 height 11
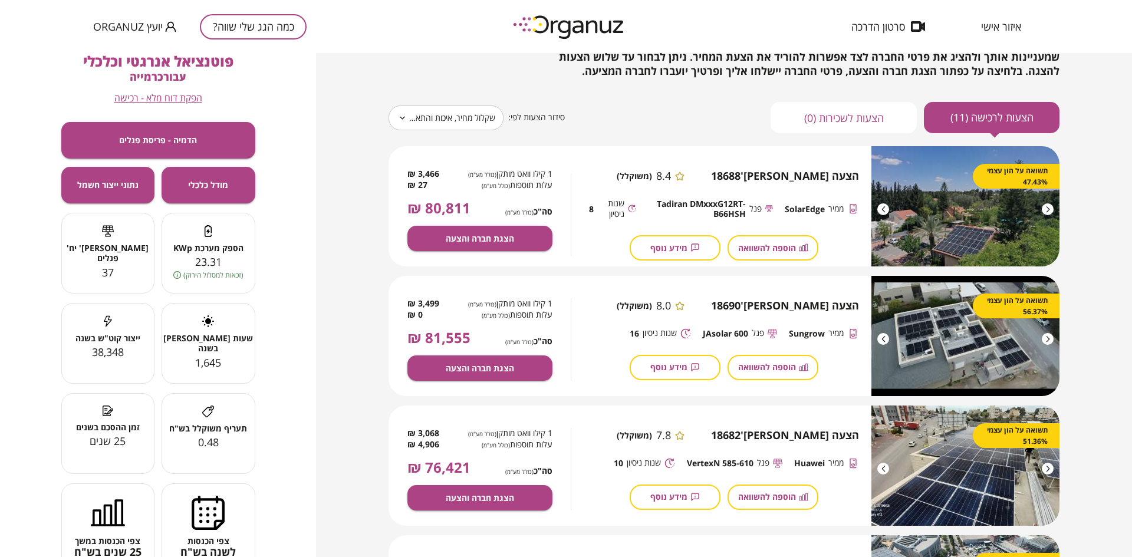
scroll to position [44, 0]
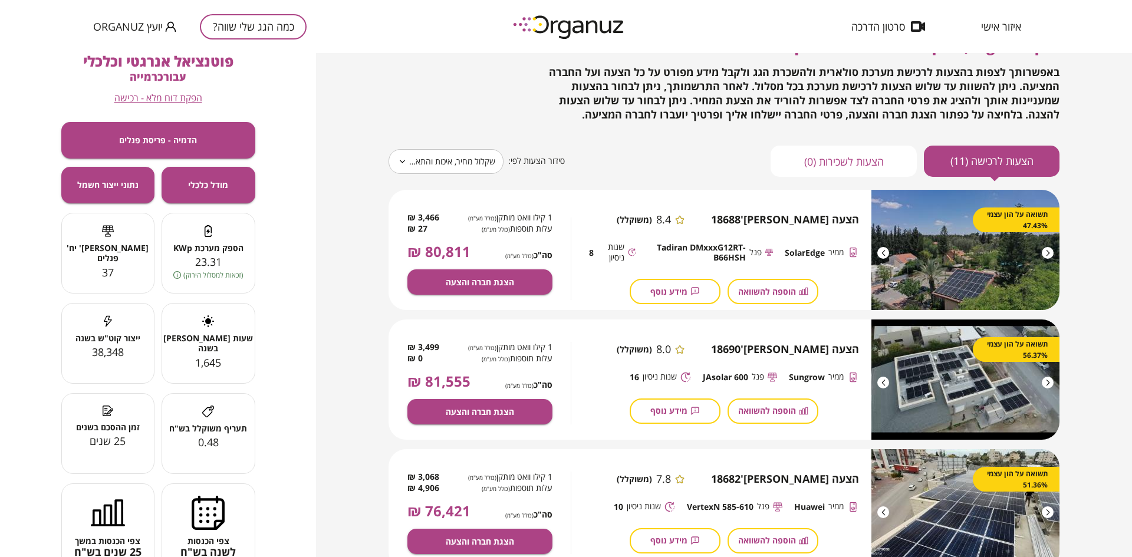
click at [842, 156] on button "הצעות לשכירות (0)" at bounding box center [844, 161] width 146 height 31
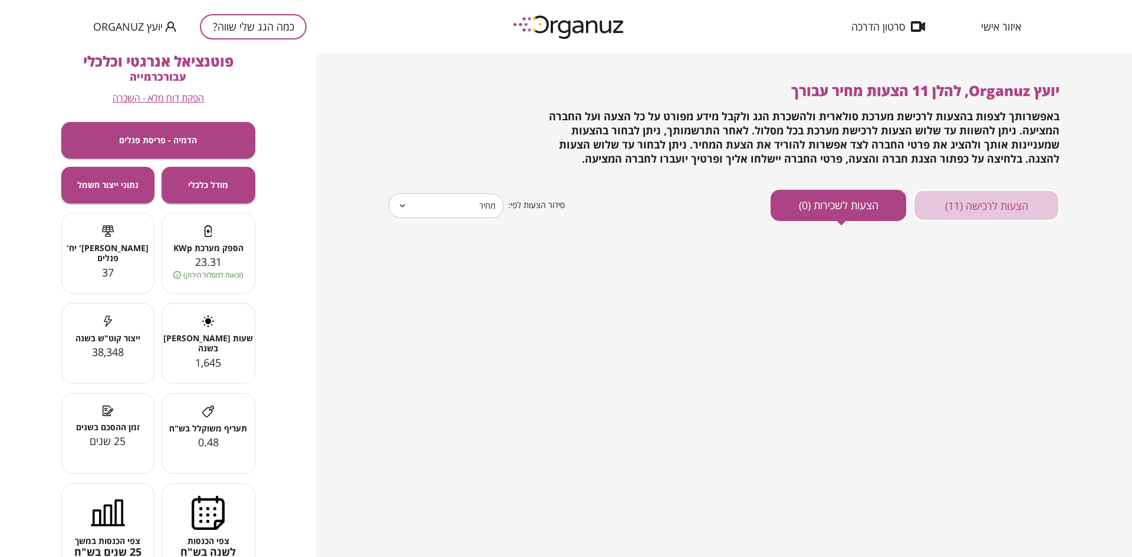
click at [963, 203] on button "הצעות לרכישה (11)" at bounding box center [987, 205] width 146 height 31
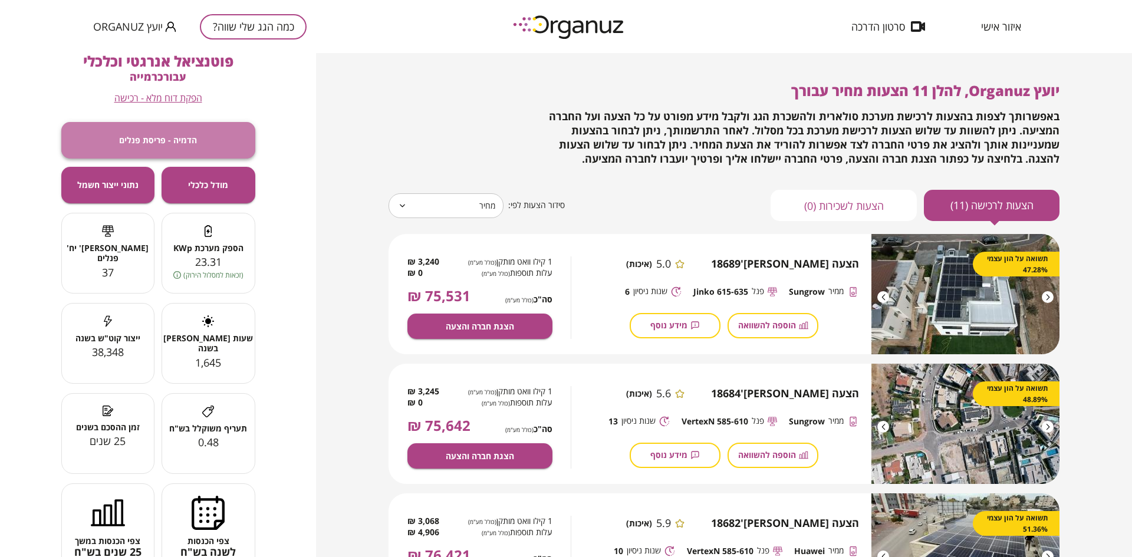
click at [179, 140] on span "הדמיה - פריסת פנלים" at bounding box center [158, 140] width 78 height 10
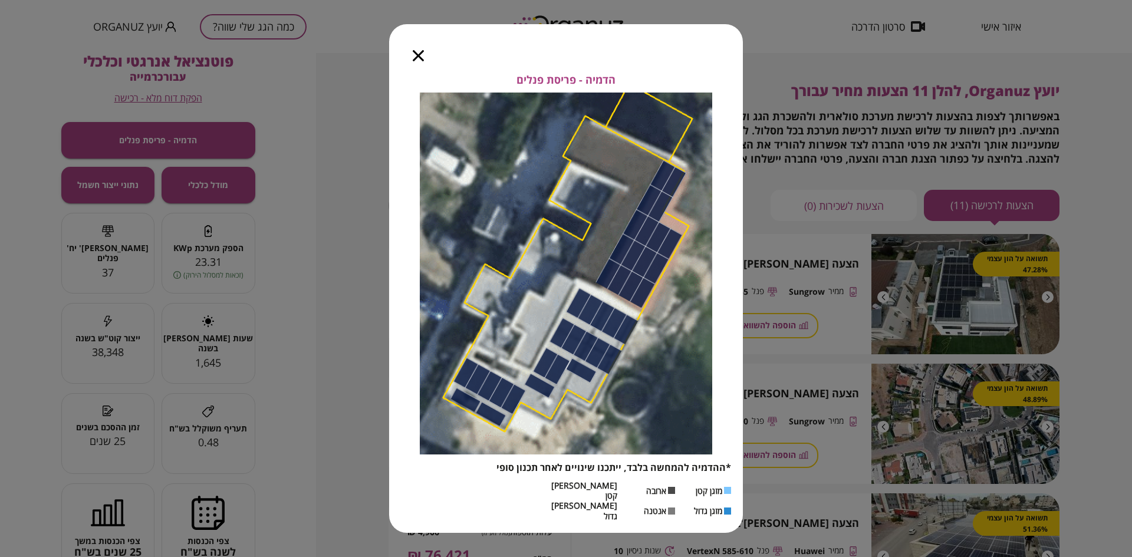
click at [418, 61] on icon "button" at bounding box center [418, 55] width 11 height 11
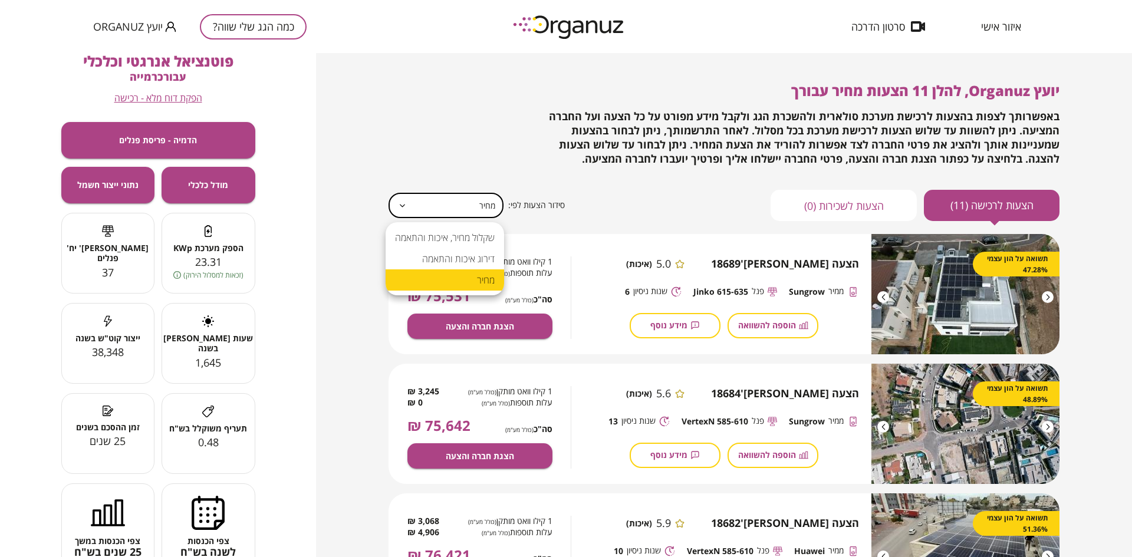
click at [411, 202] on body "איזור אישי סרטון הדרכה כמה הגג שלי שווה? יועץ Organuz יועץ Organuz, להלן 11 הצע…" at bounding box center [566, 278] width 1132 height 557
click at [440, 255] on li "דירוג איכות והתאמה" at bounding box center [445, 258] width 119 height 21
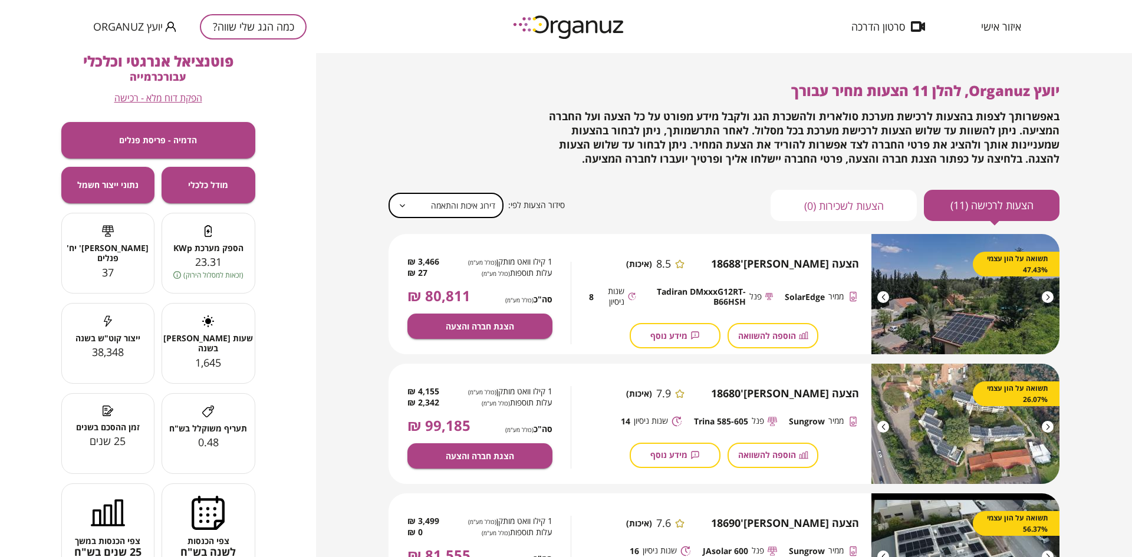
click at [488, 195] on body "איזור אישי סרטון הדרכה כמה הגג שלי שווה? יועץ Organuz יועץ Organuz, להלן 11 הצע…" at bounding box center [566, 278] width 1132 height 557
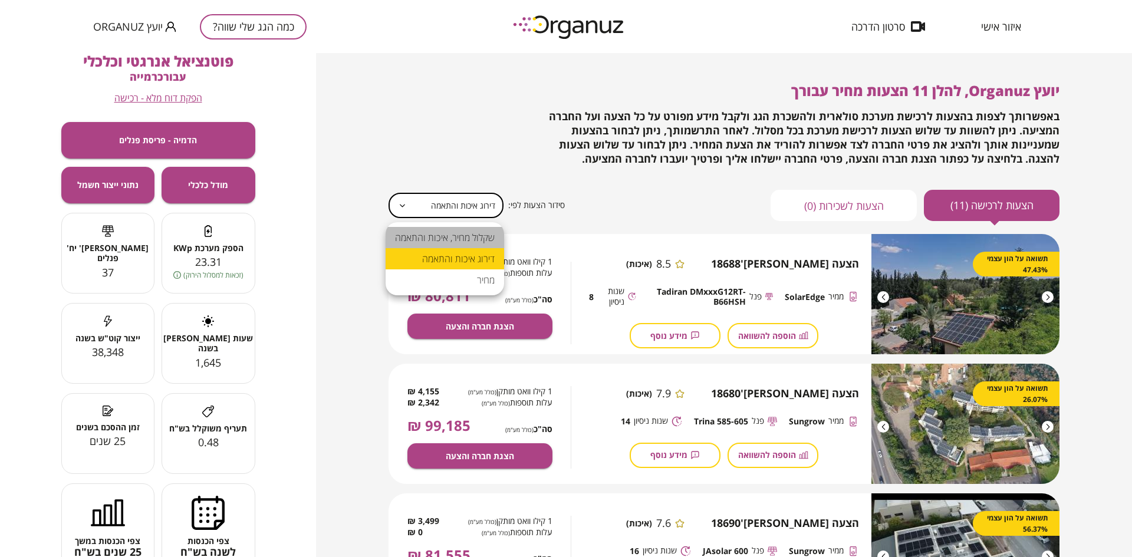
click at [461, 235] on li "שקלול מחיר, איכות והתאמה" at bounding box center [445, 237] width 119 height 21
type input "**********"
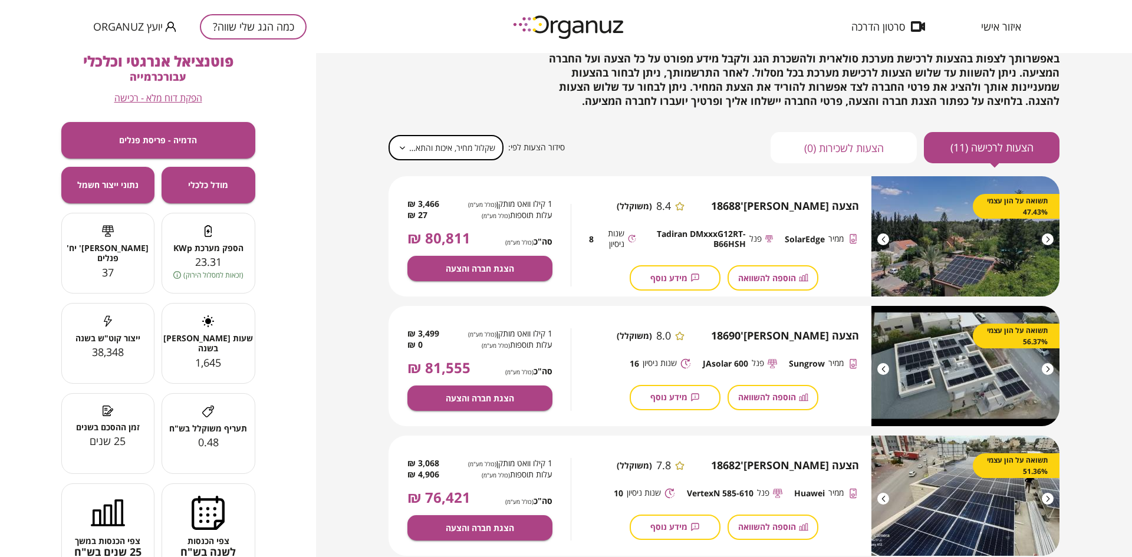
scroll to position [59, 0]
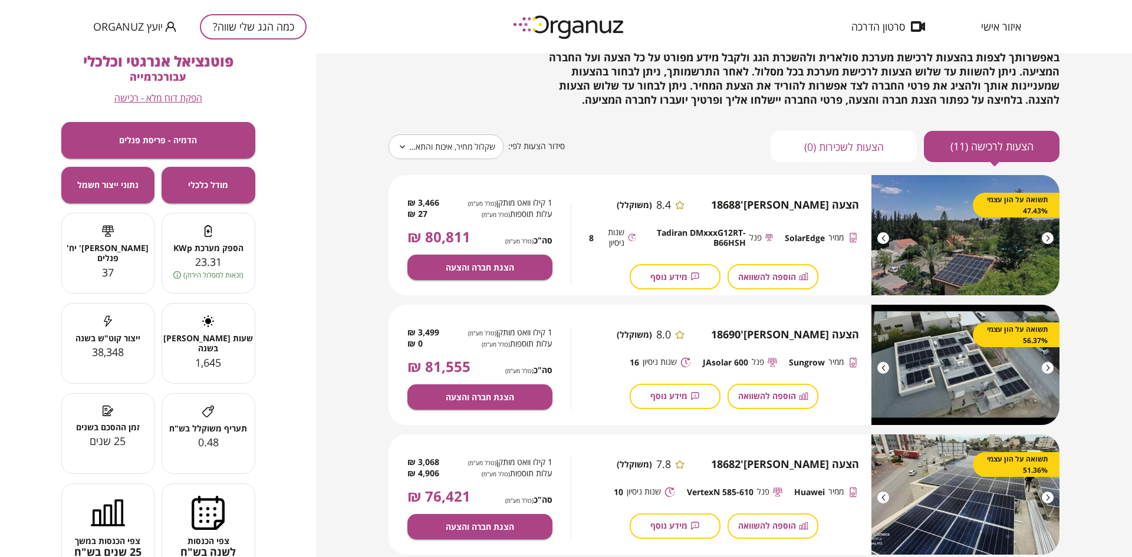
click at [883, 239] on div at bounding box center [884, 238] width 12 height 12
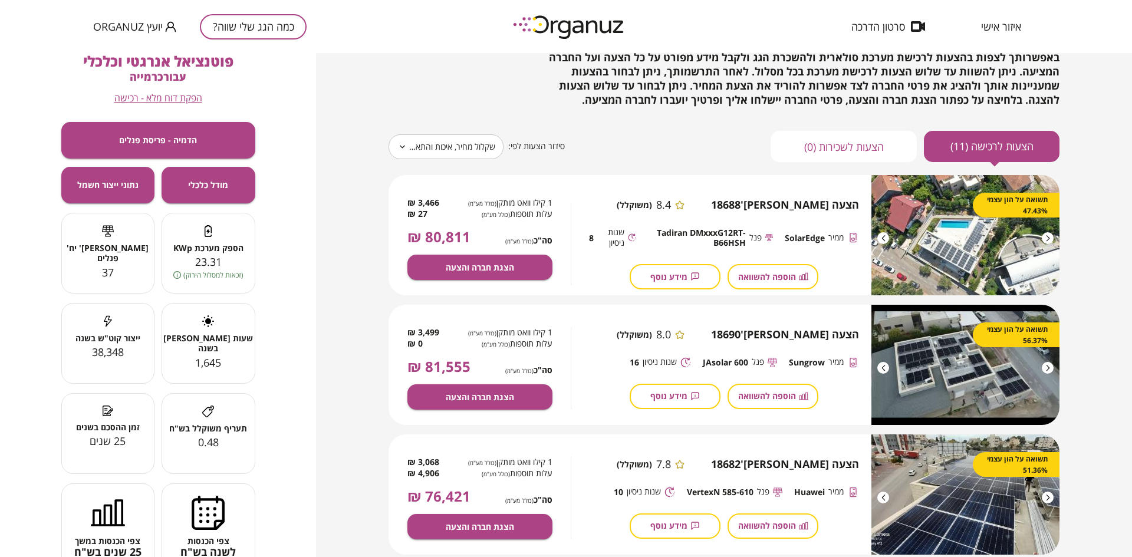
click at [883, 239] on div at bounding box center [884, 238] width 12 height 12
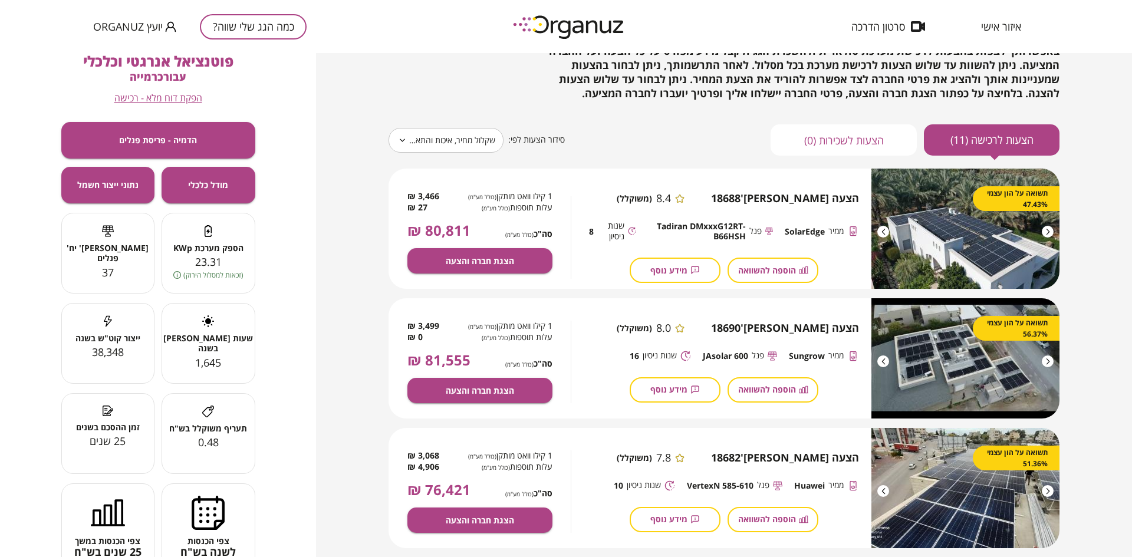
scroll to position [0, 0]
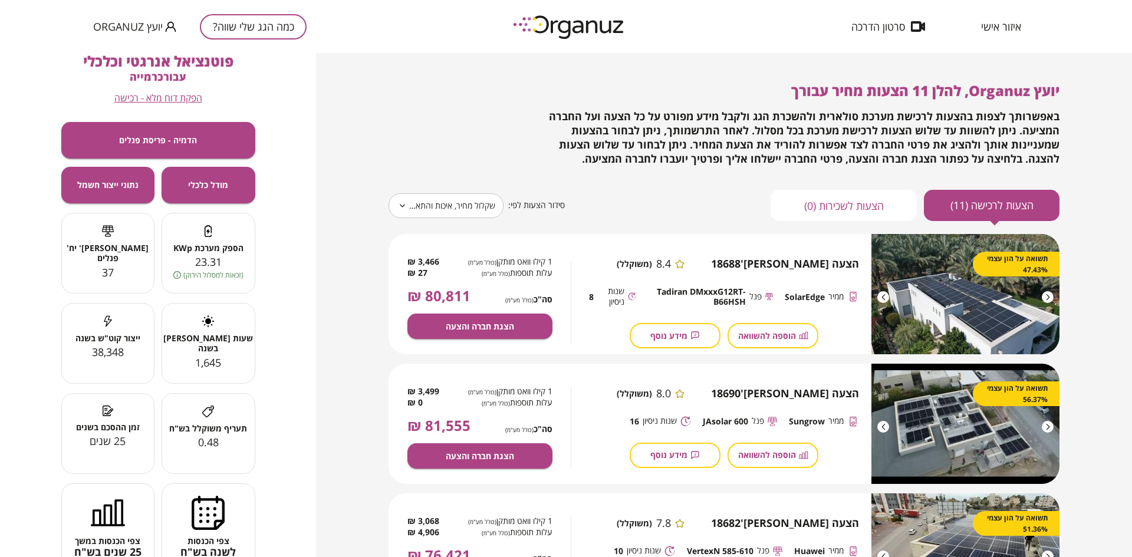
click at [769, 328] on button "הוספה להשוואה" at bounding box center [773, 335] width 91 height 25
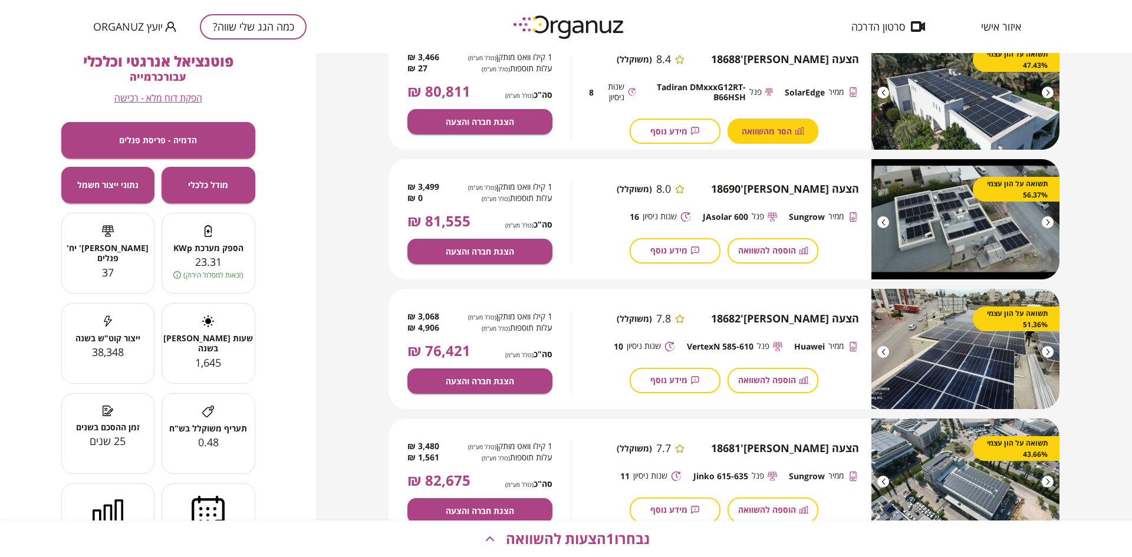
scroll to position [206, 0]
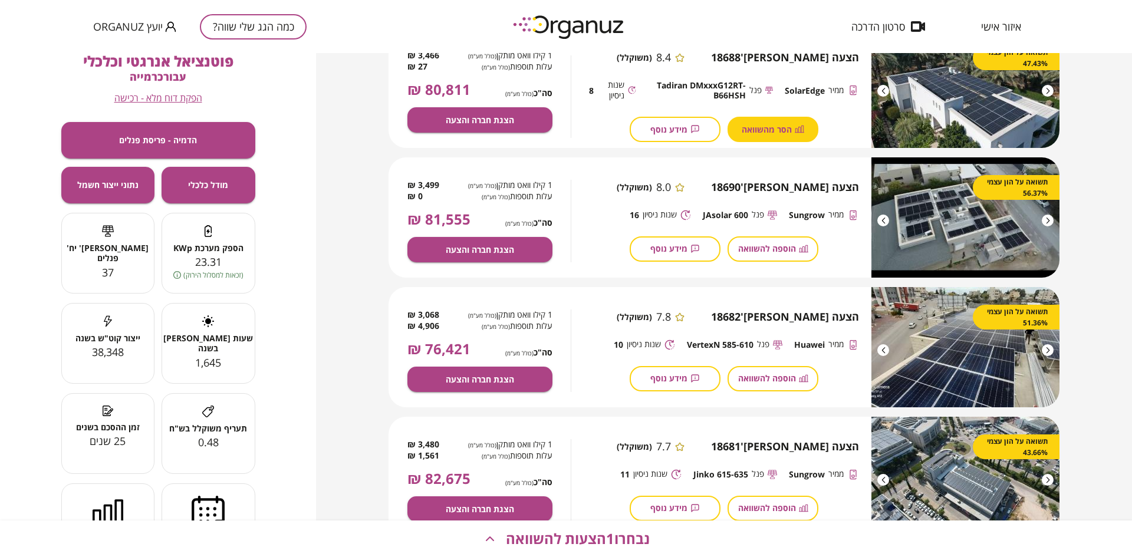
click at [766, 244] on span "הוספה להשוואה" at bounding box center [767, 249] width 58 height 10
click at [774, 372] on button "הוספה להשוואה" at bounding box center [773, 378] width 91 height 25
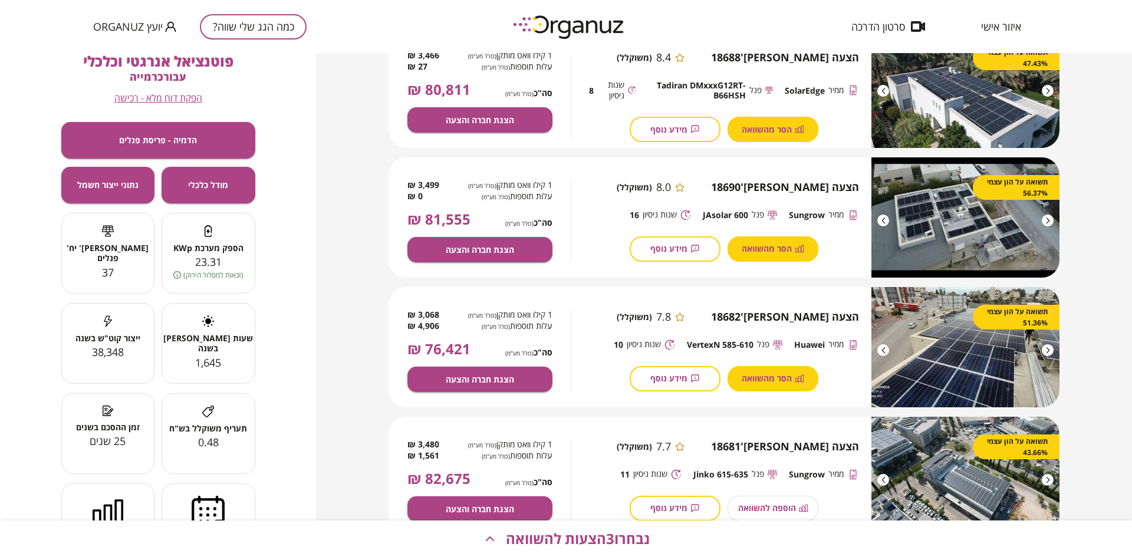
click at [531, 540] on span "נבחרו 3 הצעות להשוואה" at bounding box center [578, 539] width 144 height 17
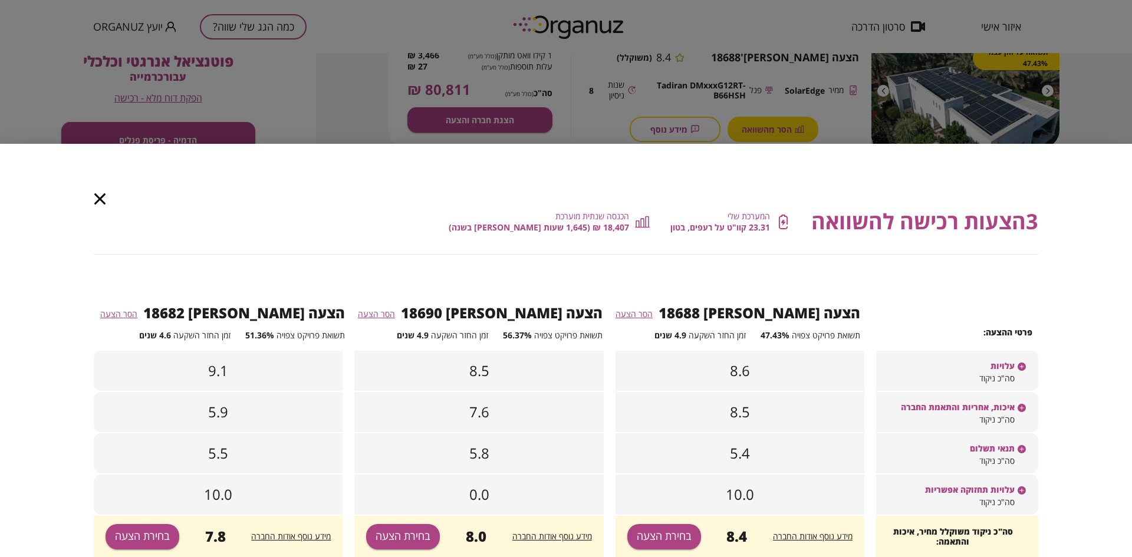
click at [942, 360] on div "עלויות" at bounding box center [957, 361] width 162 height 20
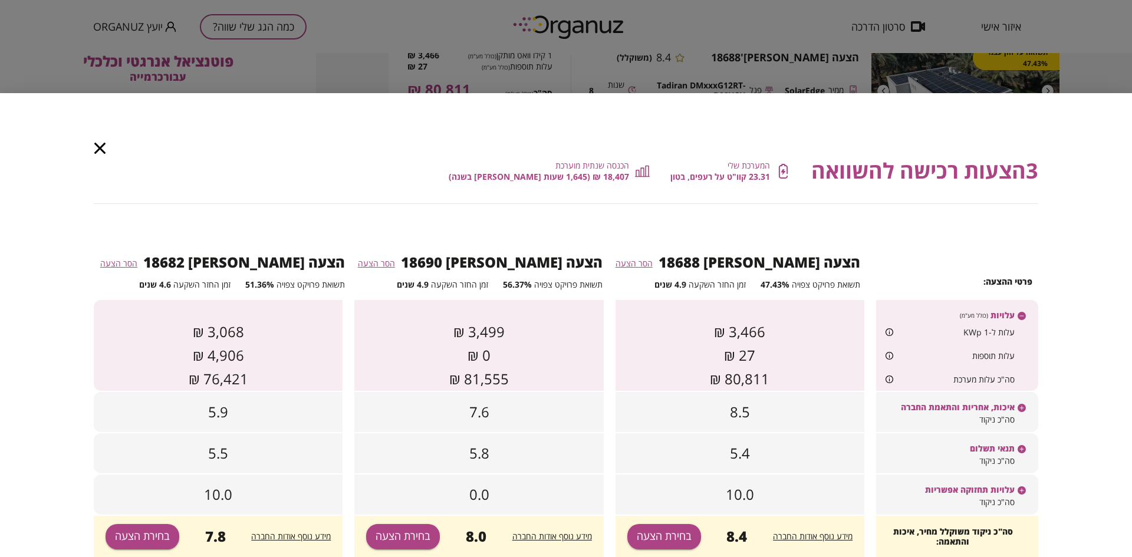
click at [957, 409] on span "איכות, אחריות והתאמת החברה" at bounding box center [958, 407] width 114 height 10
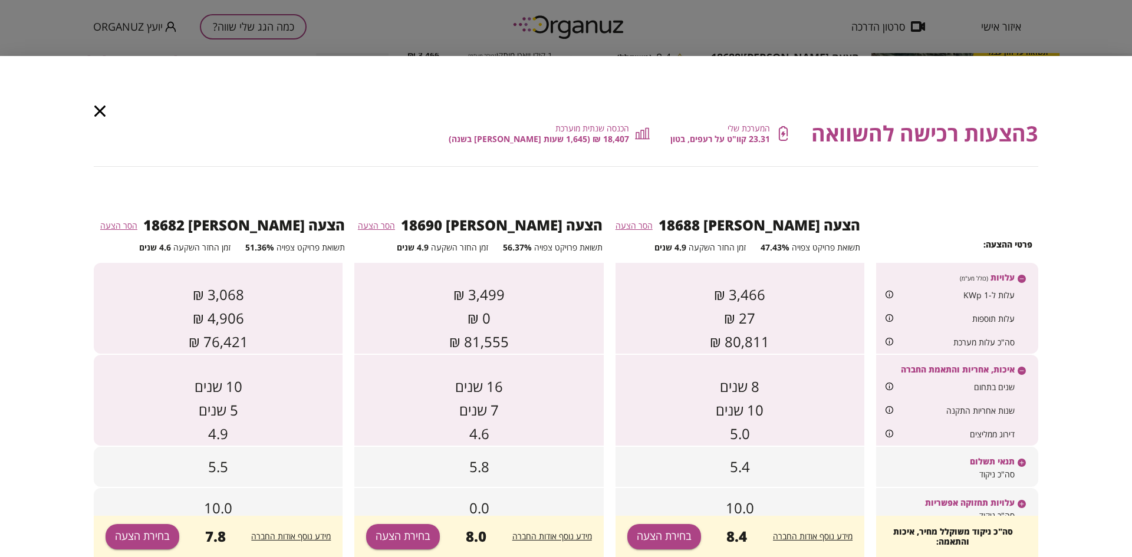
scroll to position [13, 0]
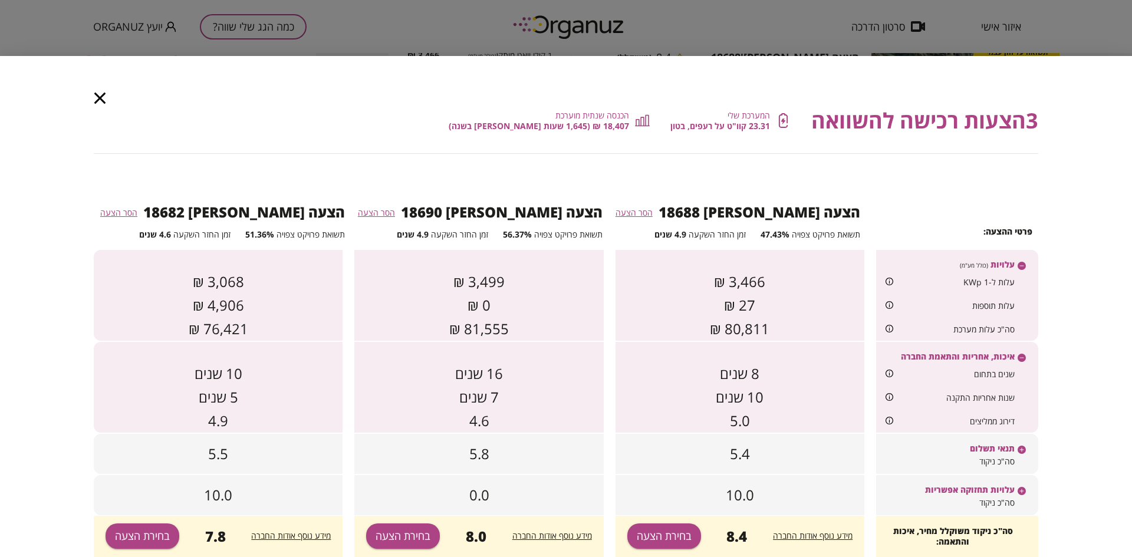
click at [945, 455] on div "סה"כ ניקוד" at bounding box center [957, 464] width 162 height 20
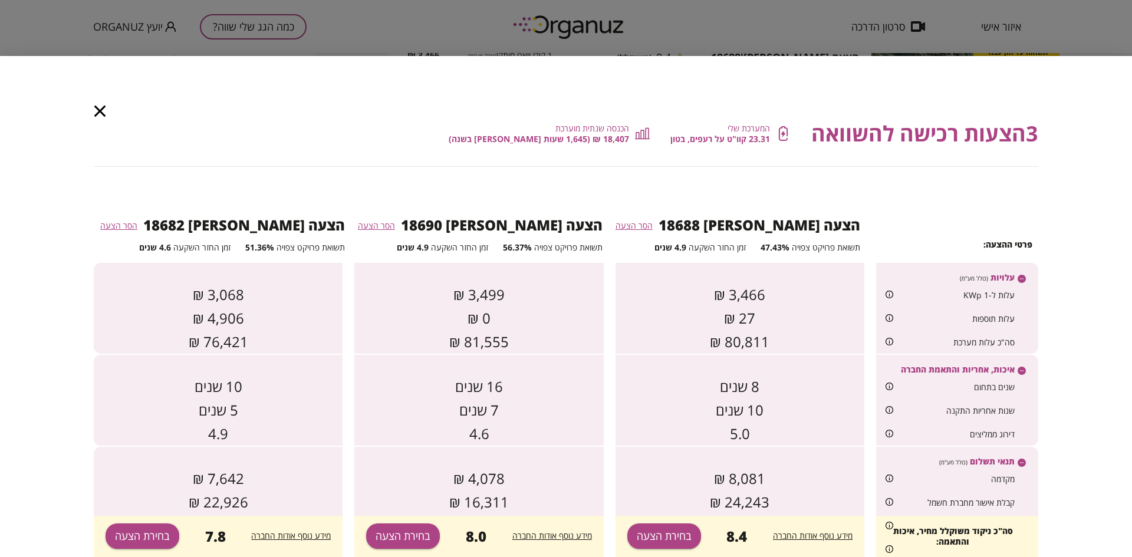
scroll to position [111, 0]
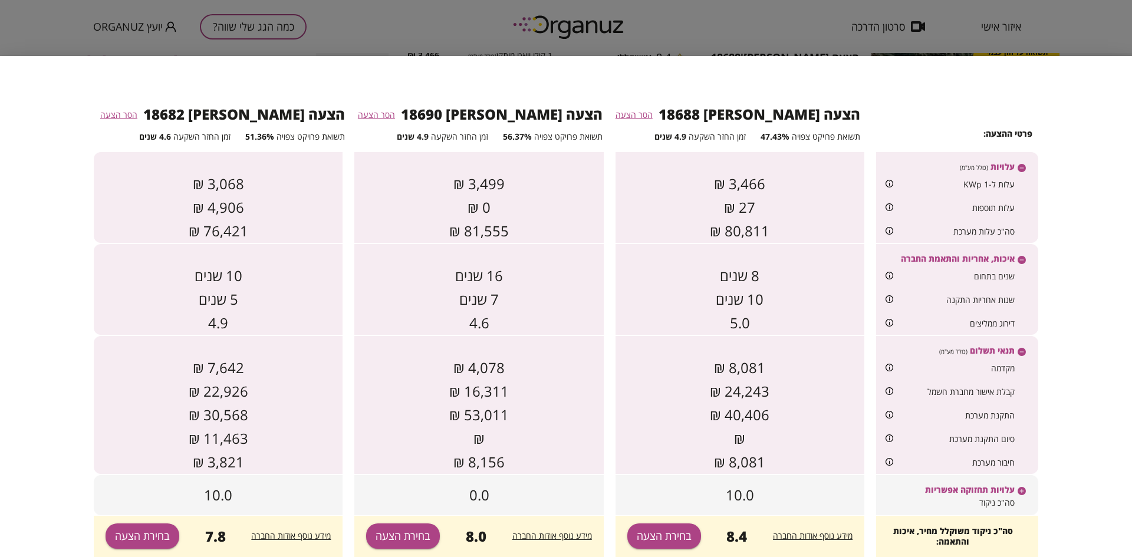
click at [956, 501] on div "סה"כ ניקוד" at bounding box center [957, 505] width 162 height 20
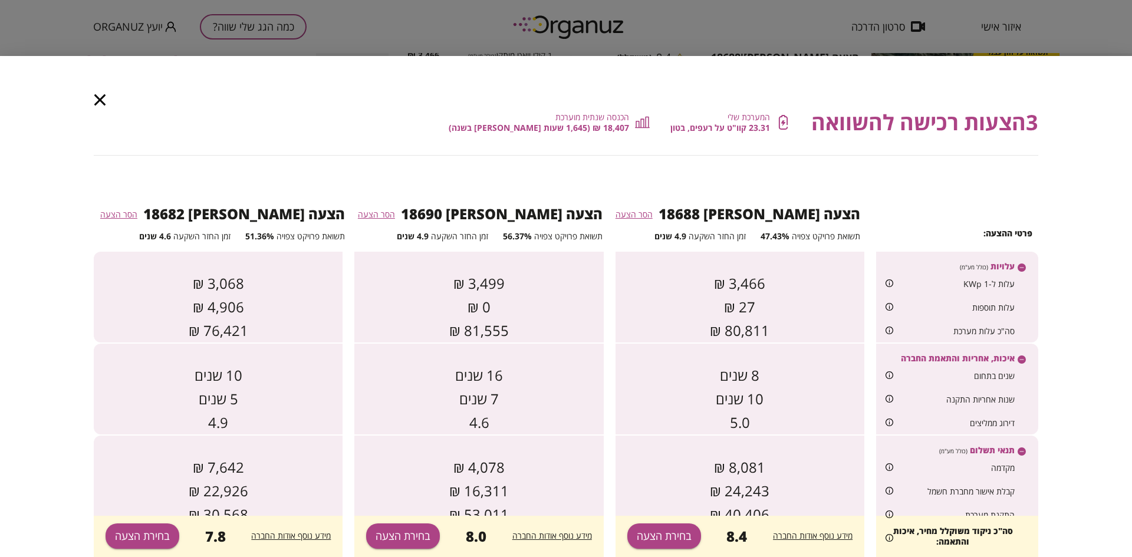
scroll to position [0, 0]
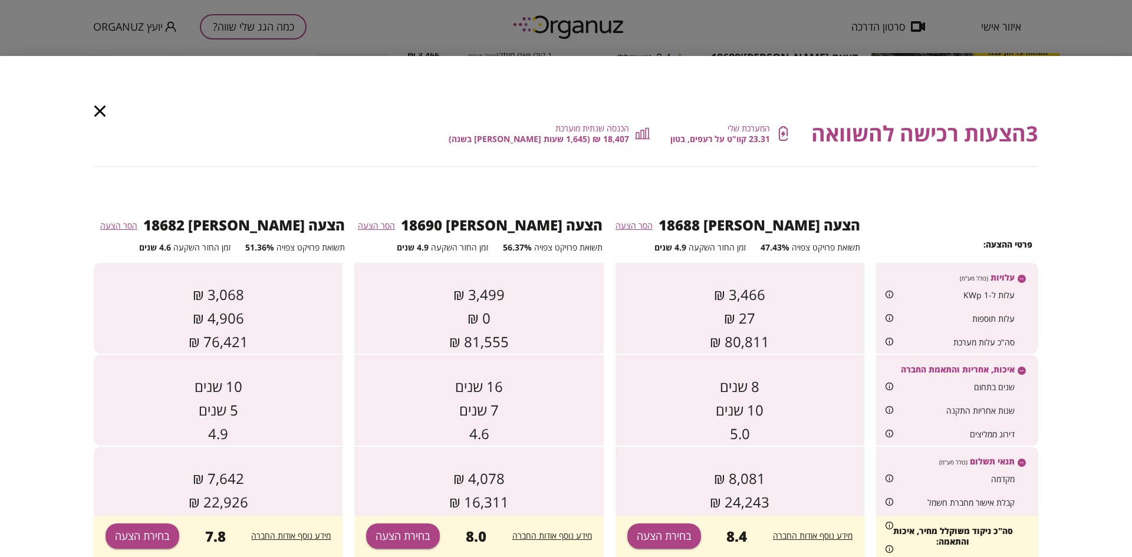
click at [103, 109] on icon "button" at bounding box center [99, 111] width 11 height 11
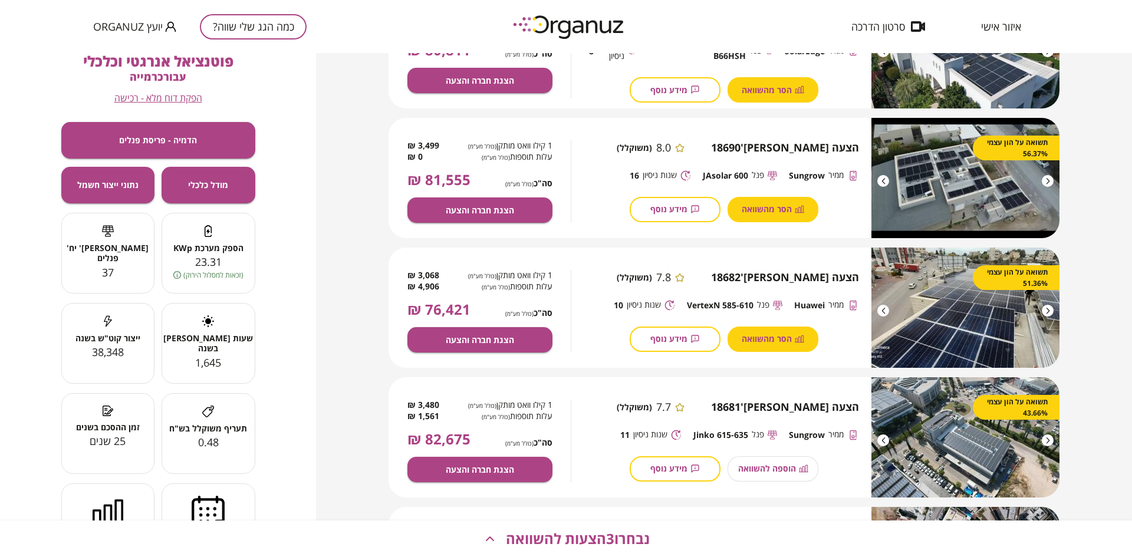
scroll to position [133, 0]
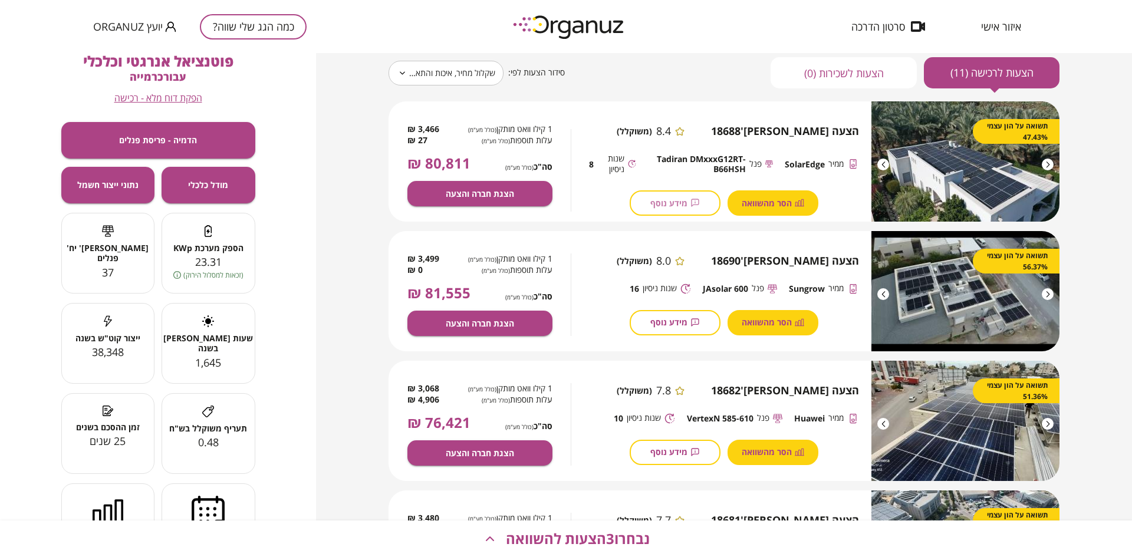
click at [661, 202] on span "מידע נוסף" at bounding box center [669, 203] width 37 height 10
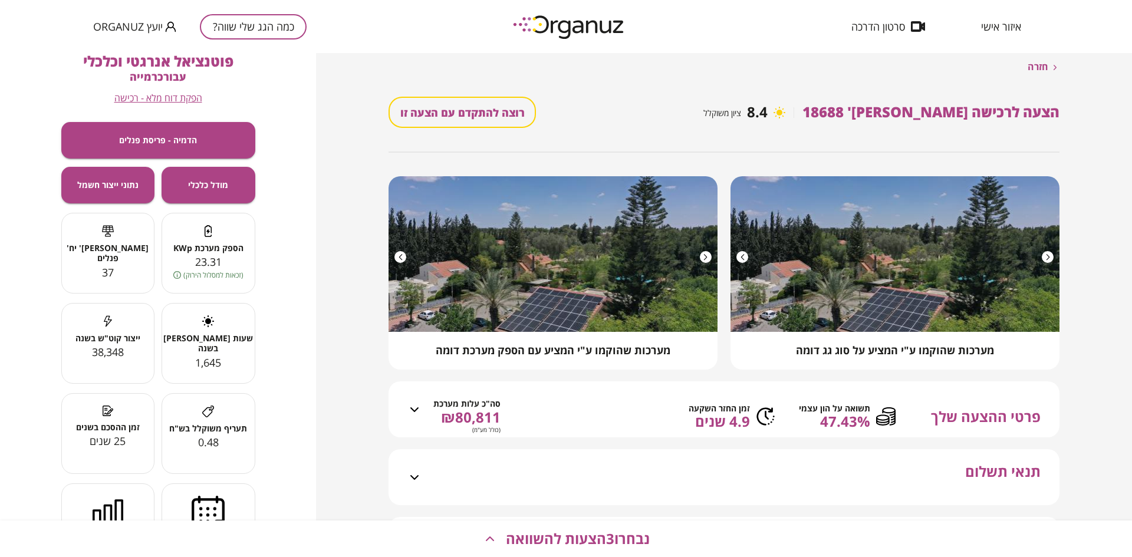
click at [743, 258] on div at bounding box center [743, 257] width 12 height 12
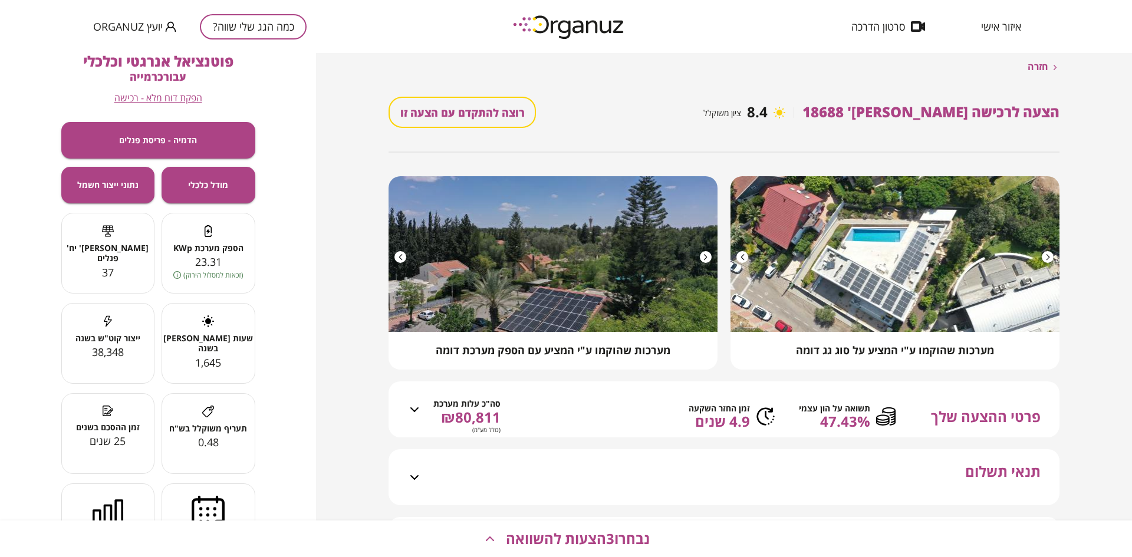
click at [401, 255] on div at bounding box center [401, 257] width 12 height 12
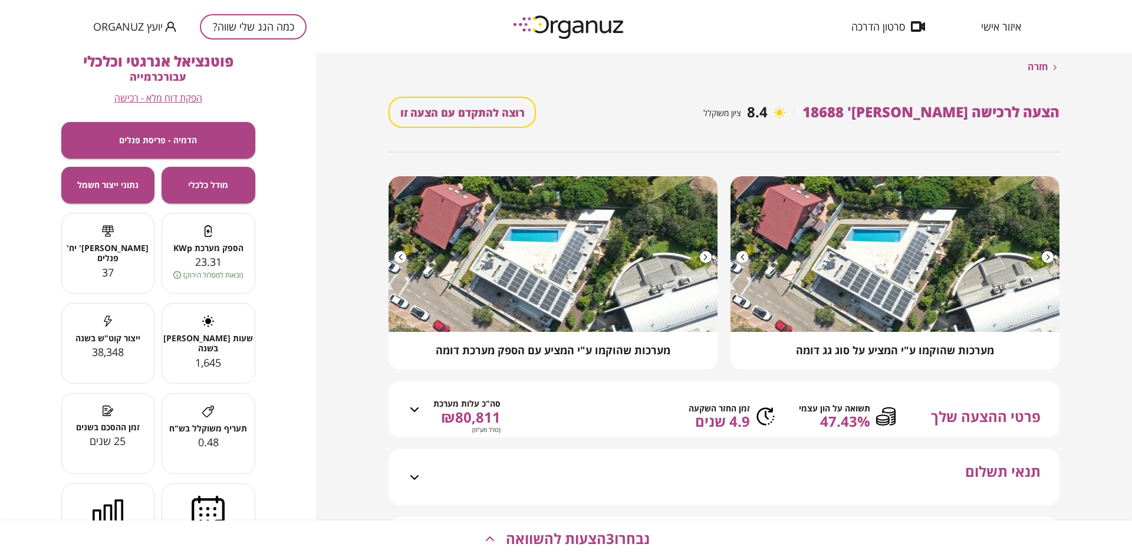
click at [401, 255] on div at bounding box center [401, 257] width 12 height 12
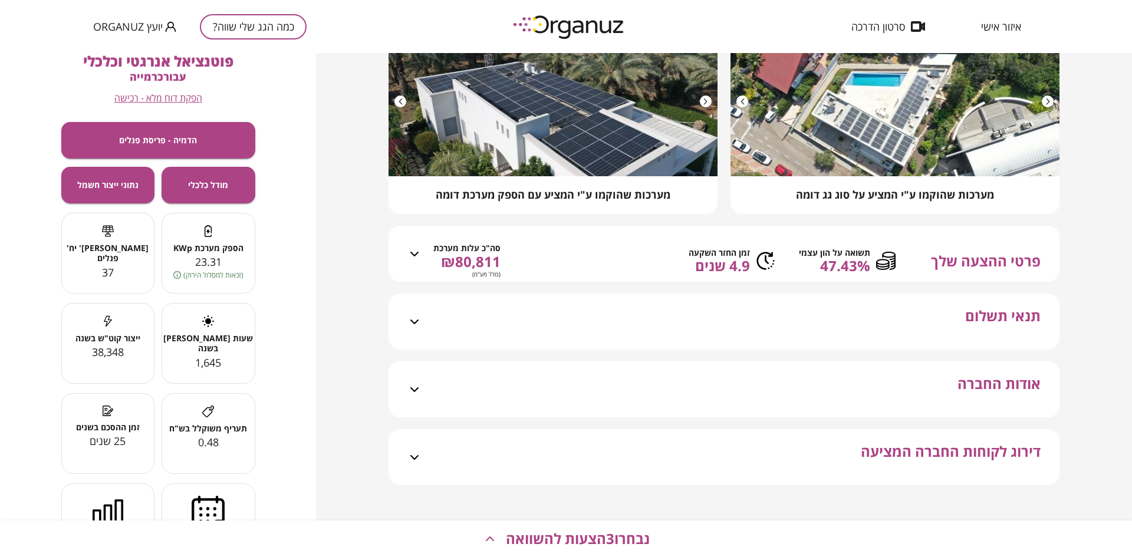
scroll to position [192, 0]
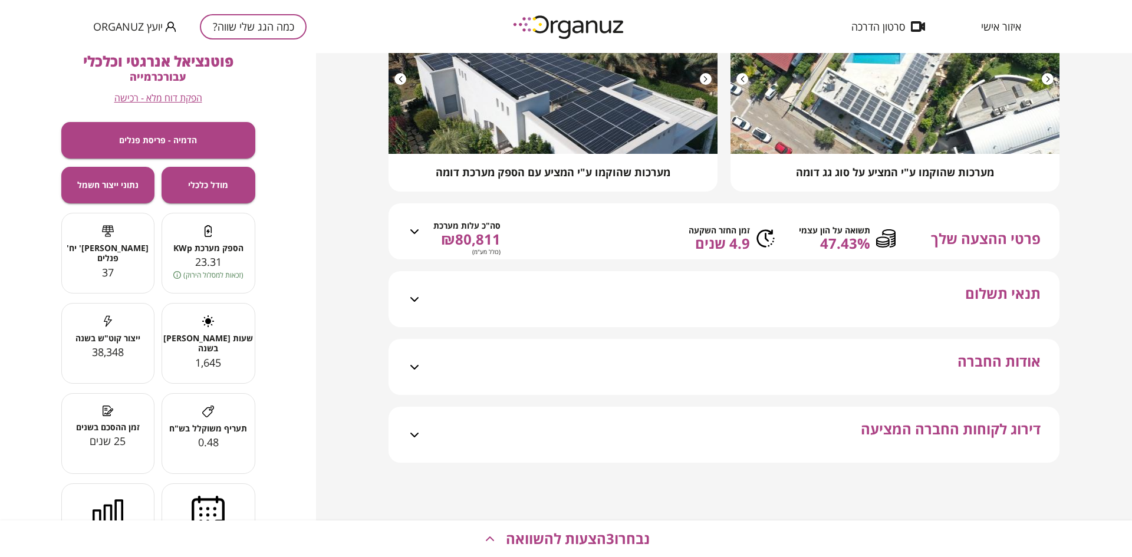
click at [618, 234] on div "פרטי ההצעה שלך תשואה על הון עצמי 47.43% זמן החזר השקעה 4.9 שנים סה"כ עלות מערכת…" at bounding box center [731, 239] width 619 height 42
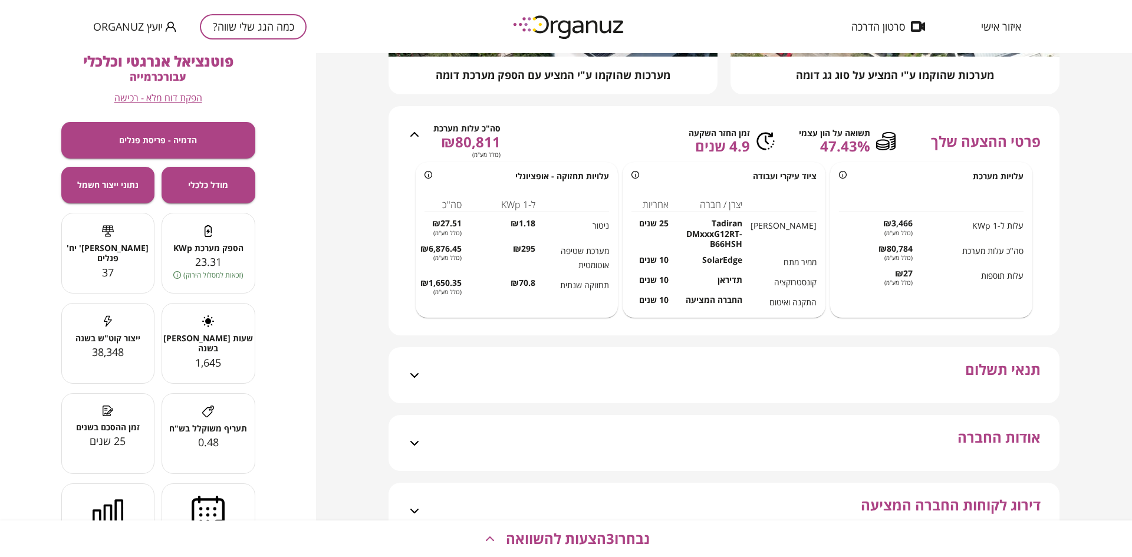
scroll to position [295, 0]
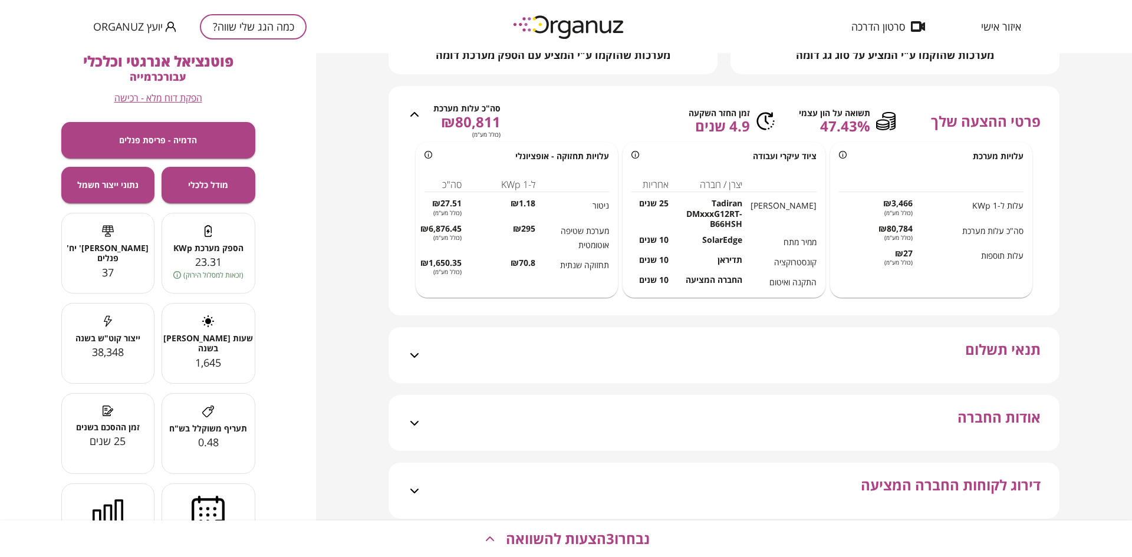
click at [734, 365] on div "תנאי תשלום" at bounding box center [731, 355] width 619 height 56
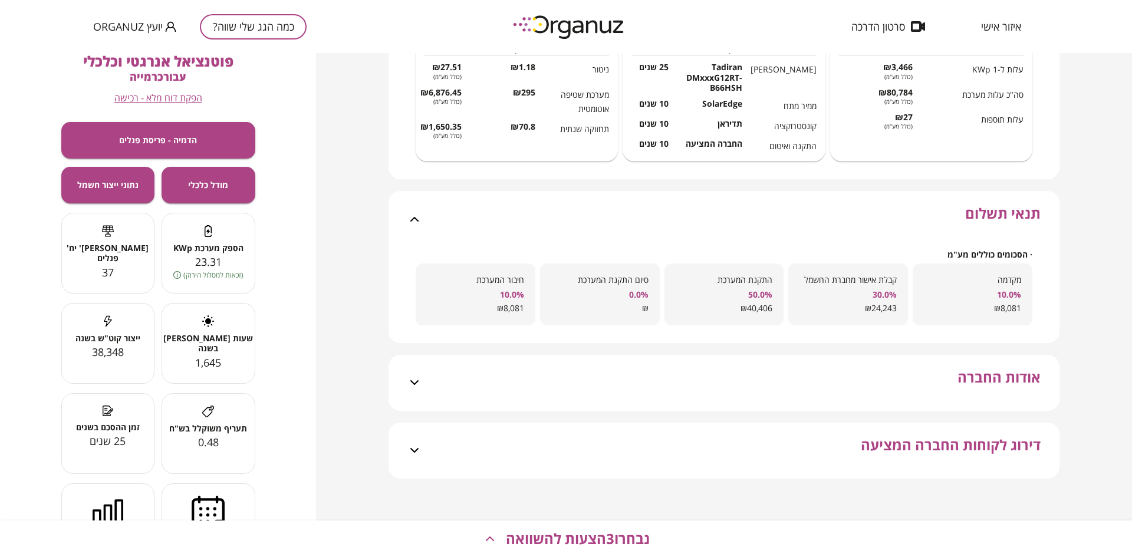
scroll to position [462, 0]
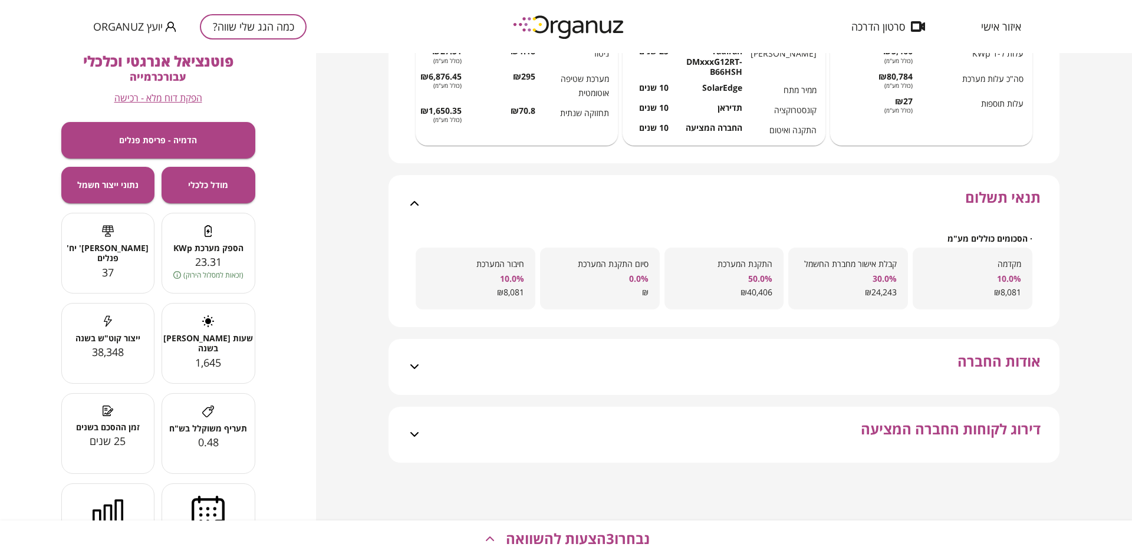
click at [840, 364] on div "אודות החברה" at bounding box center [731, 367] width 619 height 56
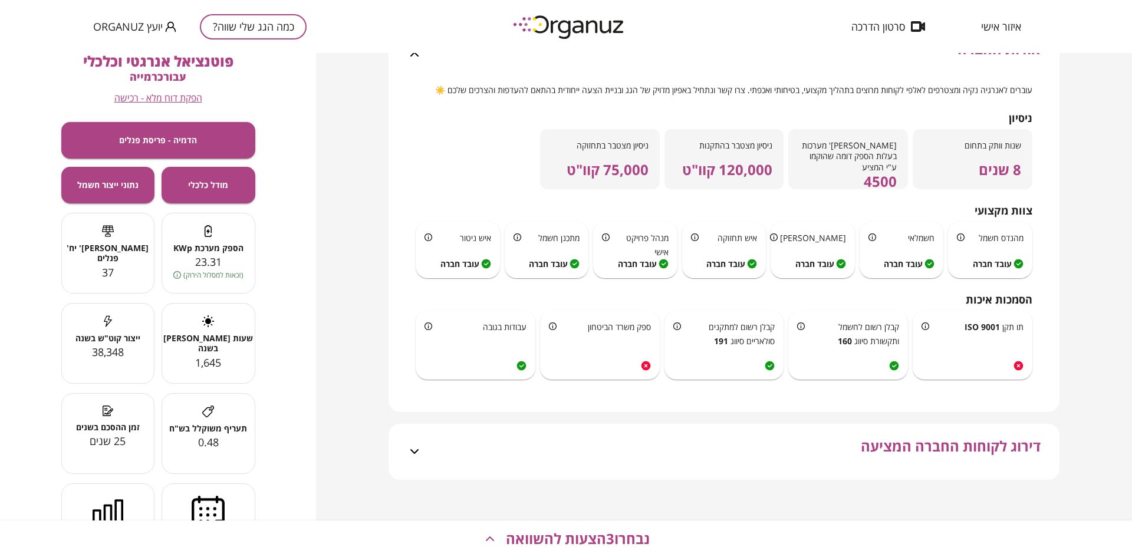
scroll to position [791, 0]
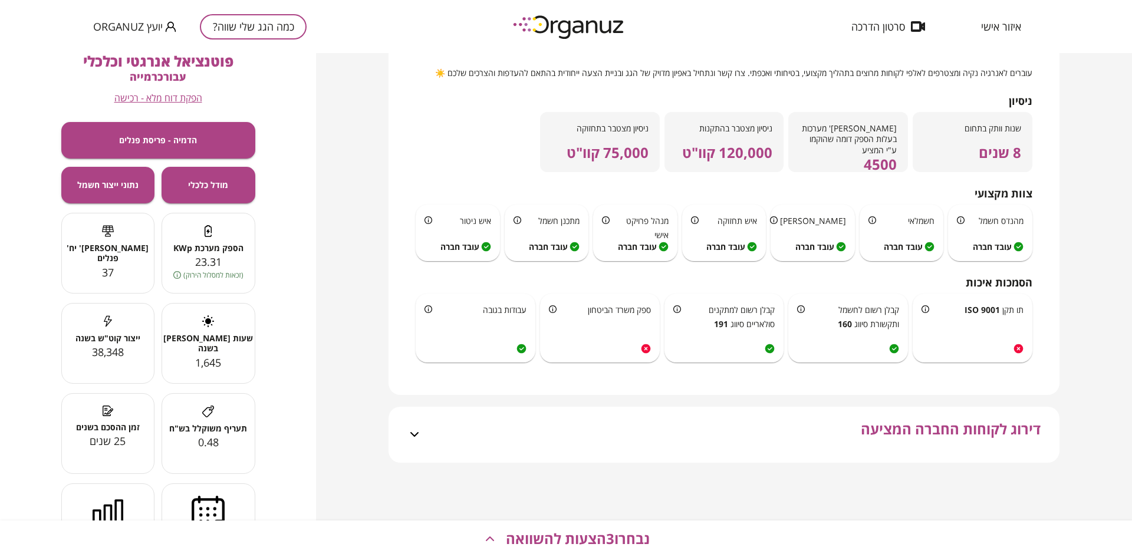
click at [724, 427] on div "דירוג לקוחות החברה המציעה" at bounding box center [731, 435] width 619 height 56
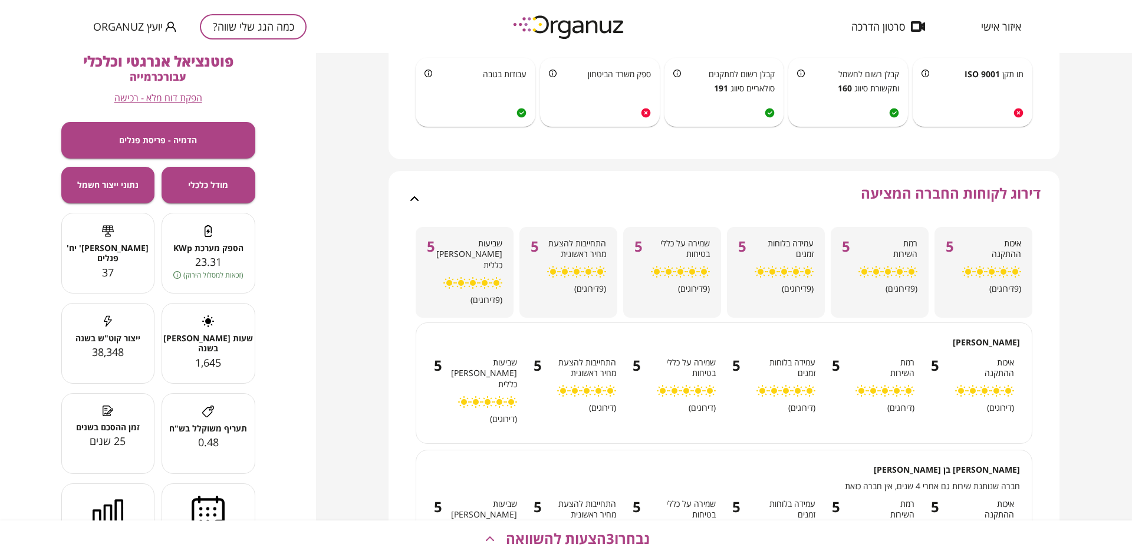
scroll to position [954, 0]
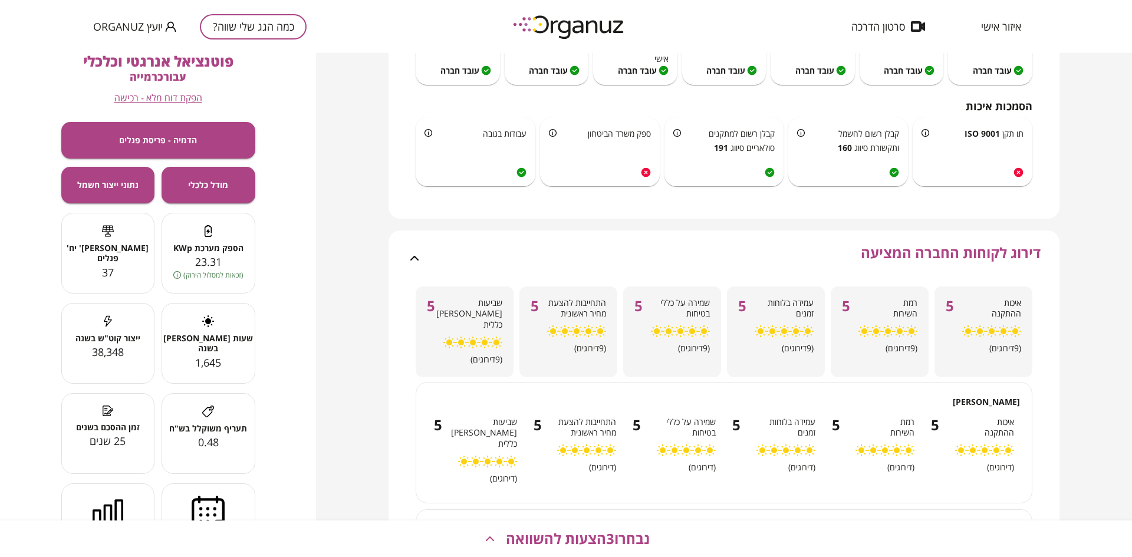
click at [753, 260] on div "דירוג לקוחות החברה המציעה" at bounding box center [731, 259] width 619 height 56
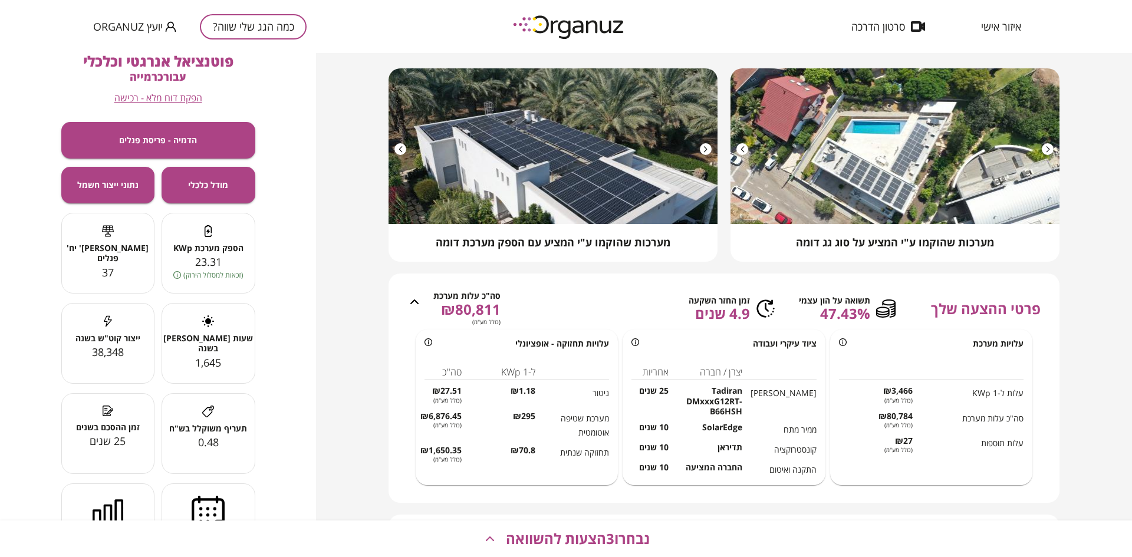
scroll to position [0, 0]
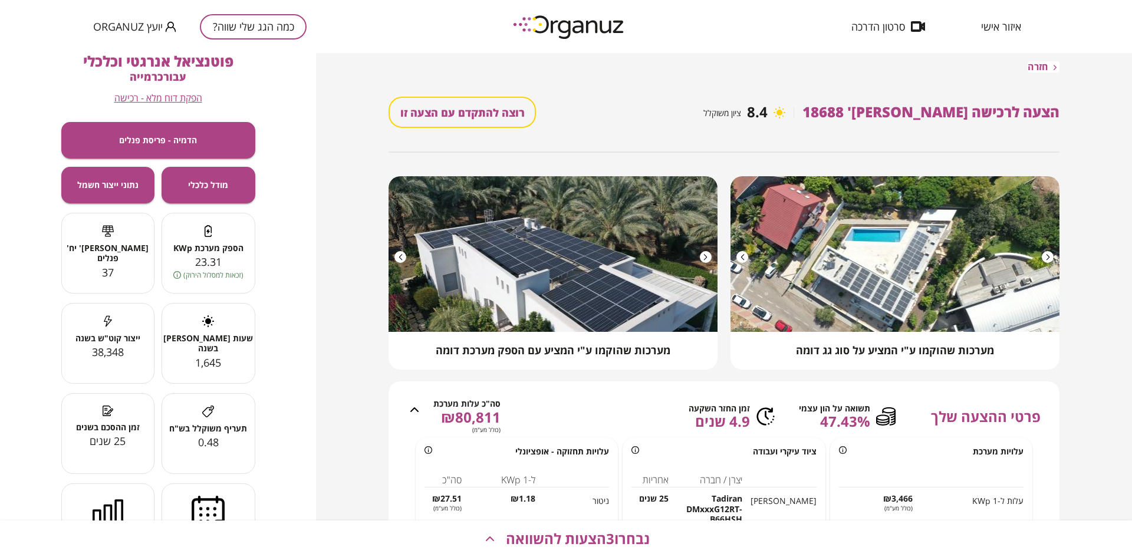
click at [1030, 67] on span "חזרה" at bounding box center [1038, 66] width 21 height 11
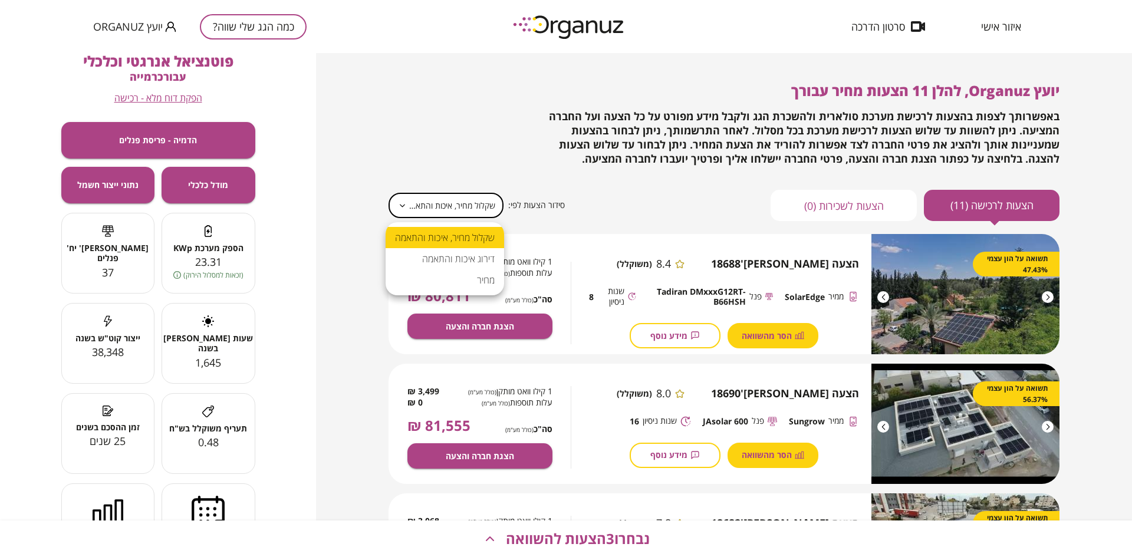
click at [431, 203] on body "**********" at bounding box center [566, 278] width 1132 height 557
click at [475, 275] on li "מחיר" at bounding box center [445, 280] width 119 height 21
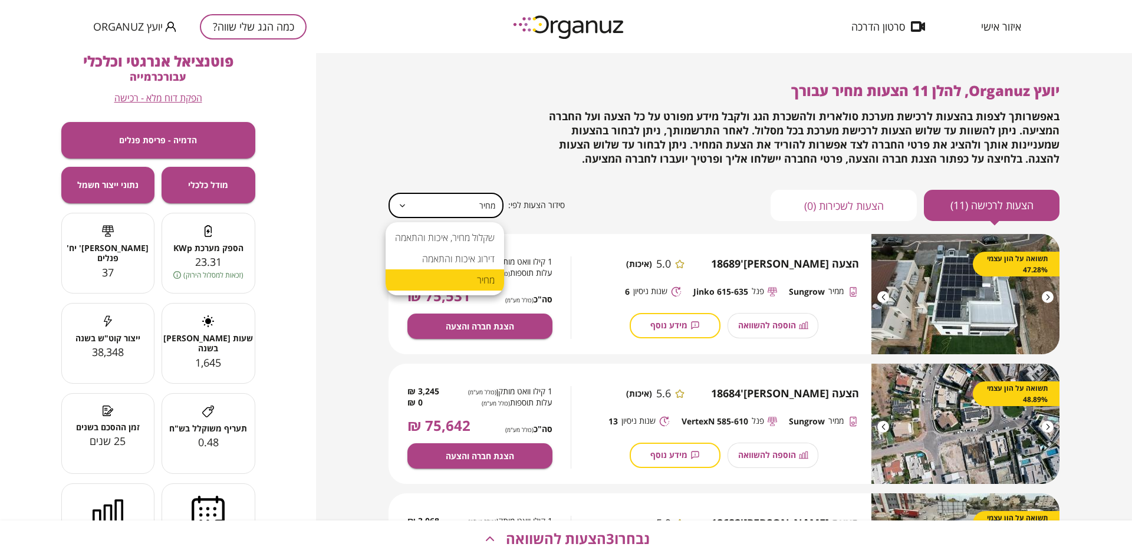
click at [443, 195] on body "איזור אישי סרטון הדרכה כמה הגג שלי שווה? יועץ Organuz יועץ Organuz, להלן 11 הצע…" at bounding box center [566, 278] width 1132 height 557
click at [460, 234] on li "שקלול מחיר, איכות והתאמה" at bounding box center [445, 237] width 119 height 21
type input "**********"
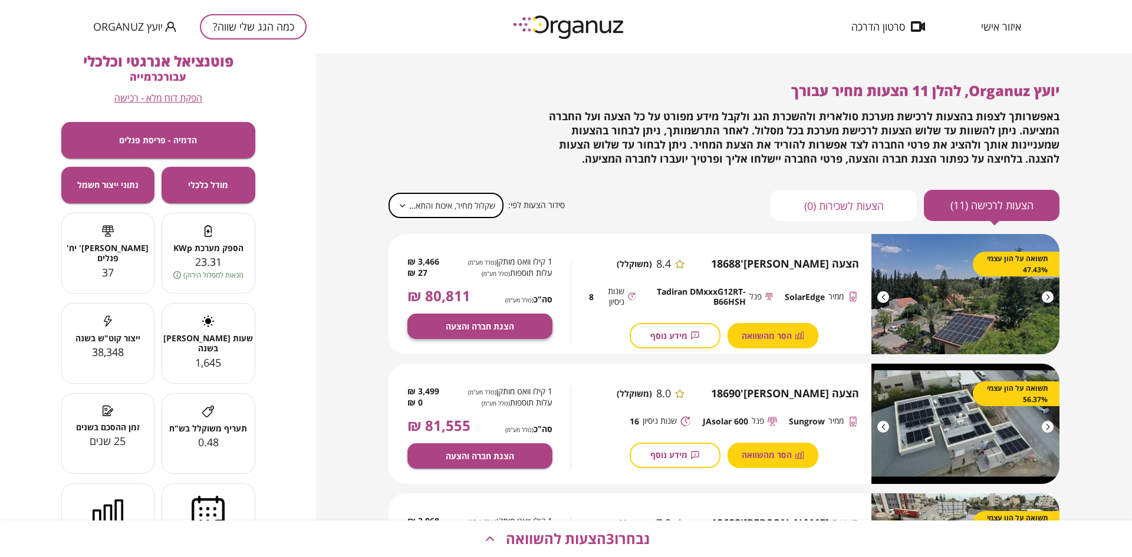
click at [474, 325] on span "הצגת חברה והצעה" at bounding box center [480, 326] width 68 height 10
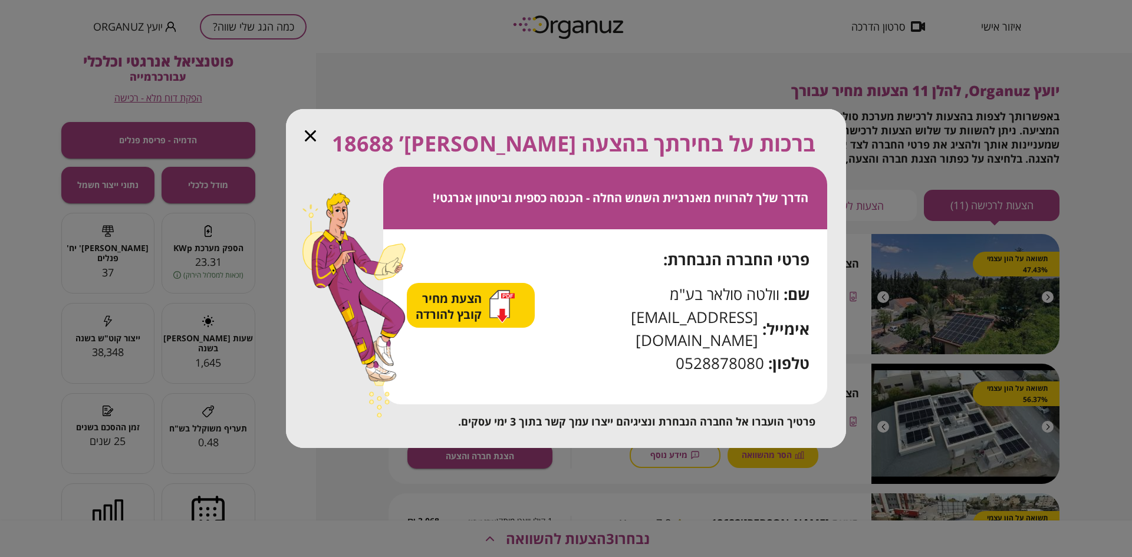
click at [473, 310] on span "הצעת מחיר קובץ להורדה" at bounding box center [450, 307] width 69 height 32
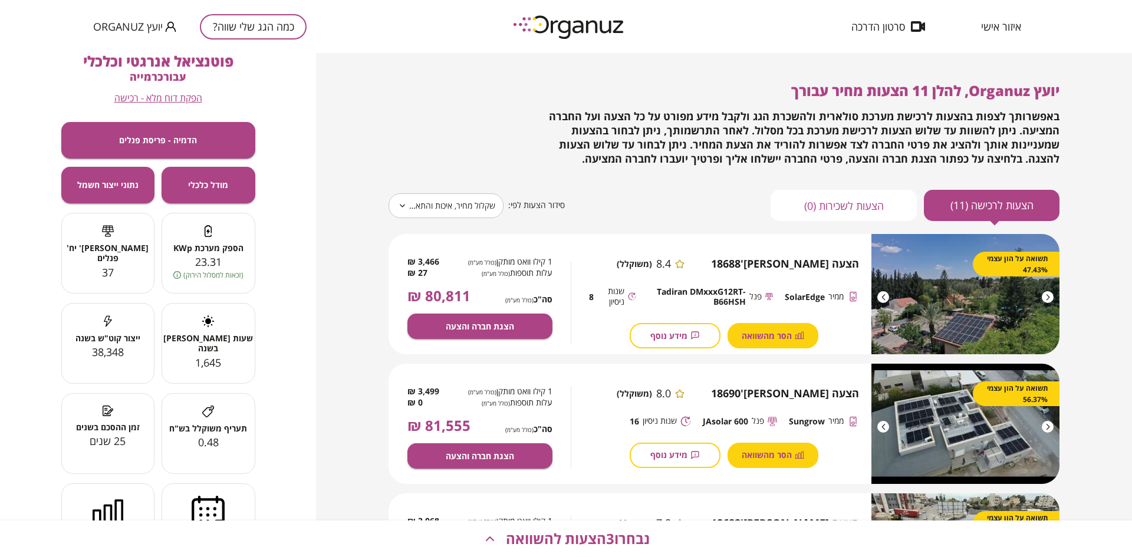
click at [255, 36] on button "כמה הגג שלי שווה?" at bounding box center [253, 26] width 107 height 25
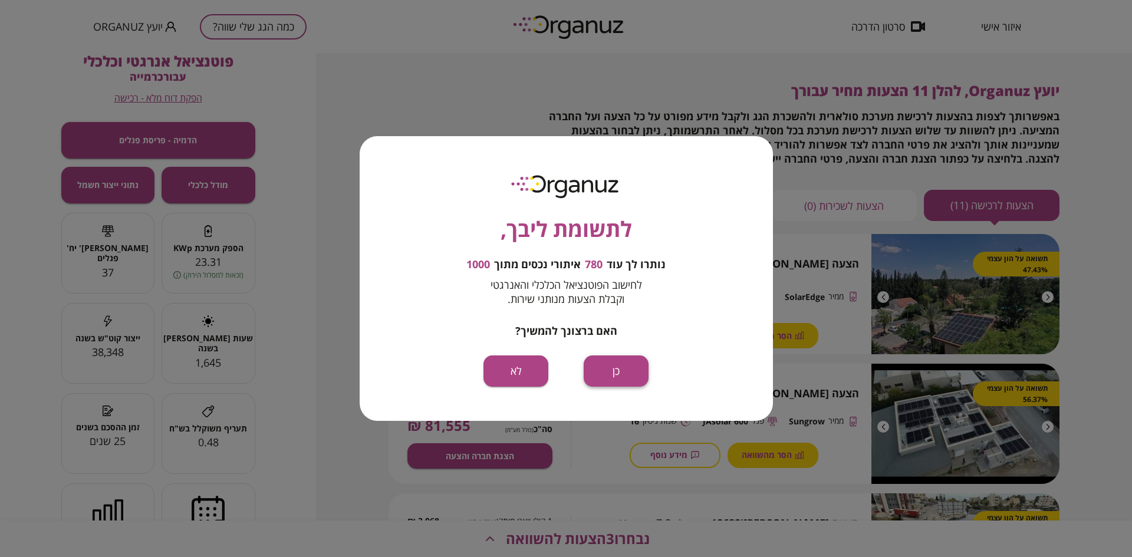
click at [620, 375] on button "כן" at bounding box center [616, 371] width 65 height 31
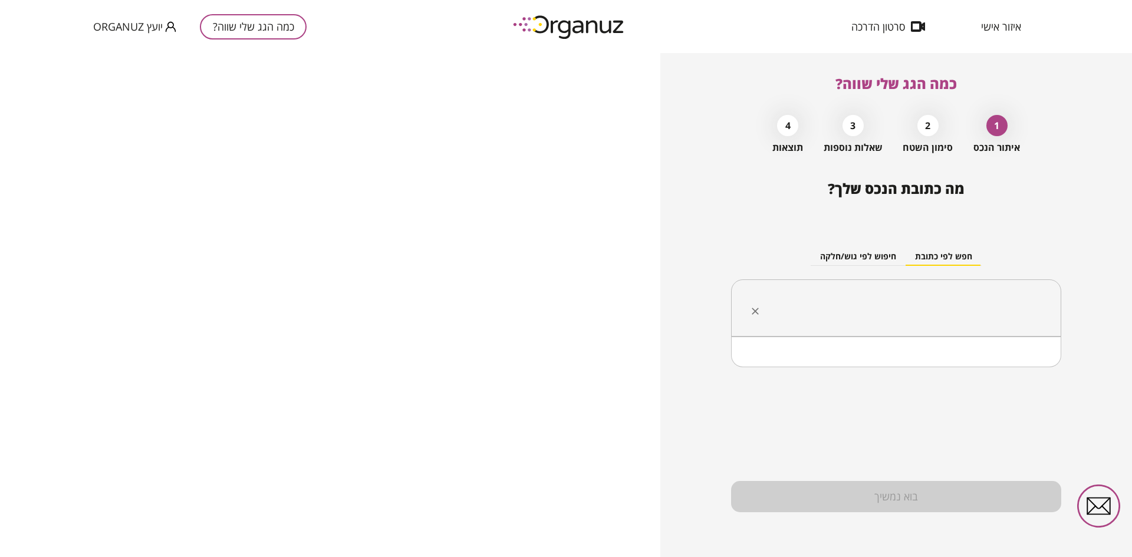
click at [966, 322] on input "text" at bounding box center [900, 308] width 293 height 29
click at [984, 370] on li "כרמייה" at bounding box center [897, 367] width 300 height 21
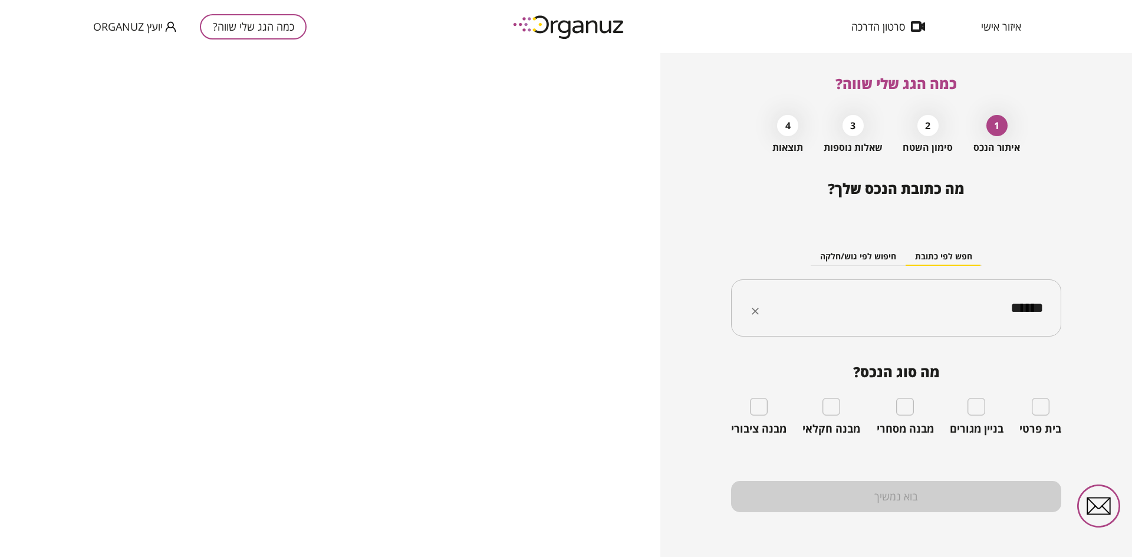
type input "******"
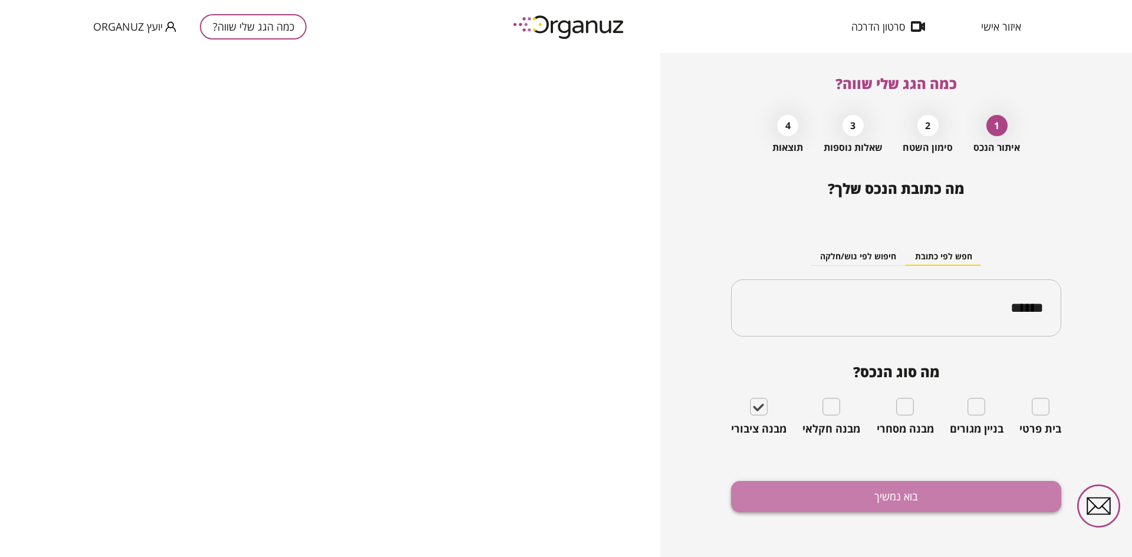
click at [835, 505] on button "בוא נמשיך" at bounding box center [896, 496] width 330 height 31
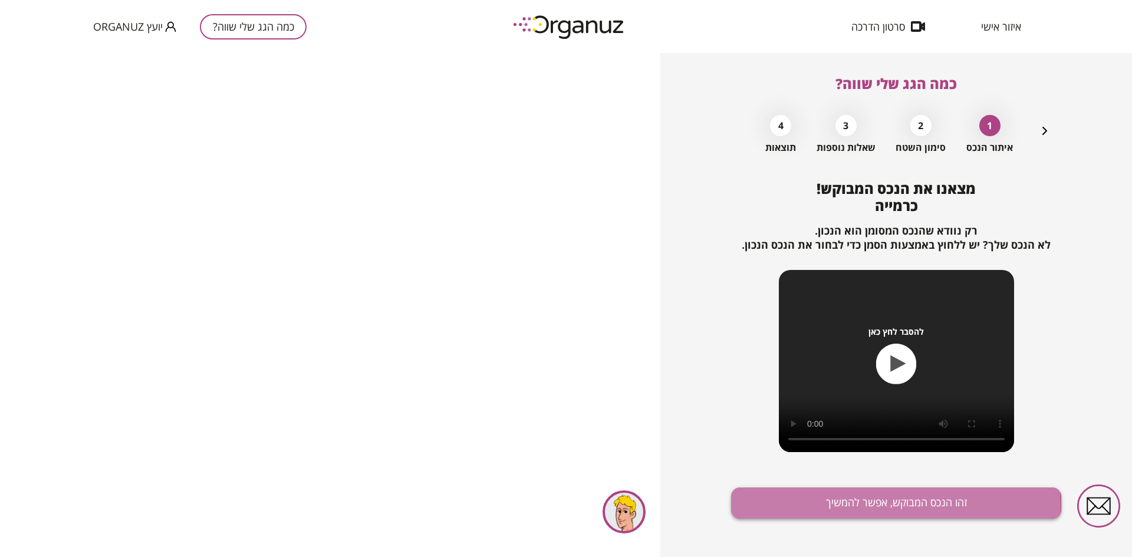
click at [819, 507] on button "זהו הנכס המבוקש, אפשר להמשיך" at bounding box center [896, 503] width 330 height 31
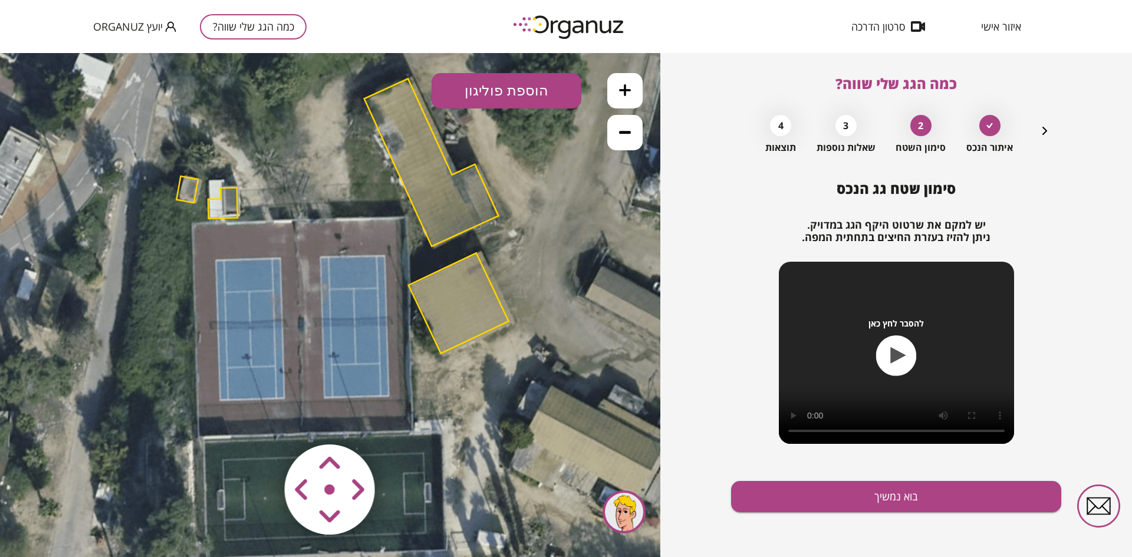
drag, startPoint x: 264, startPoint y: 256, endPoint x: 273, endPoint y: 171, distance: 85.4
click at [273, 171] on icon at bounding box center [341, 216] width 1008 height 1008
click at [398, 170] on polygon at bounding box center [431, 161] width 134 height 167
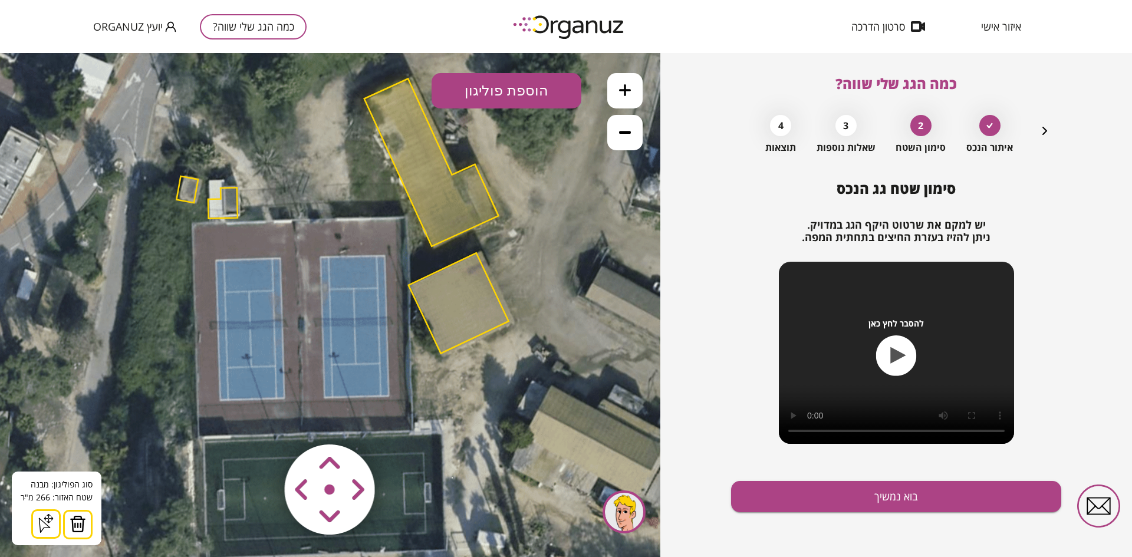
click at [72, 530] on img at bounding box center [78, 524] width 17 height 18
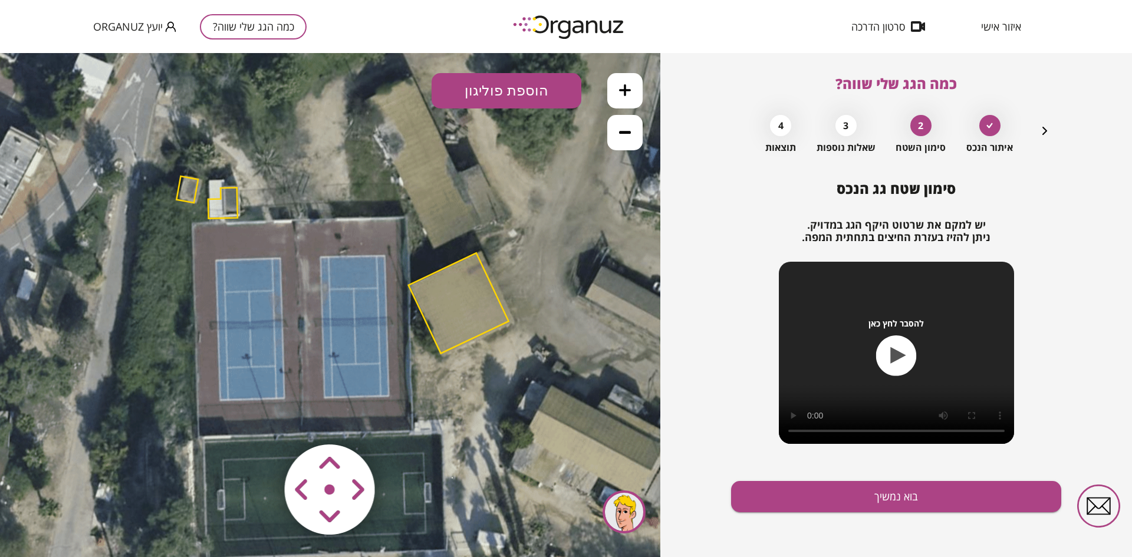
click at [481, 266] on polygon at bounding box center [459, 303] width 100 height 100
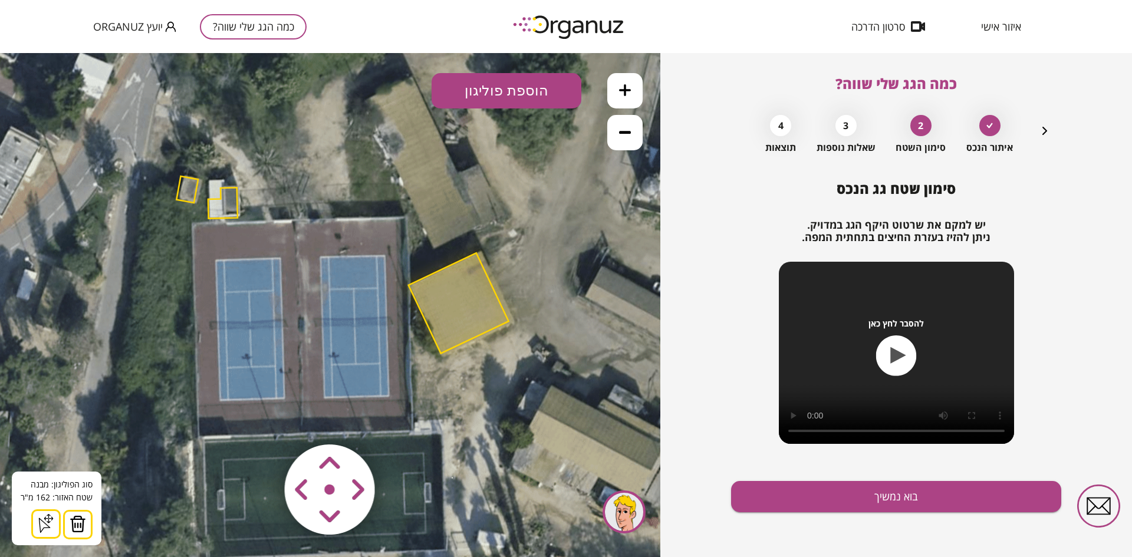
click at [75, 523] on img at bounding box center [78, 524] width 17 height 18
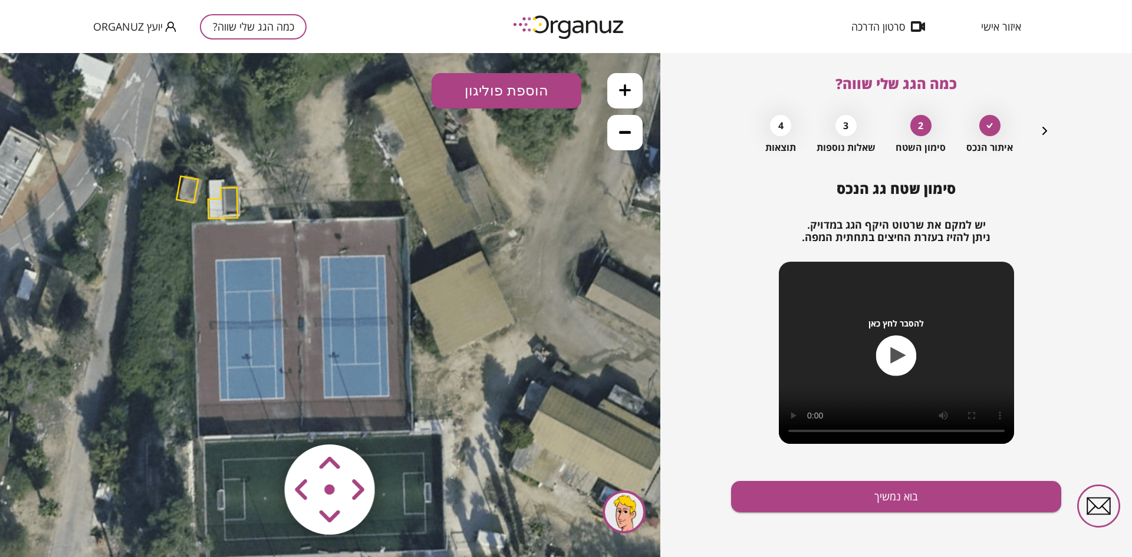
click at [236, 195] on polygon at bounding box center [222, 203] width 29 height 31
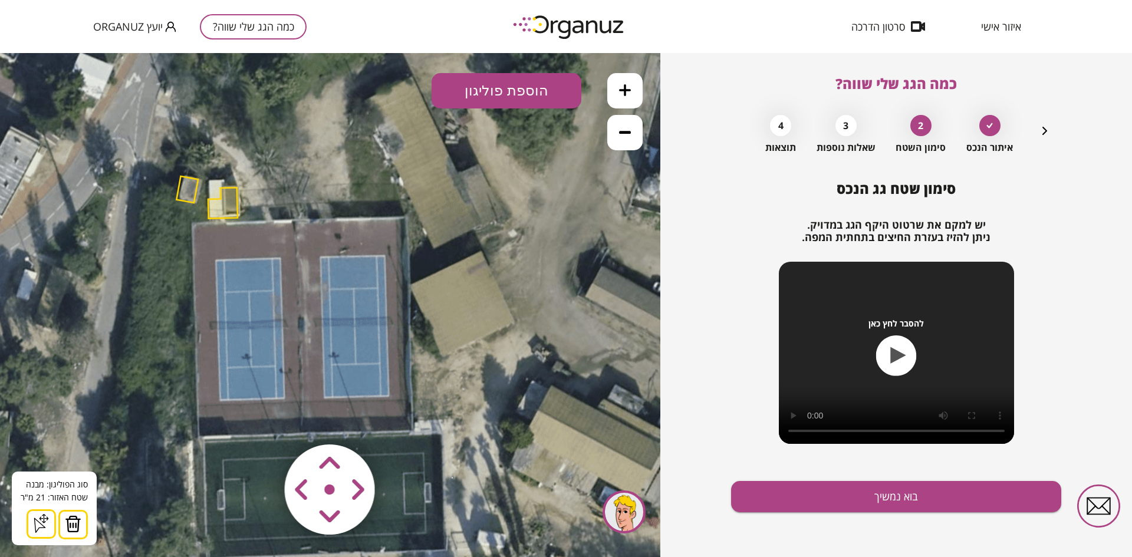
click at [78, 522] on img at bounding box center [73, 524] width 17 height 18
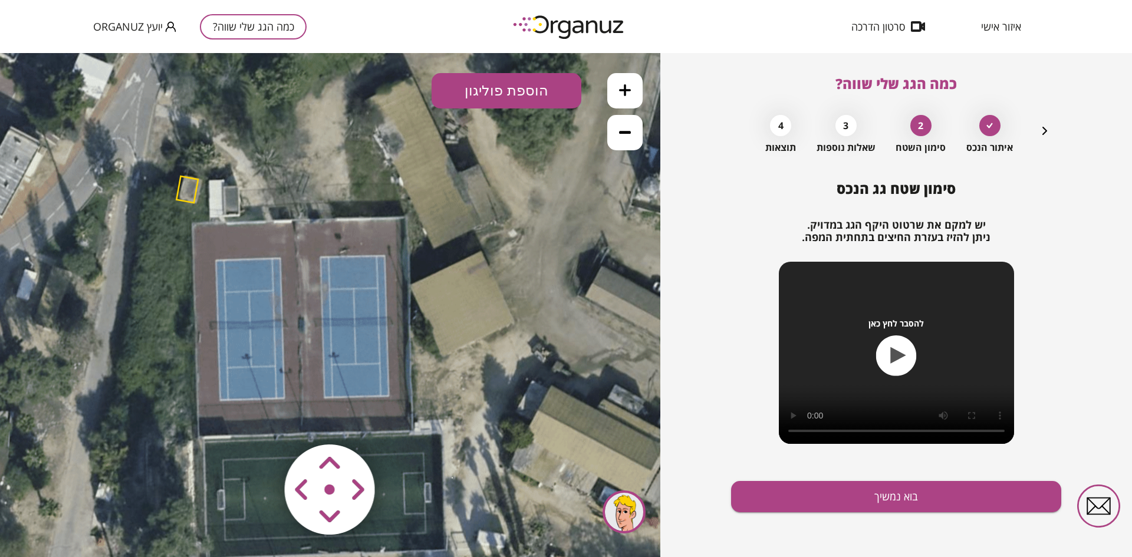
click at [192, 199] on polygon at bounding box center [187, 189] width 22 height 27
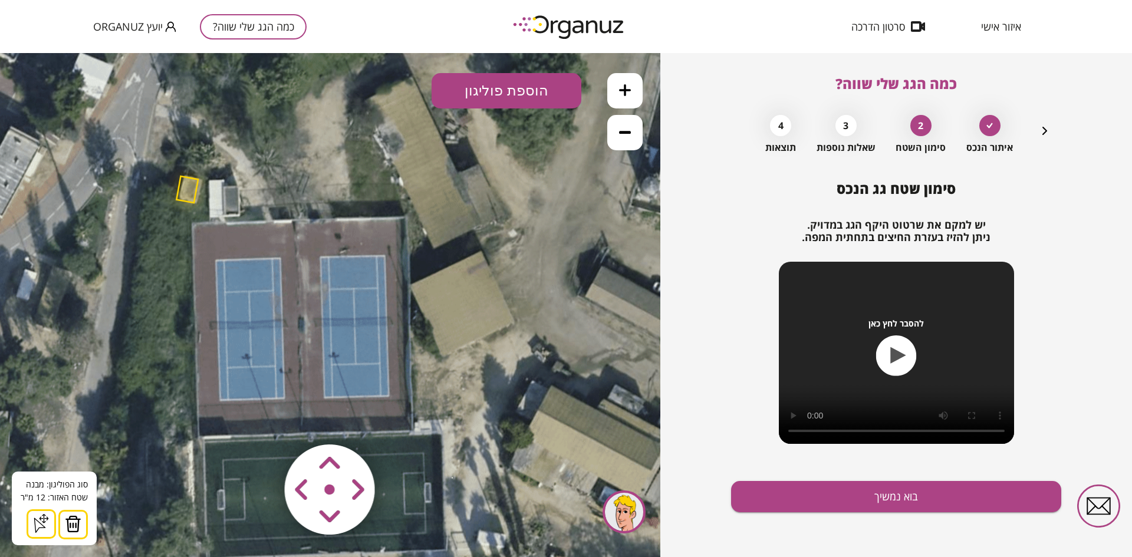
click at [65, 512] on button at bounding box center [72, 524] width 29 height 29
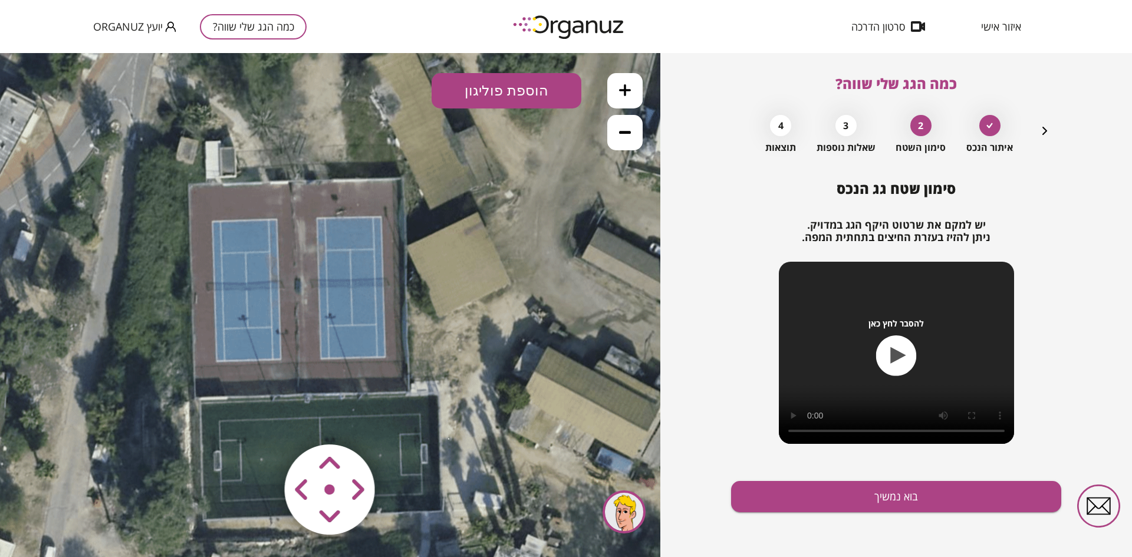
drag, startPoint x: 431, startPoint y: 243, endPoint x: 426, endPoint y: 200, distance: 43.3
click at [426, 200] on icon at bounding box center [338, 177] width 1008 height 1008
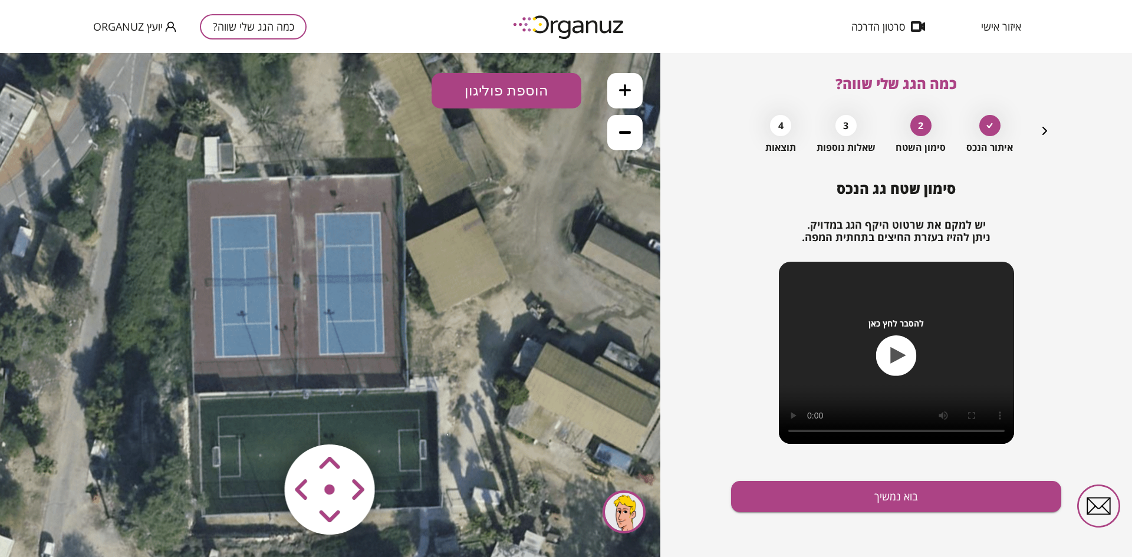
click at [487, 83] on button "הוספת פוליגון" at bounding box center [507, 90] width 150 height 35
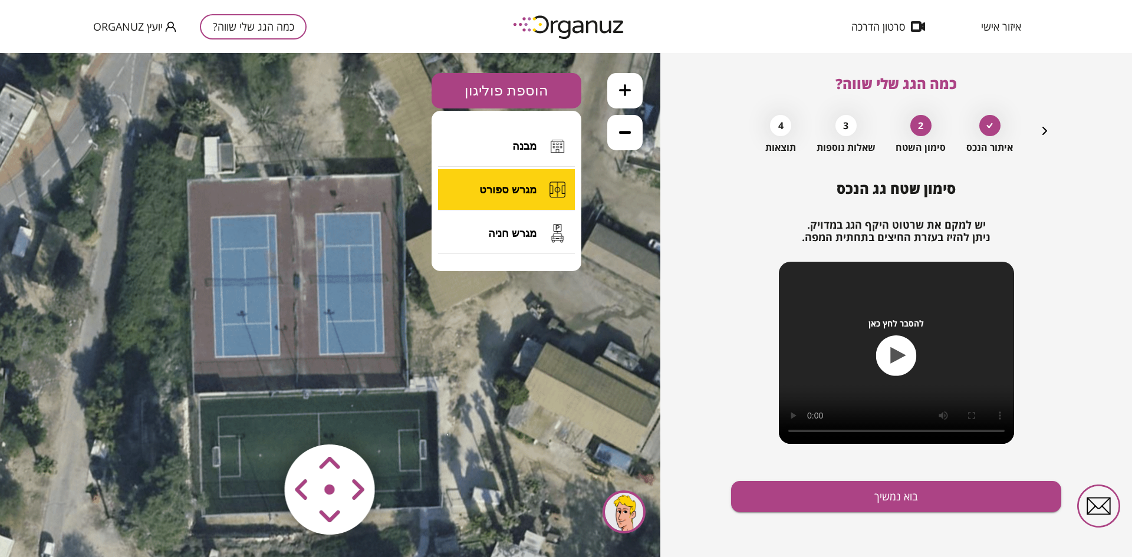
click at [500, 199] on button "מגרש ספורט" at bounding box center [506, 189] width 137 height 41
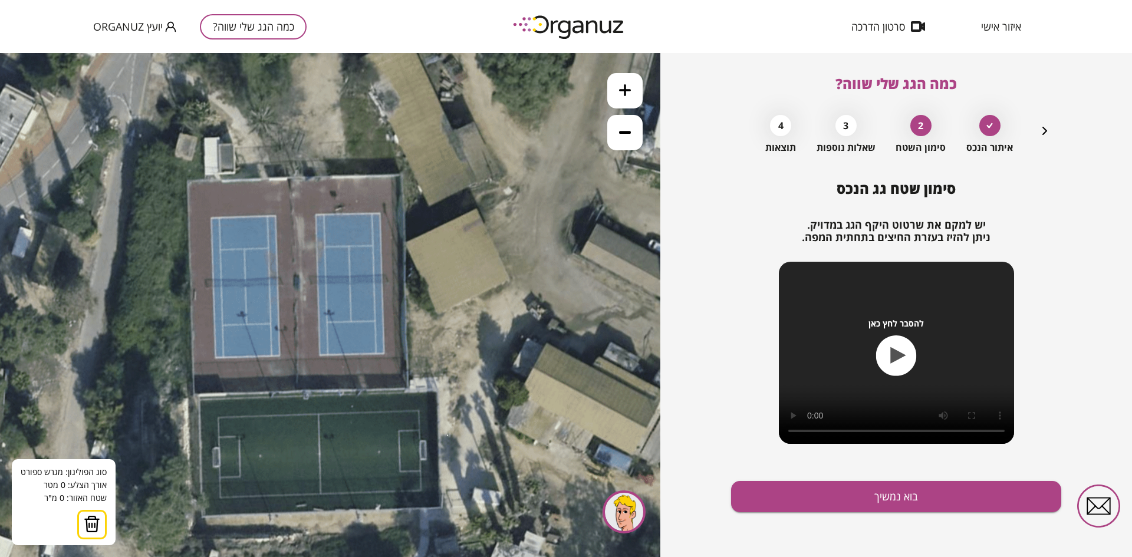
click at [186, 180] on icon at bounding box center [337, 173] width 1008 height 1008
click at [188, 182] on icon at bounding box center [337, 173] width 1008 height 1008
click at [193, 393] on polygon at bounding box center [191, 287] width 6 height 211
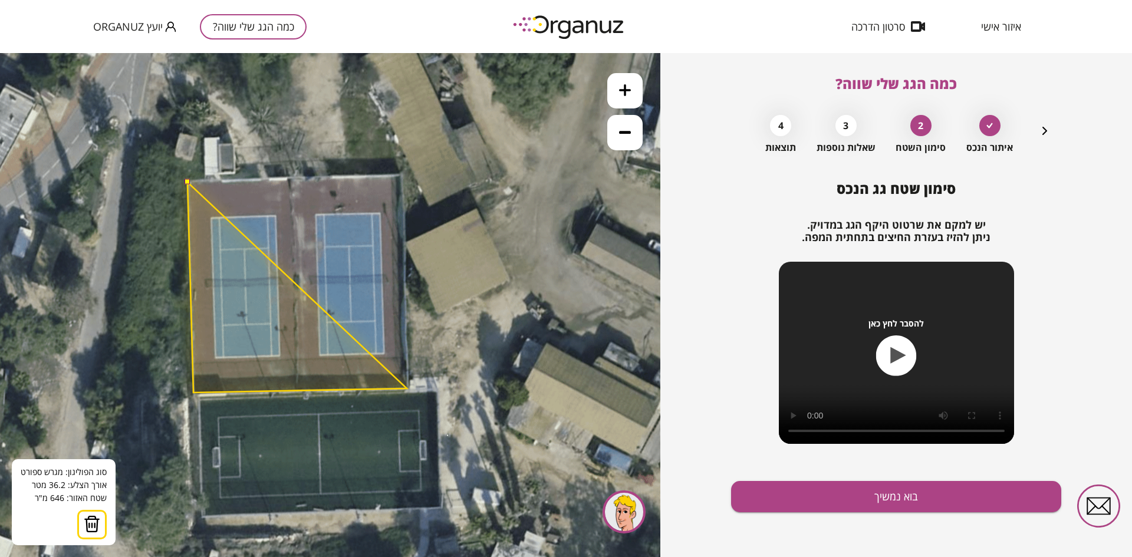
click at [407, 389] on polygon at bounding box center [297, 287] width 219 height 211
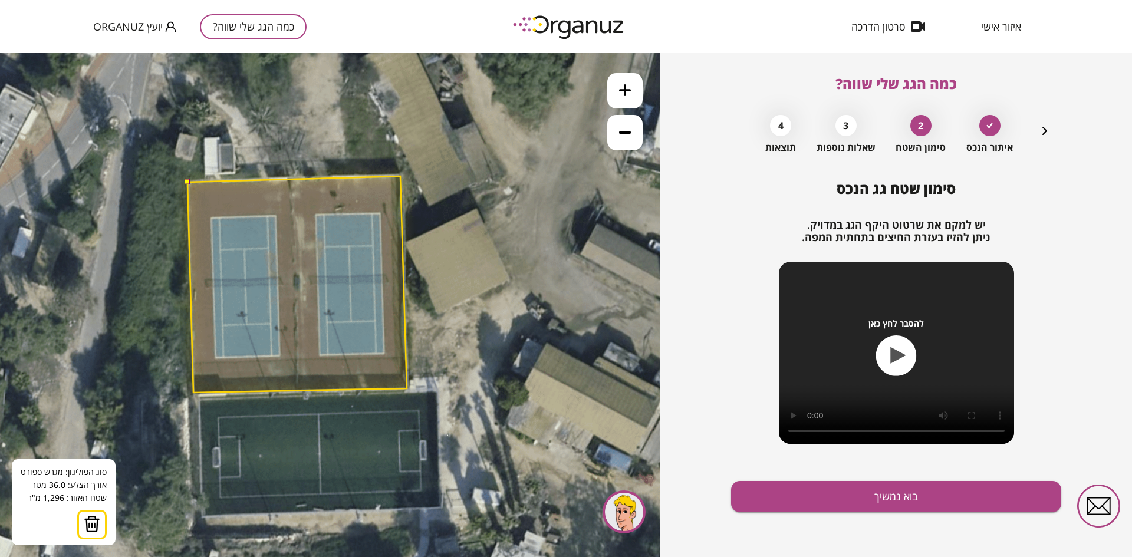
click at [400, 176] on polygon at bounding box center [297, 284] width 219 height 216
click at [187, 182] on button at bounding box center [187, 181] width 5 height 5
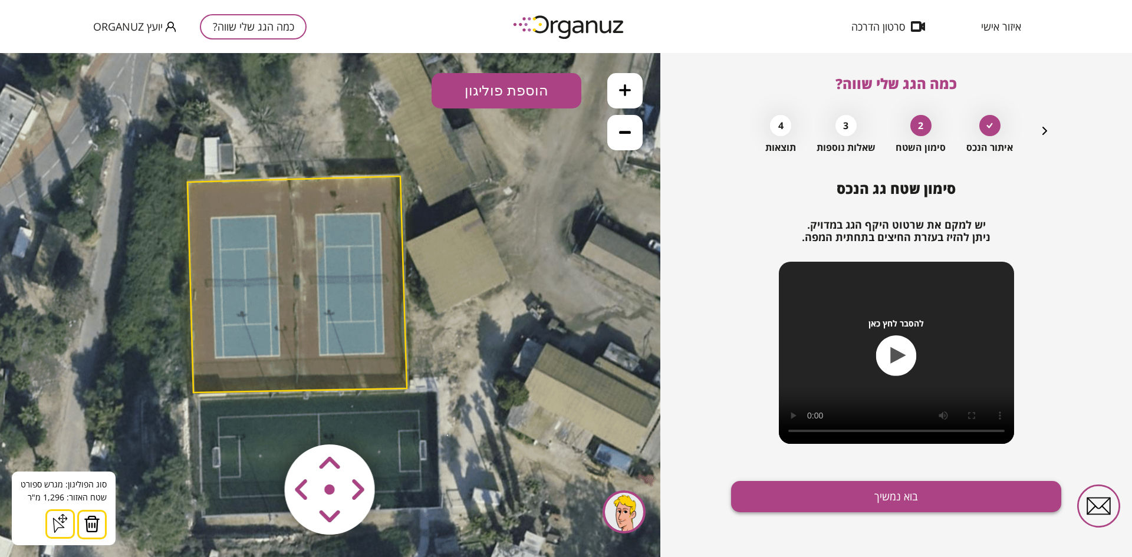
click at [761, 485] on button "בוא נמשיך" at bounding box center [896, 496] width 330 height 31
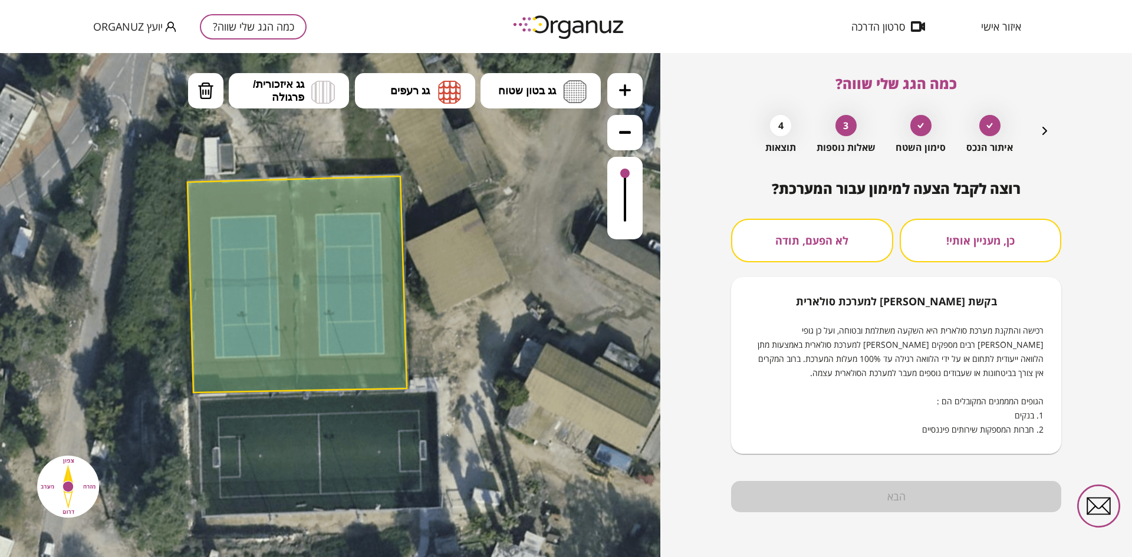
click at [850, 228] on button "לא הפעם, תודה" at bounding box center [812, 241] width 162 height 44
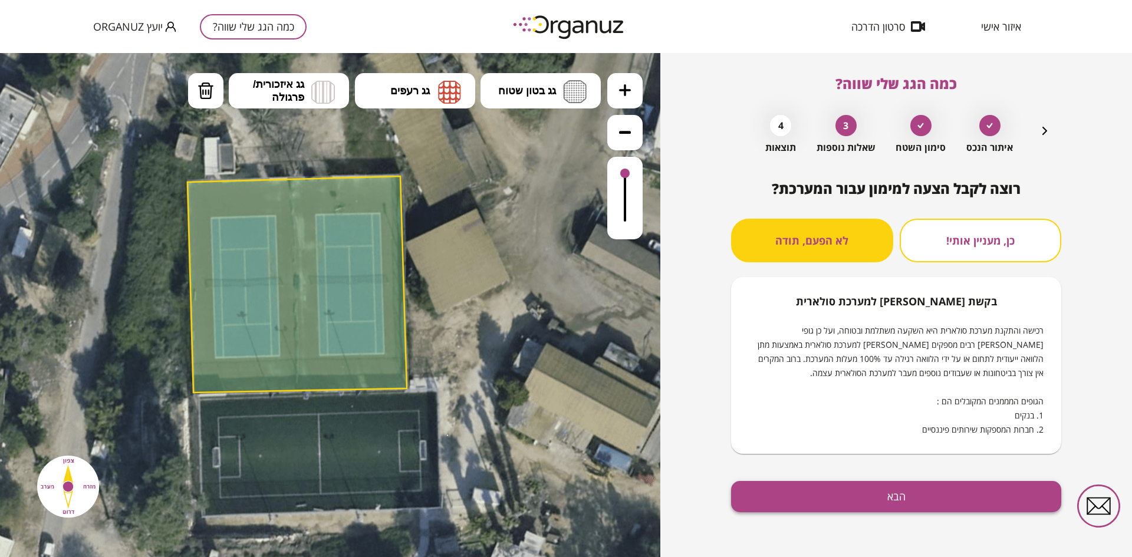
click at [877, 498] on button "הבא" at bounding box center [896, 496] width 330 height 31
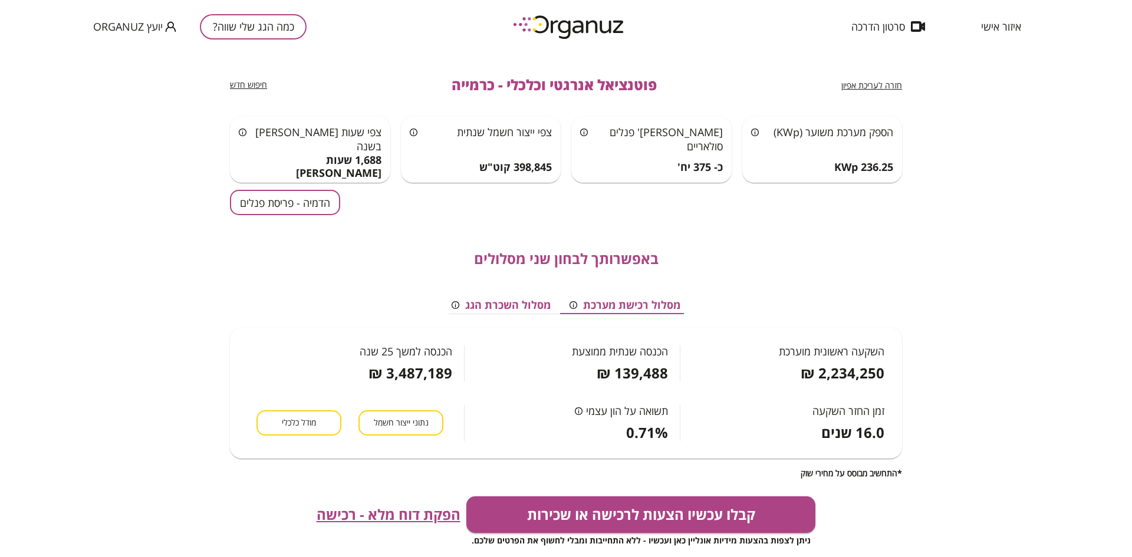
click at [297, 205] on button "הדמיה - פריסת פנלים" at bounding box center [285, 202] width 110 height 25
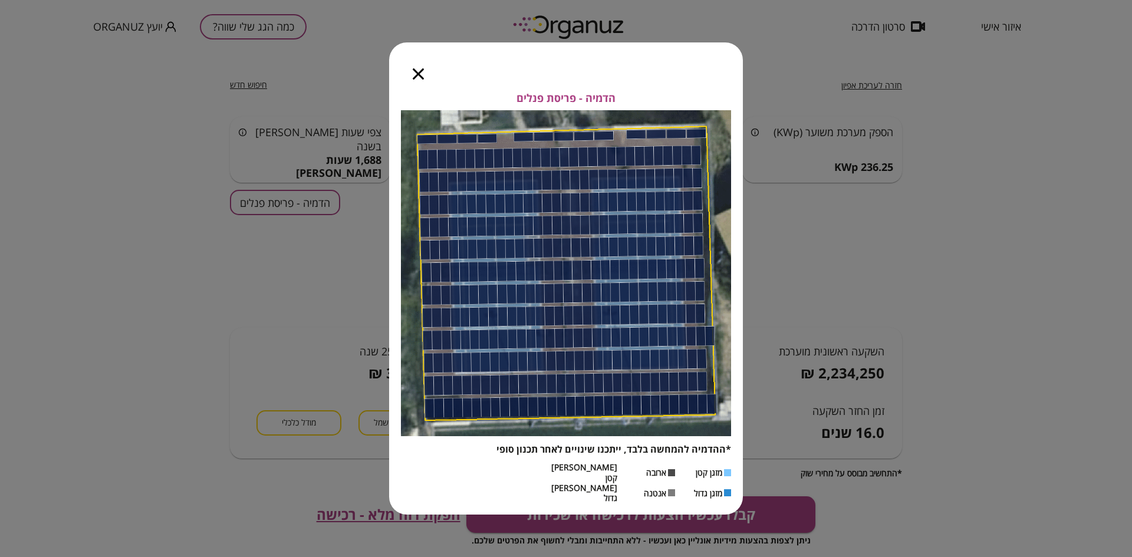
click at [418, 80] on icon "button" at bounding box center [418, 73] width 11 height 11
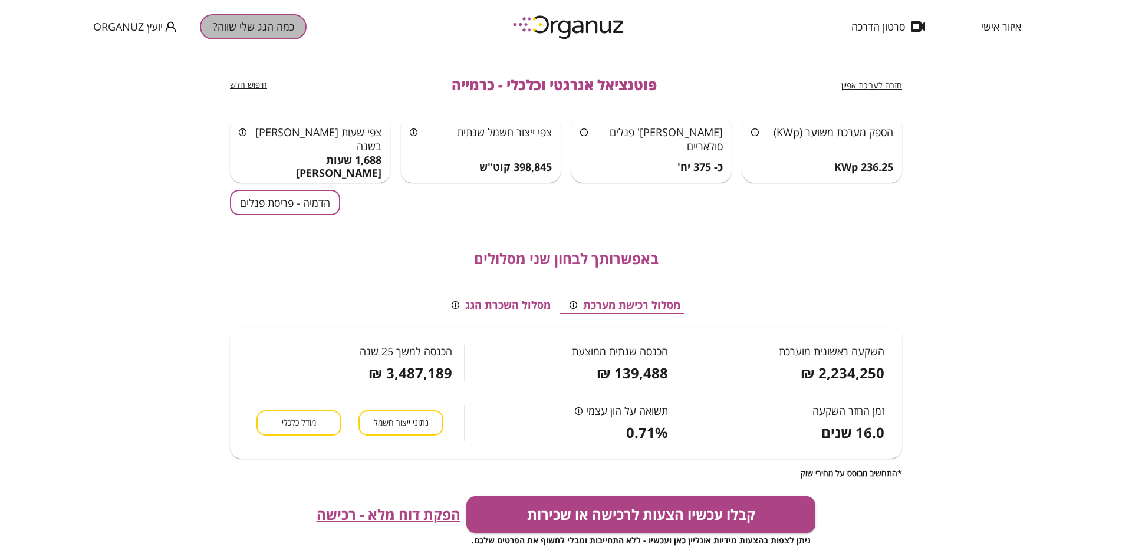
click at [266, 30] on button "כמה הגג שלי שווה?" at bounding box center [253, 26] width 107 height 25
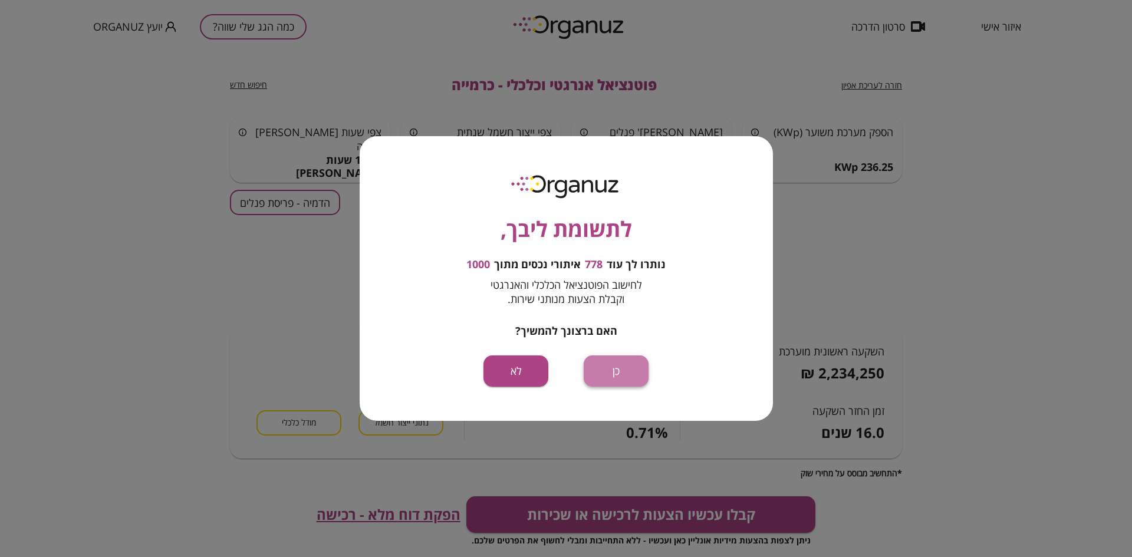
click at [624, 374] on button "כן" at bounding box center [616, 371] width 65 height 31
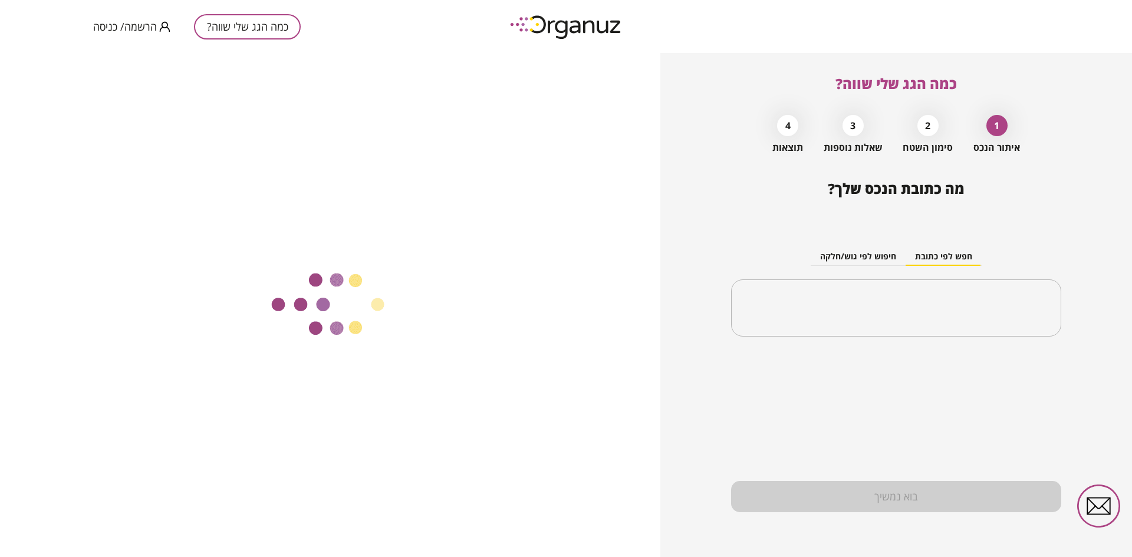
click at [130, 27] on span "הרשמה/ כניסה" at bounding box center [125, 27] width 64 height 12
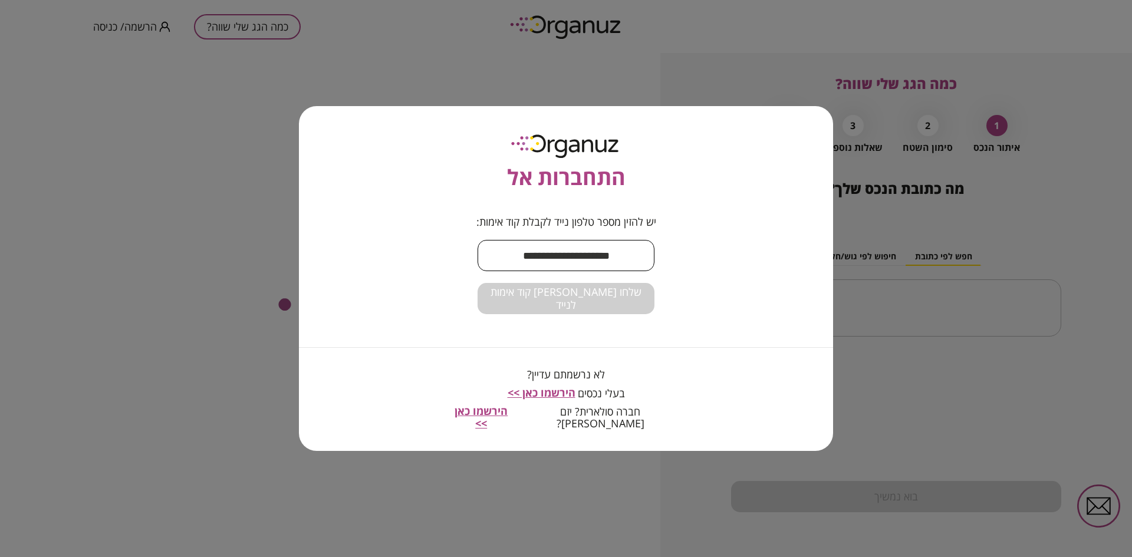
click at [583, 262] on input "text" at bounding box center [566, 255] width 177 height 35
